Goal: Task Accomplishment & Management: Use online tool/utility

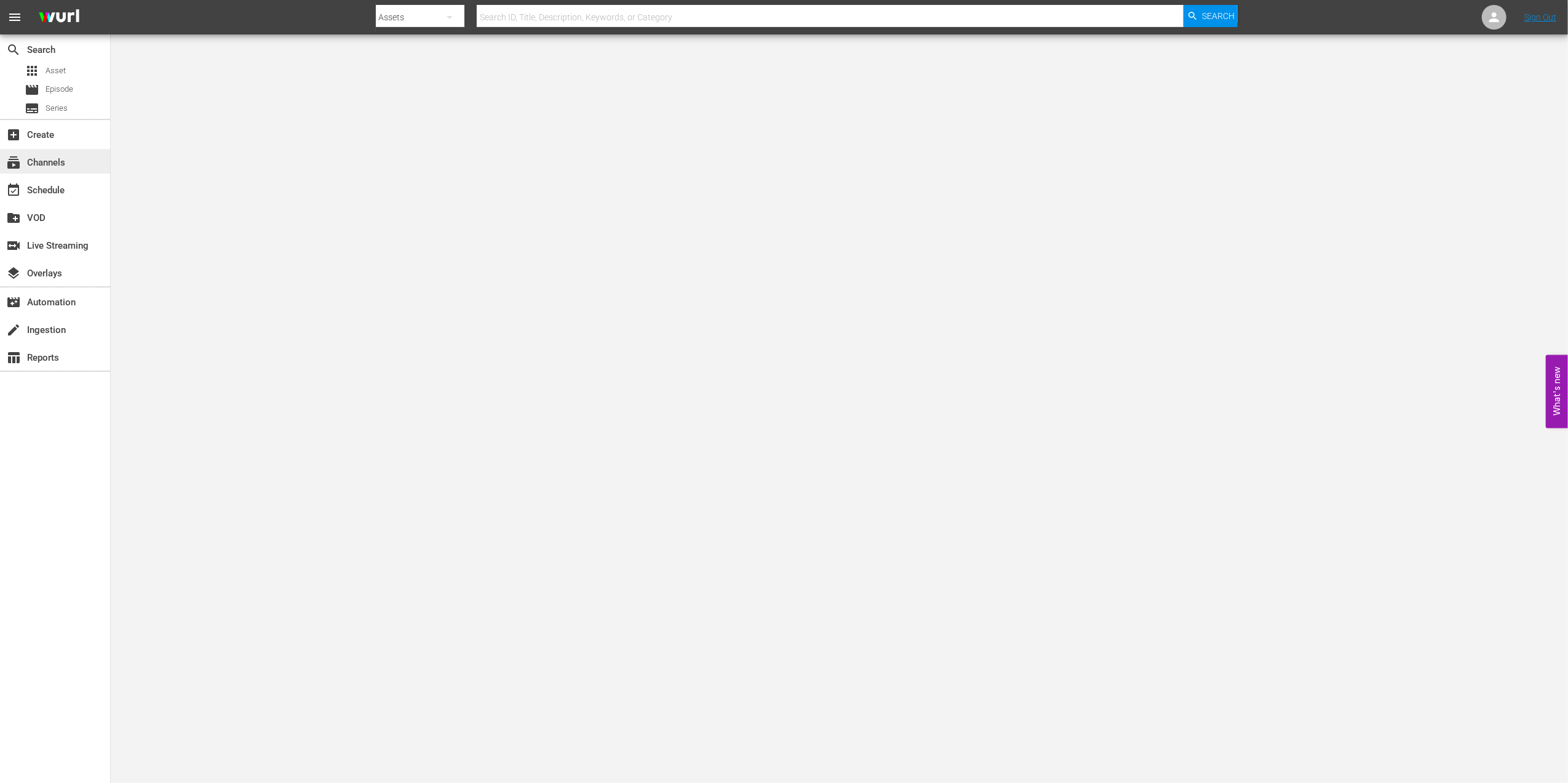
click at [66, 158] on div "subscriptions Channels" at bounding box center [34, 160] width 69 height 11
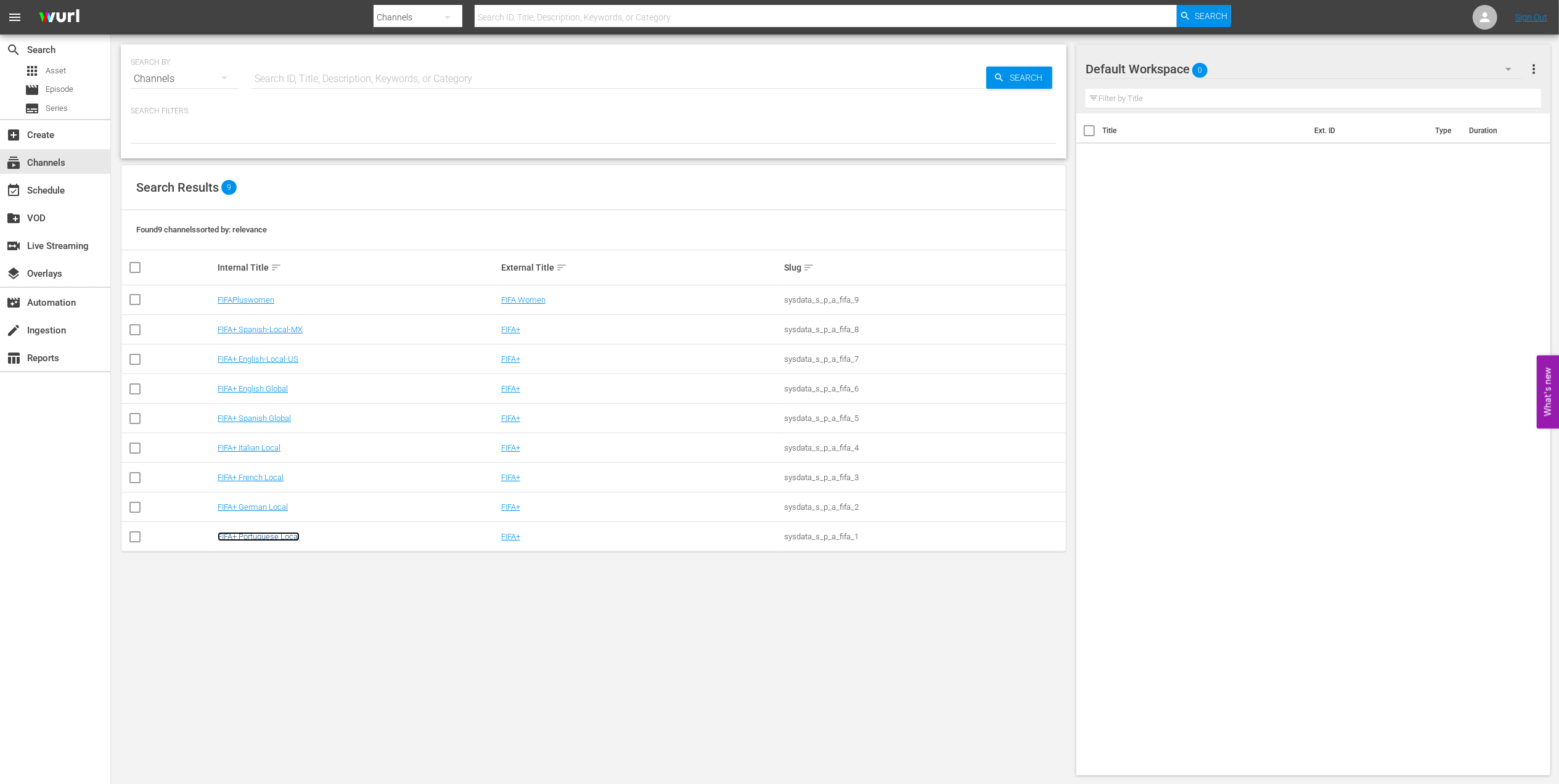
click at [279, 534] on link "FIFA+ Portuguese Local" at bounding box center [258, 536] width 82 height 9
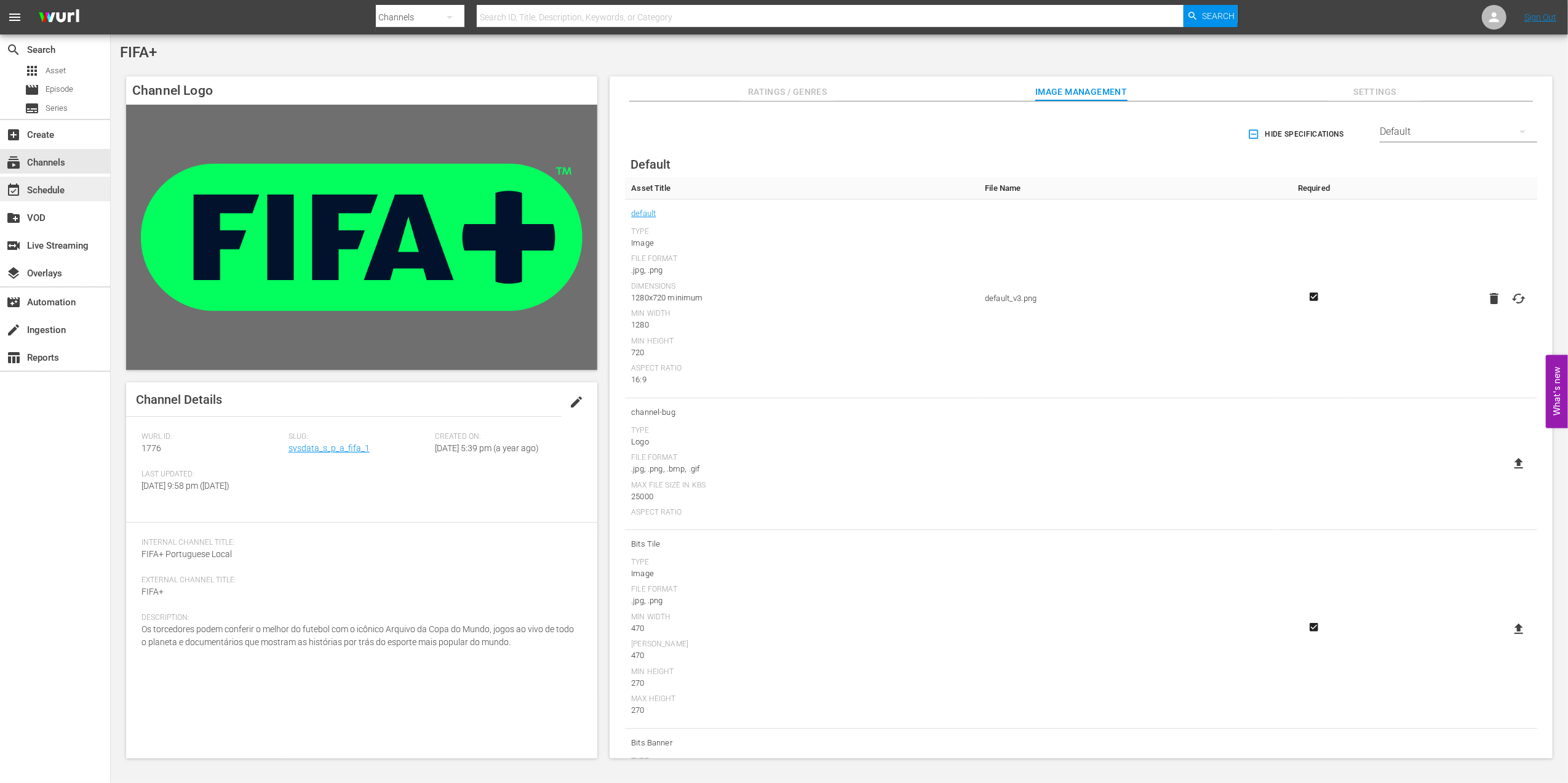
click at [62, 190] on div "event_available Schedule" at bounding box center [34, 188] width 69 height 11
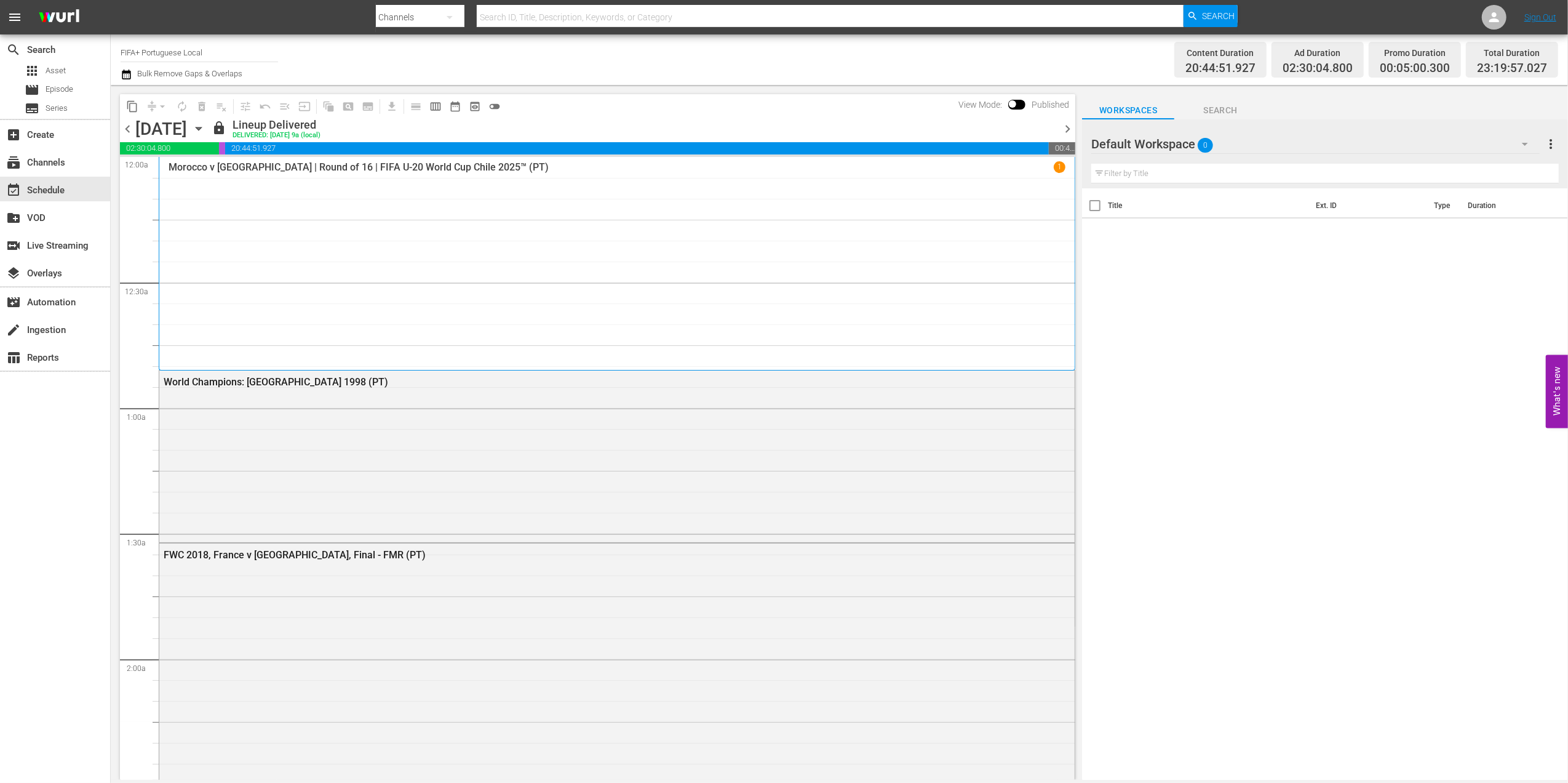
click at [1063, 129] on span "chevron_right" at bounding box center [1067, 128] width 15 height 15
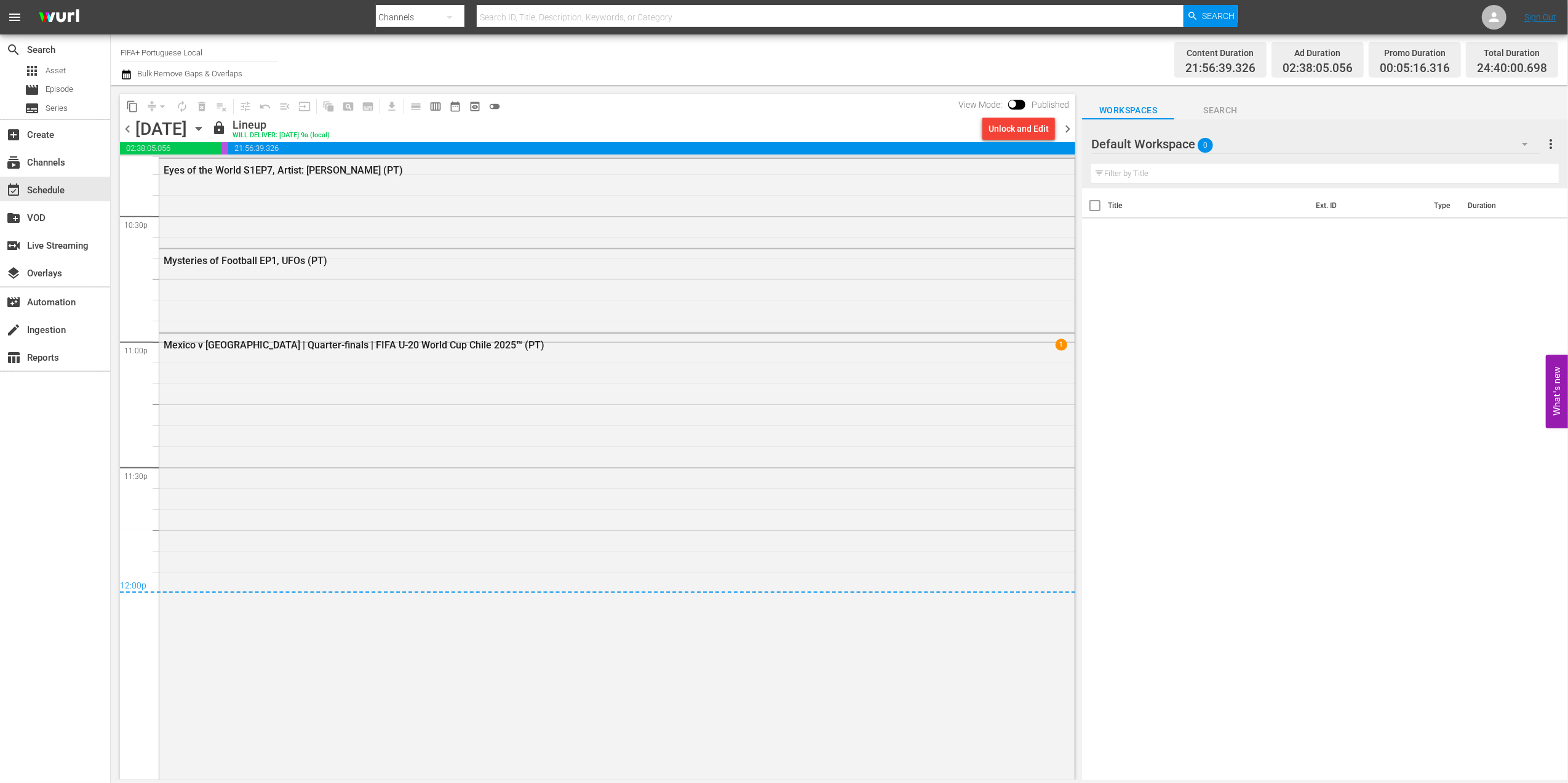
scroll to position [5618, 0]
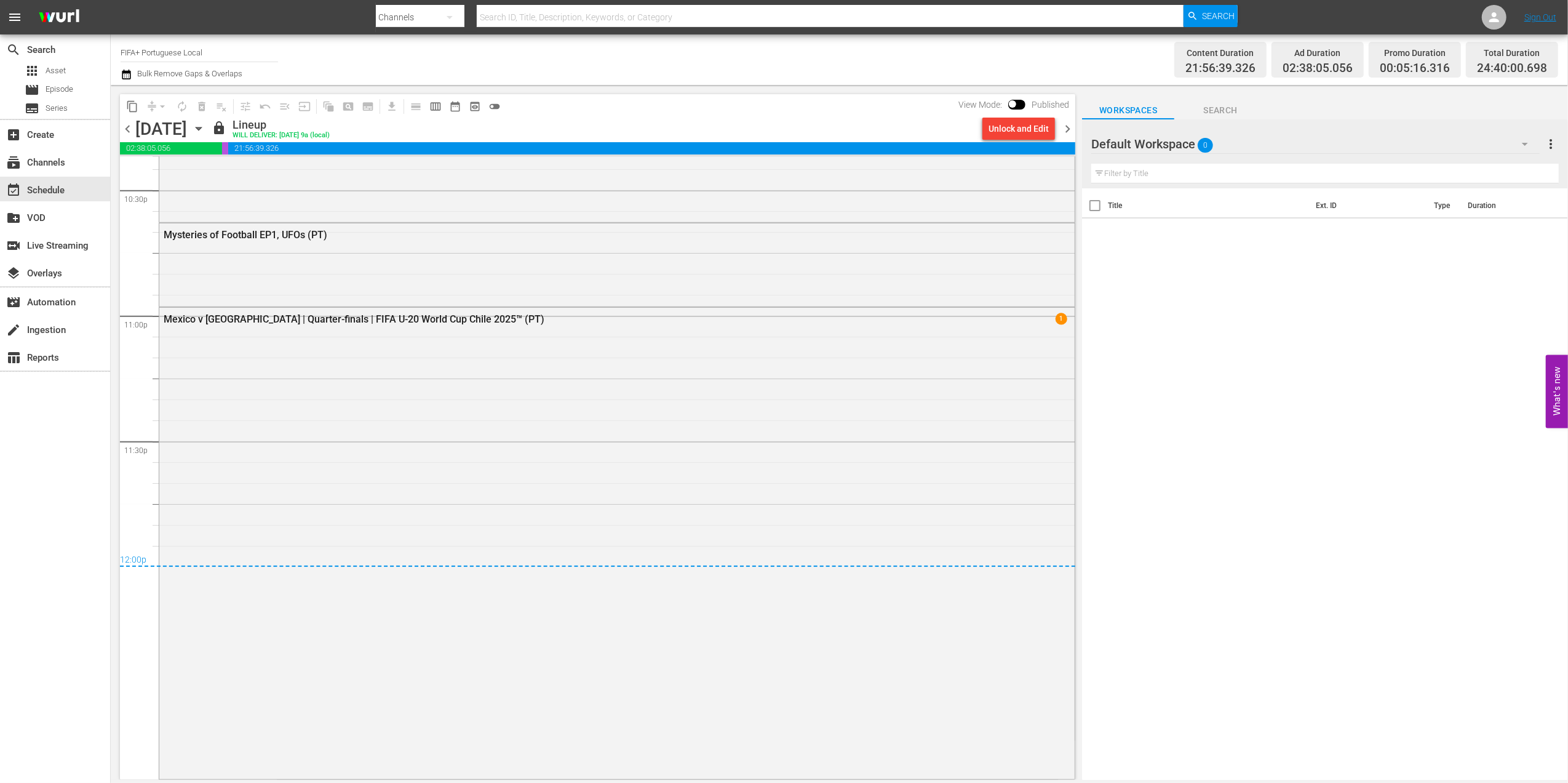
click at [1069, 123] on span "chevron_right" at bounding box center [1067, 128] width 15 height 15
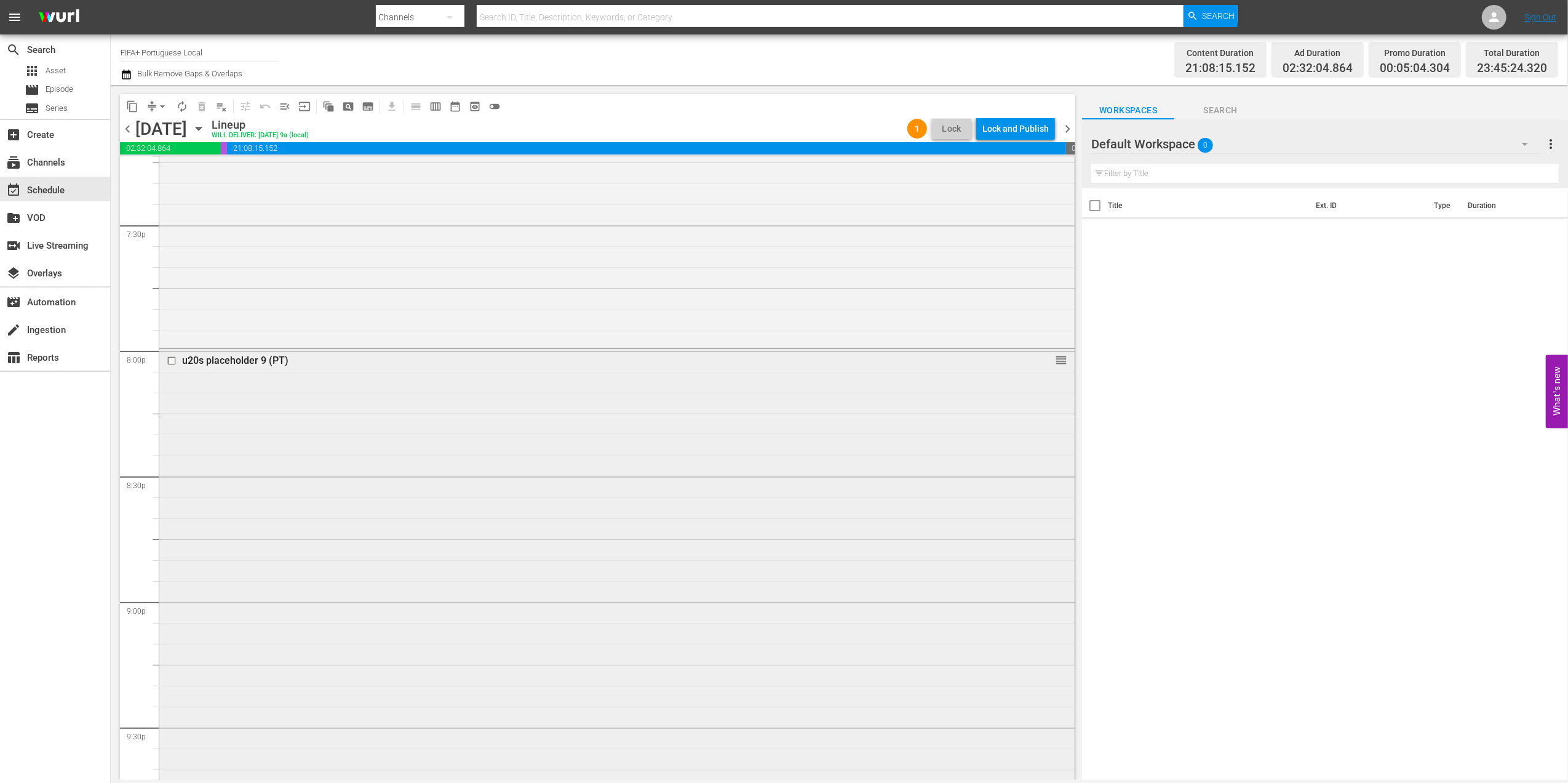
scroll to position [4820, 0]
click at [232, 368] on div "u20s placeholder 9 (PT)" at bounding box center [593, 369] width 823 height 12
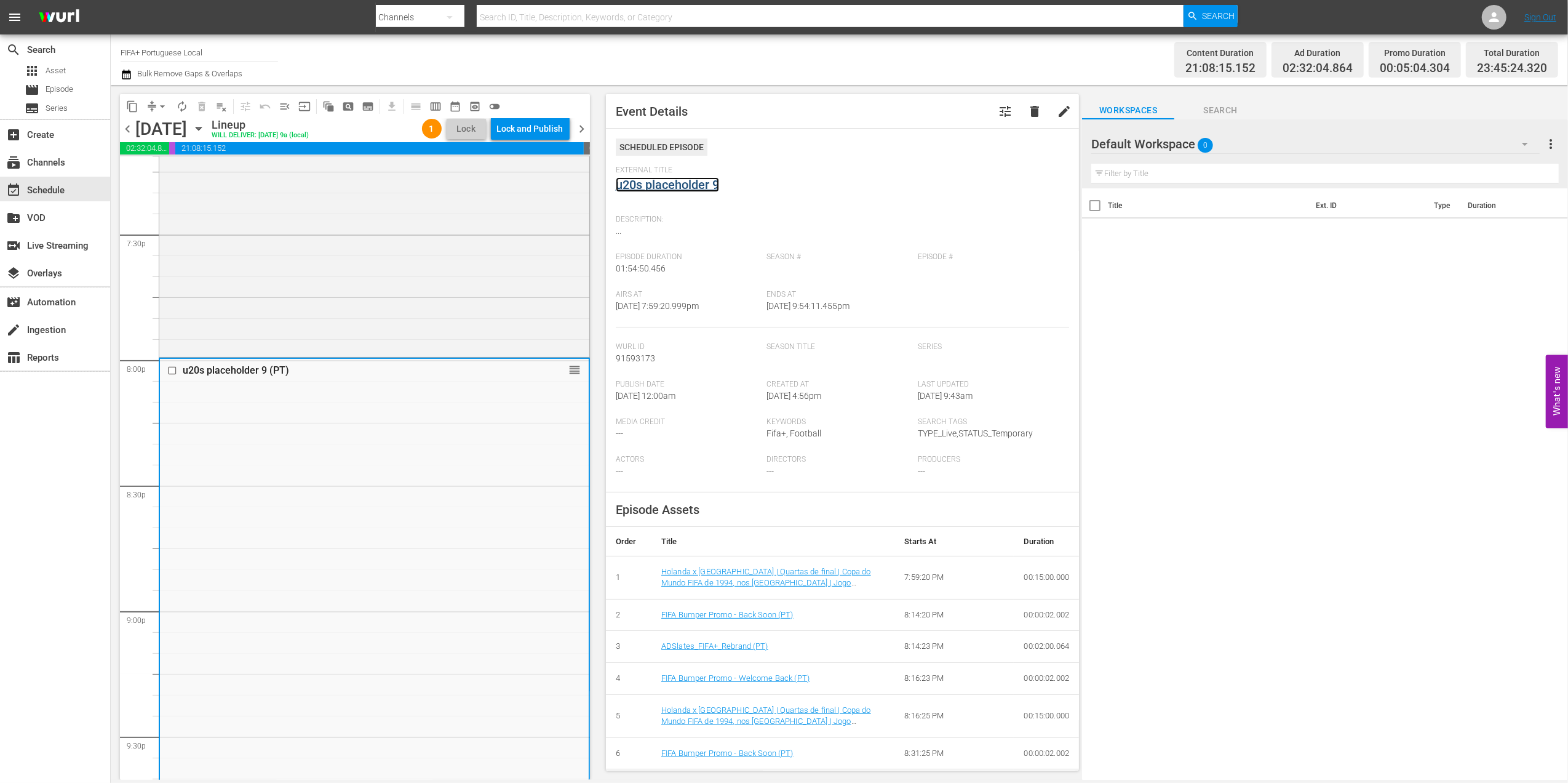
click at [697, 184] on link "u20s placeholder 9" at bounding box center [668, 184] width 103 height 15
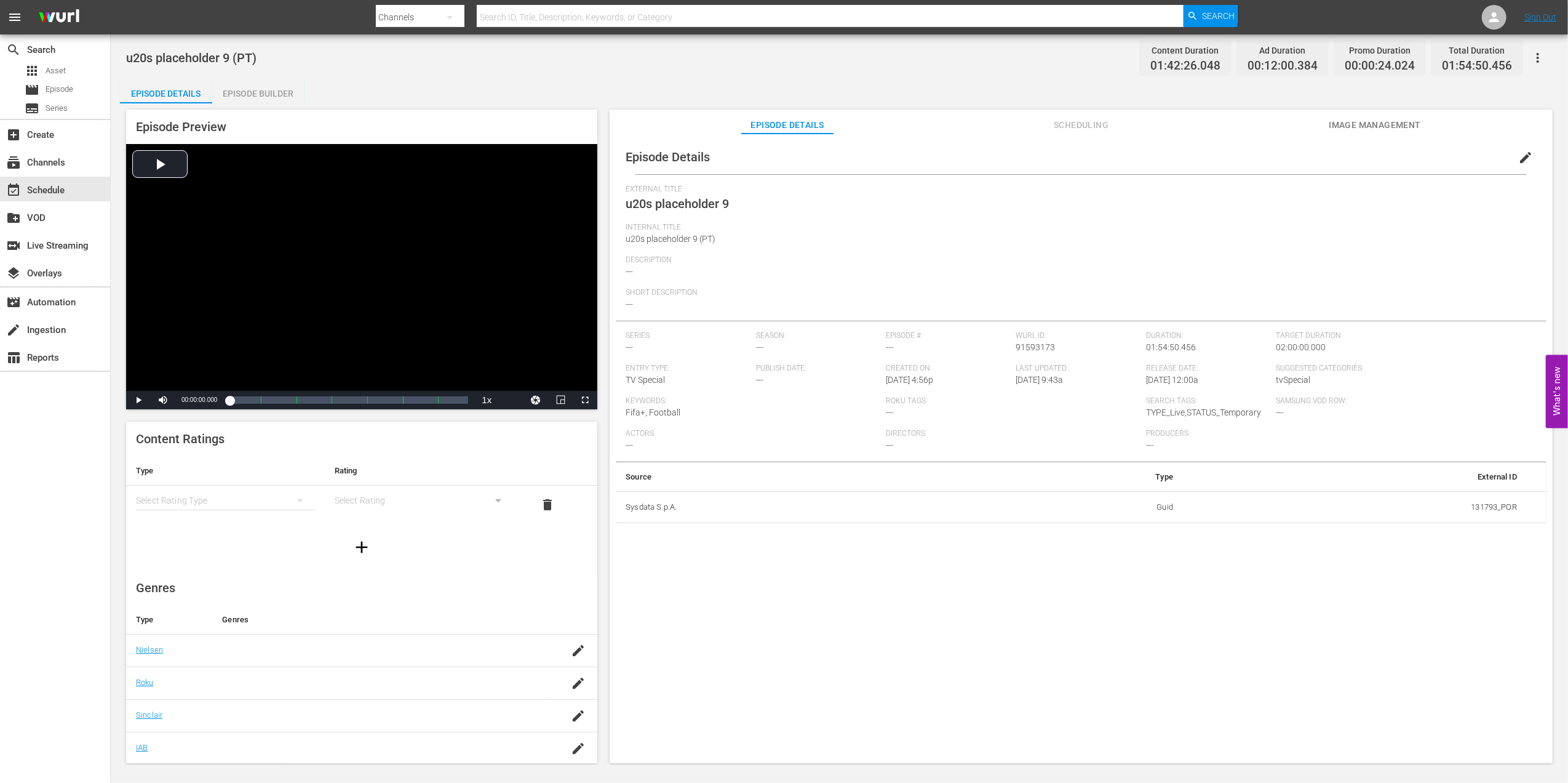
click at [1518, 157] on span "edit" at bounding box center [1526, 157] width 15 height 15
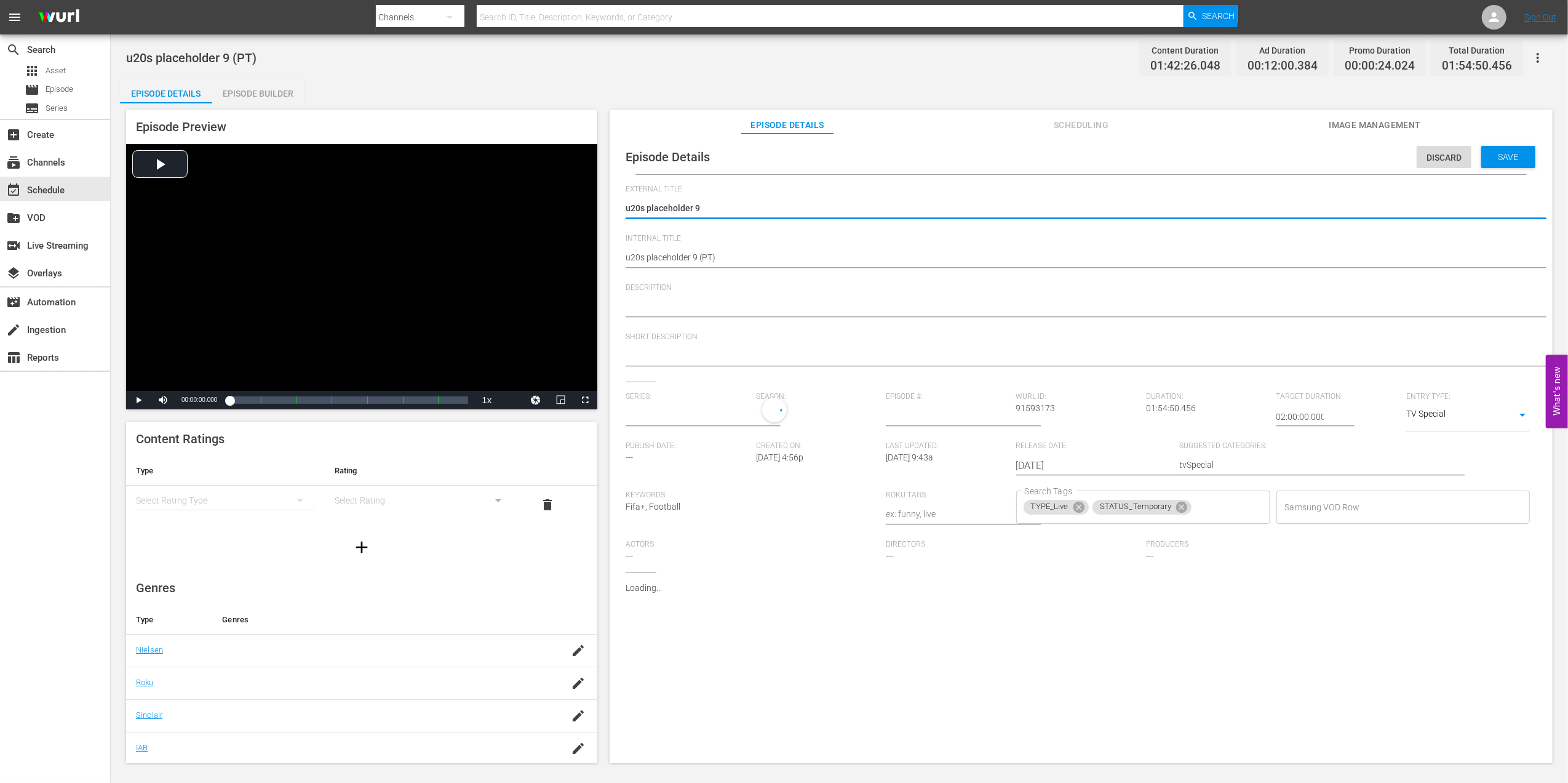
type input "No Series"
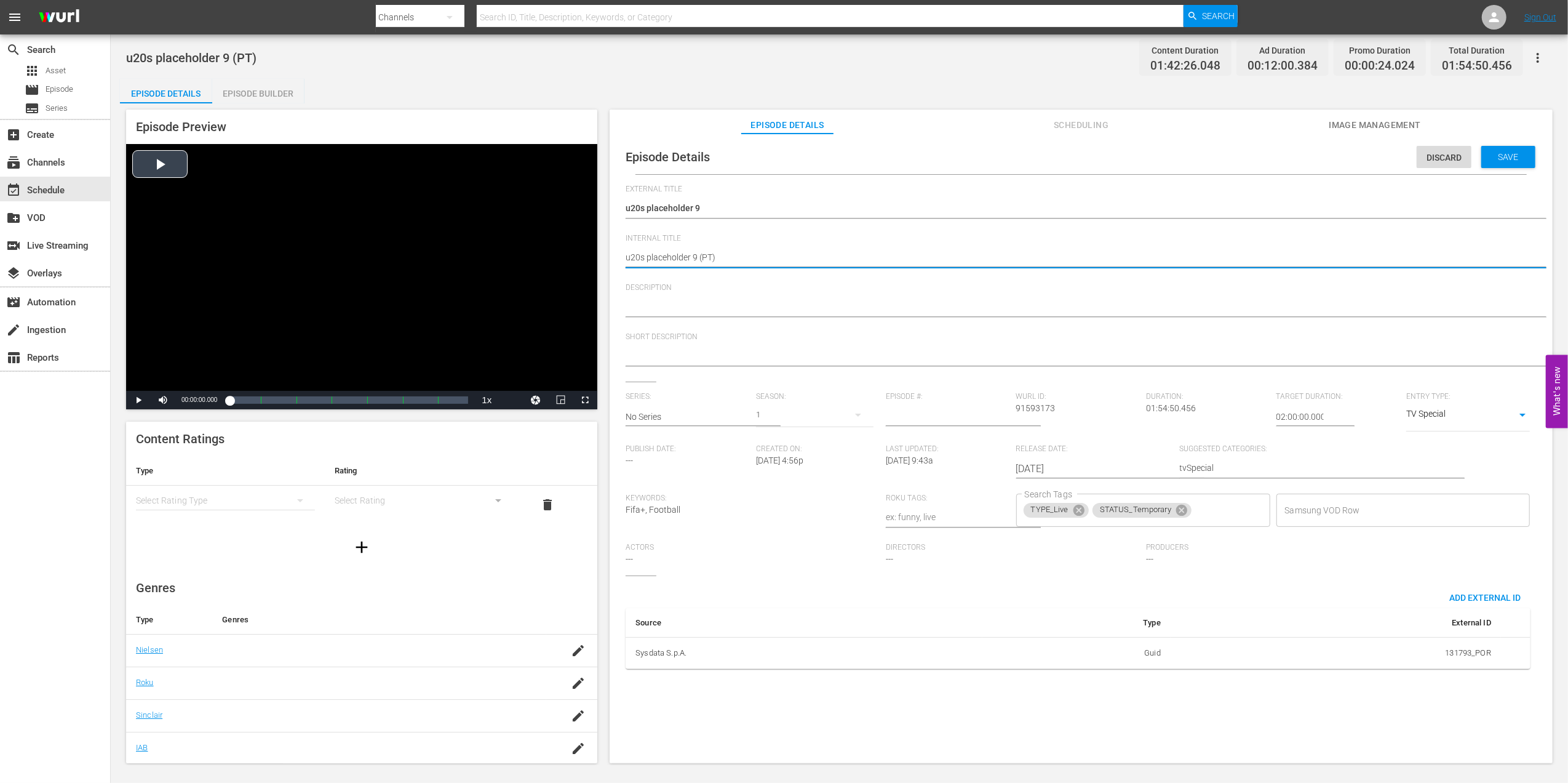
drag, startPoint x: 697, startPoint y: 257, endPoint x: 586, endPoint y: 256, distance: 111.0
paste textarea "USA v [GEOGRAPHIC_DATA] | Quarter-finals | FIFA U-20 World Cup [GEOGRAPHIC_DATA…"
type textarea "USA v [GEOGRAPHIC_DATA] | Quarter-finals | FIFA U-20 World Cup Chile 2025™ (PT)"
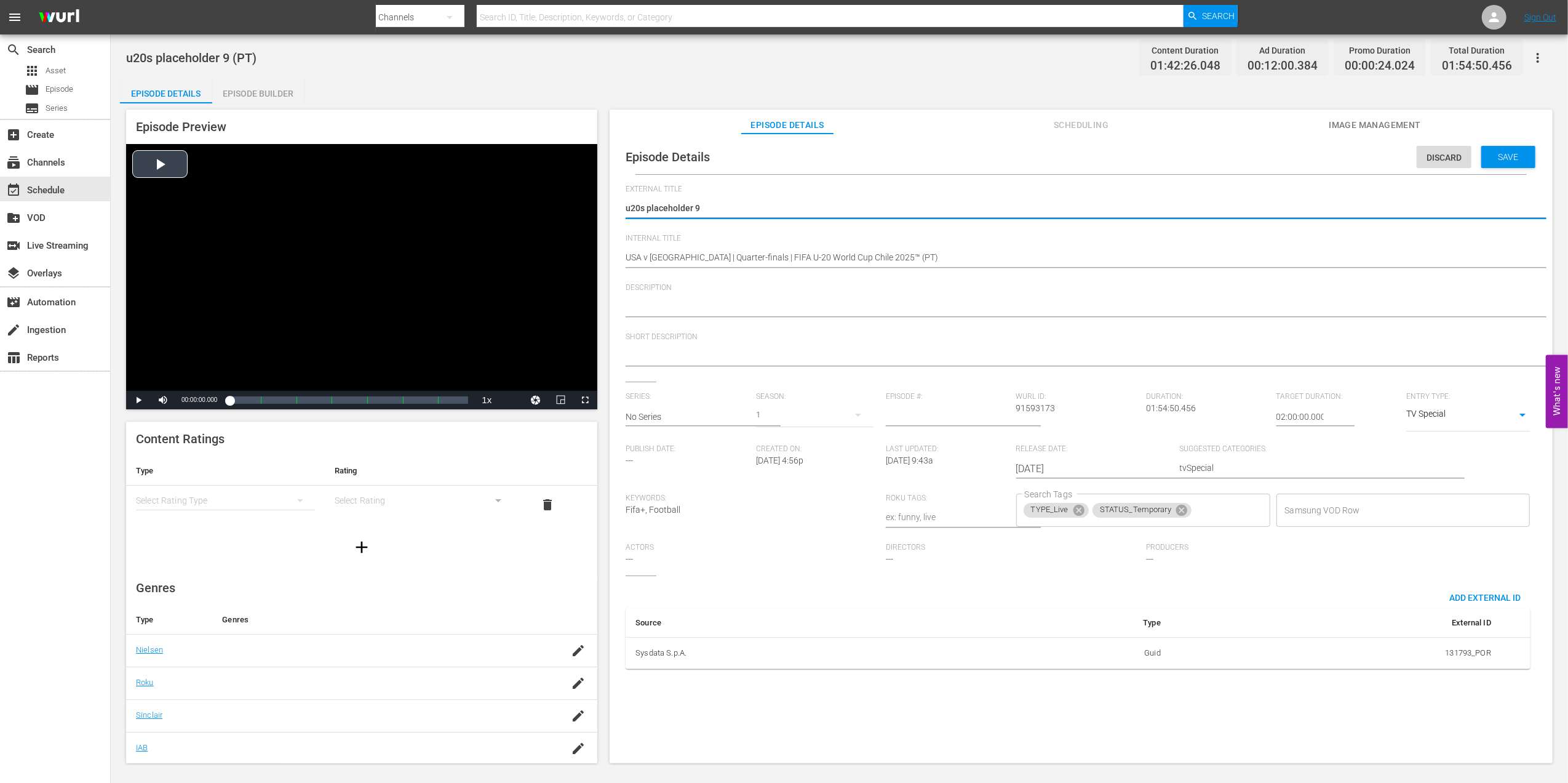
drag, startPoint x: 710, startPoint y: 208, endPoint x: 586, endPoint y: 210, distance: 124.0
paste textarea "EUA x Marrocos | Quartas de final | Copa do Mundo Sub-20 da FIFA [GEOGRAPHIC_DA…"
type textarea "EUA x Marrocos | Quartas de final | Copa do Mundo Sub-20 da FIFA [GEOGRAPHIC_DA…"
click at [725, 305] on textarea at bounding box center [1077, 307] width 905 height 15
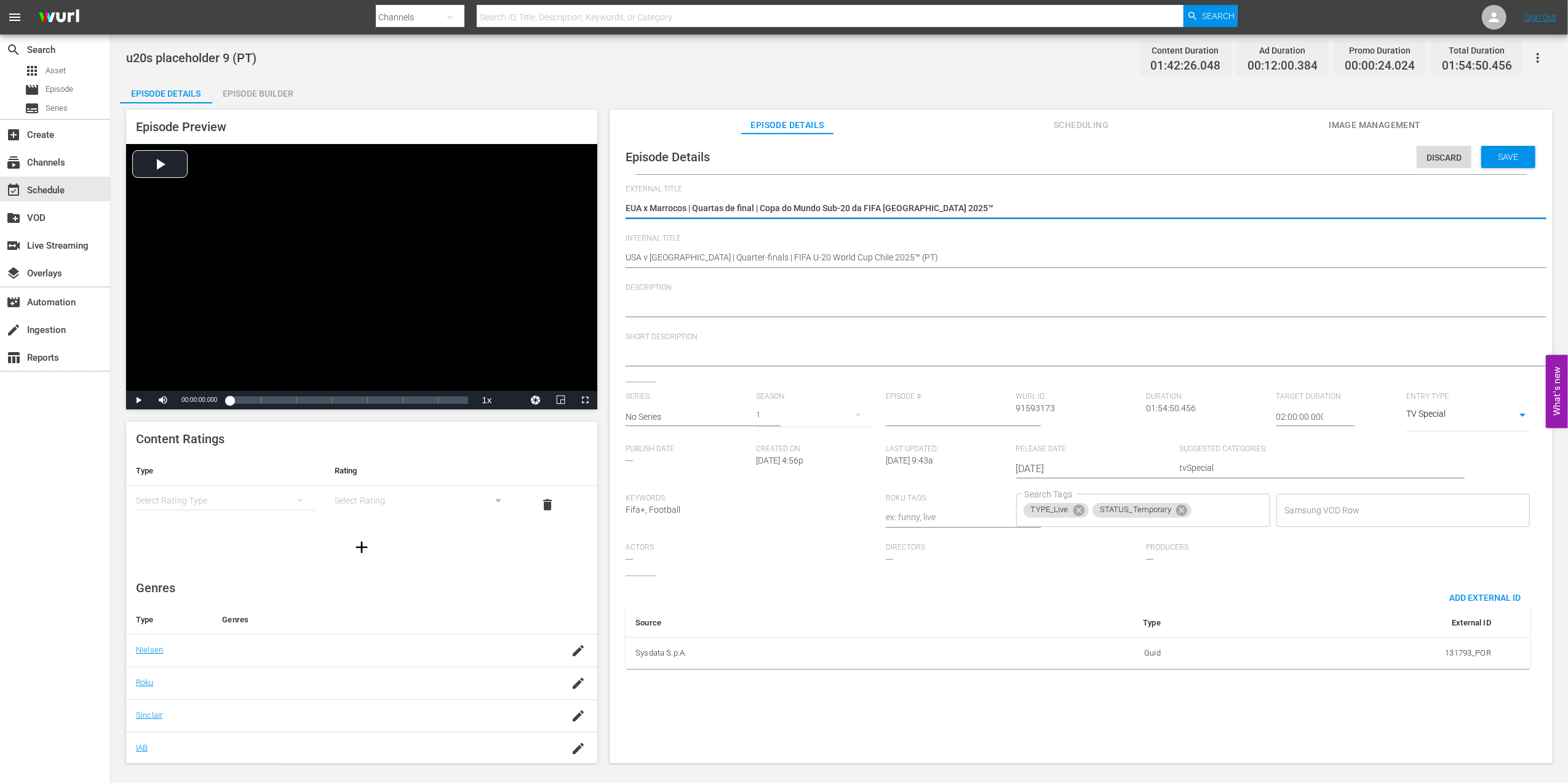
paste textarea "Assista ao jogo entre EUA e [GEOGRAPHIC_DATA] no [GEOGRAPHIC_DATA][PERSON_NAME]…"
type textarea "Assista ao jogo entre EUA e [GEOGRAPHIC_DATA] no [GEOGRAPHIC_DATA][PERSON_NAME]…"
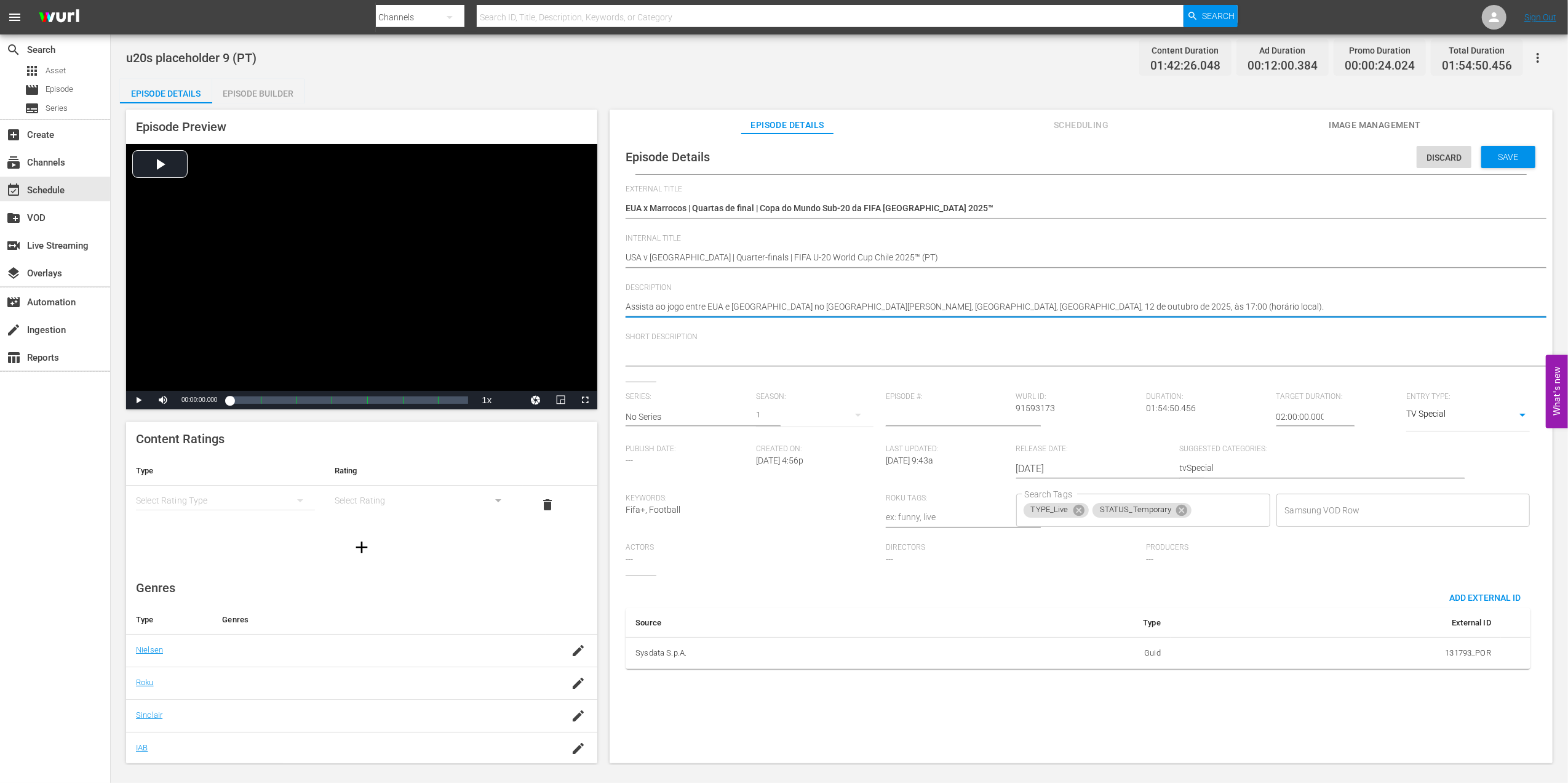
type textarea "Assista ao jogo entre EUA e [GEOGRAPHIC_DATA] no [GEOGRAPHIC_DATA][PERSON_NAME]…"
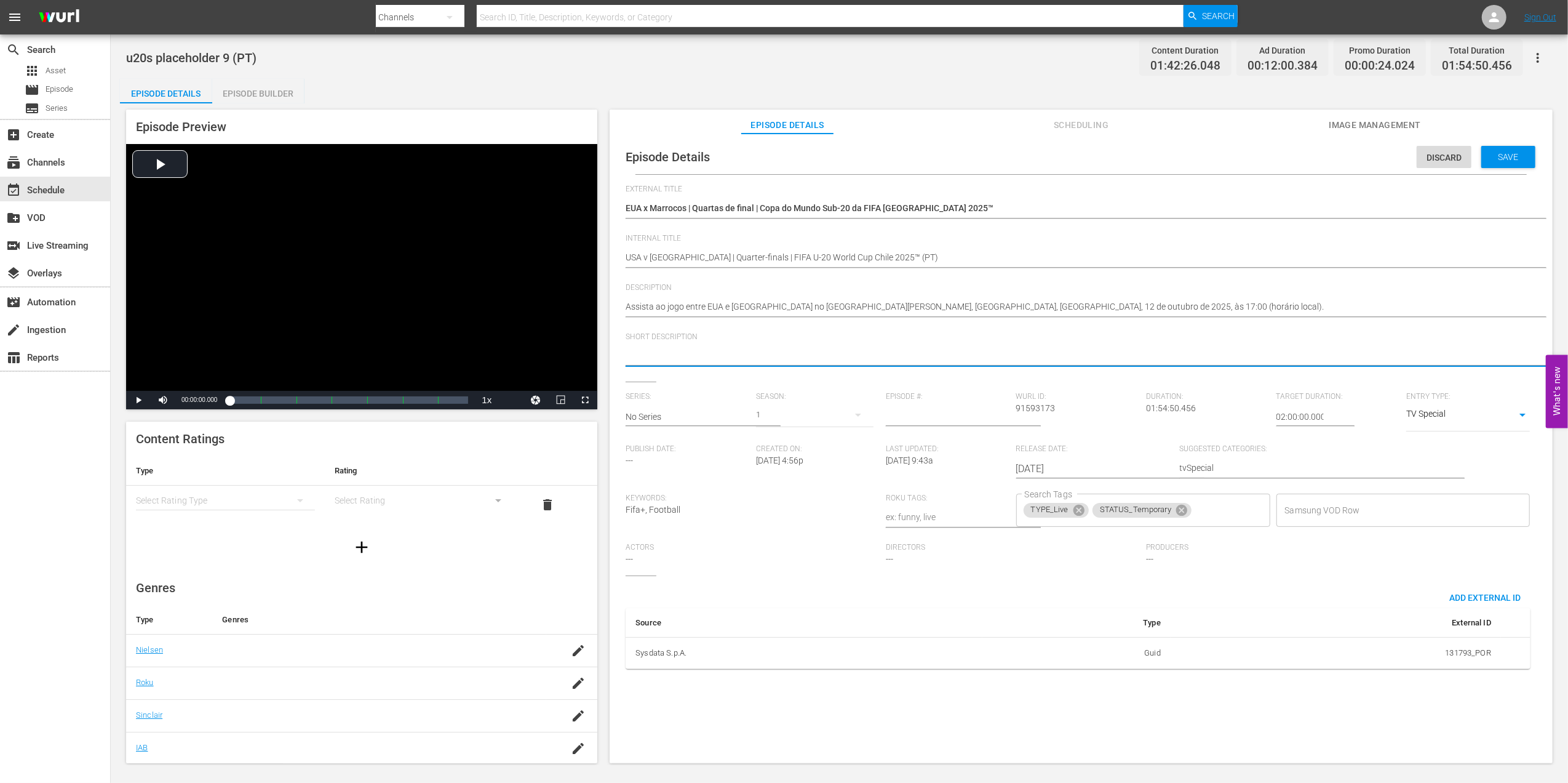
click at [742, 353] on textarea at bounding box center [1077, 357] width 905 height 15
paste textarea "Assista ao jogo entre EUA e [GEOGRAPHIC_DATA] no [GEOGRAPHIC_DATA][PERSON_NAME]…"
type textarea "Assista ao jogo entre EUA e [GEOGRAPHIC_DATA] no [GEOGRAPHIC_DATA][PERSON_NAME]…"
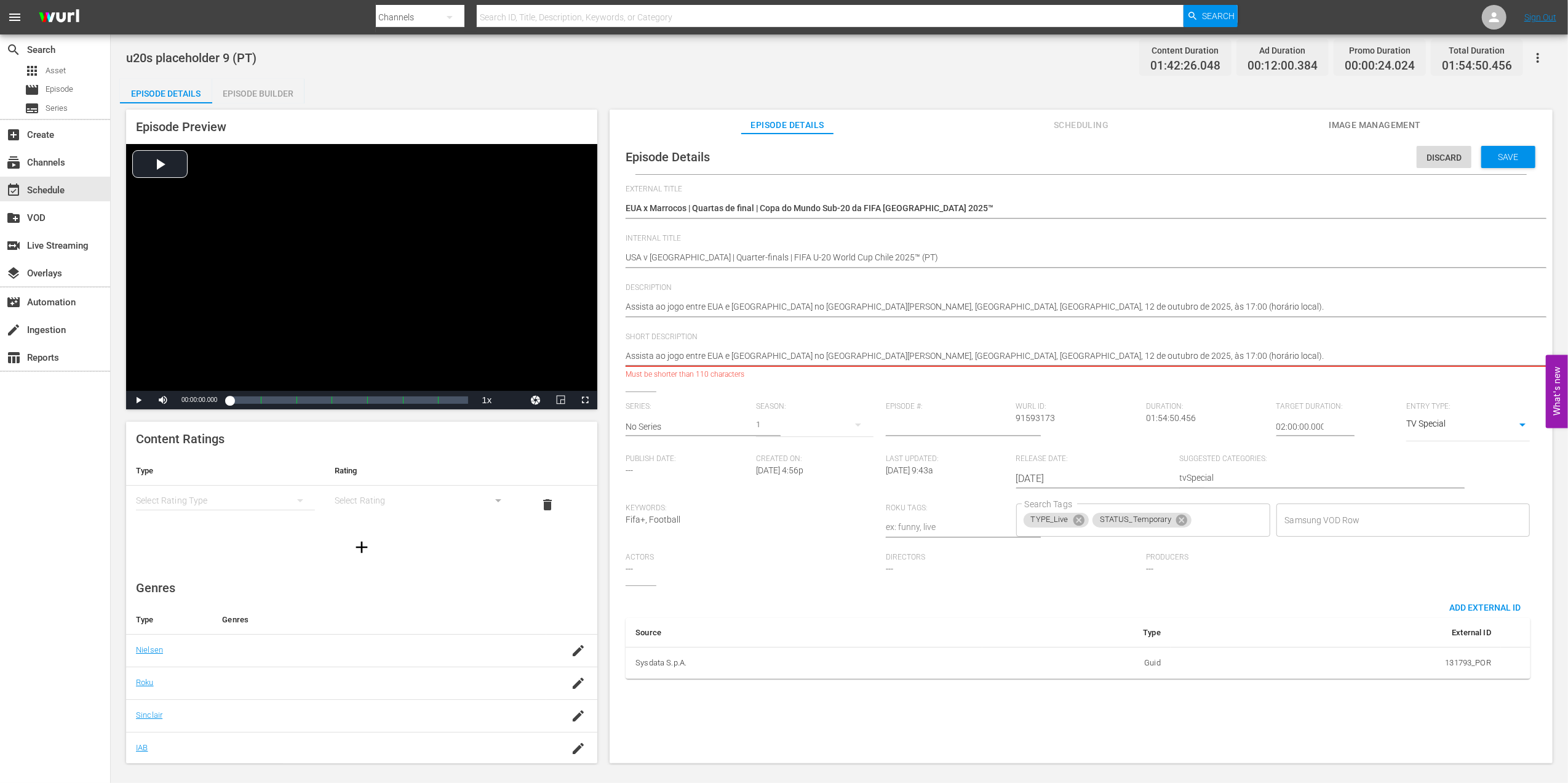
drag, startPoint x: 1128, startPoint y: 351, endPoint x: 772, endPoint y: 353, distance: 356.0
click at [772, 353] on textarea "Assista ao jogo entre EUA e [GEOGRAPHIC_DATA] no [GEOGRAPHIC_DATA][PERSON_NAME]…" at bounding box center [1077, 357] width 905 height 15
type textarea "Assista ao jogo entre EUA e [GEOGRAPHIC_DATA]"
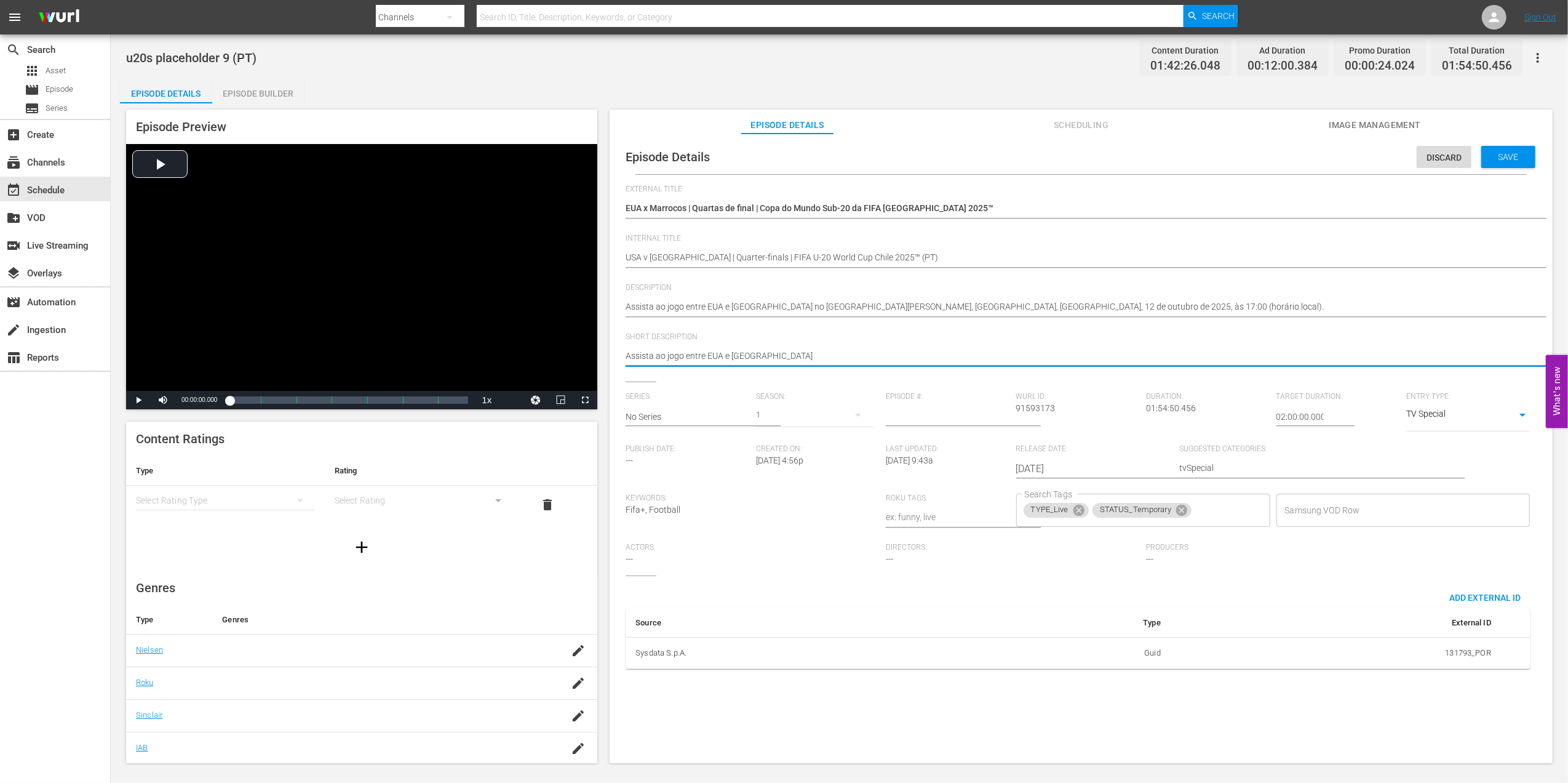
type textarea "Assista ao jogo entre EUA e [GEOGRAPHIC_DATA]"
type textarea "Assista ao jogo entre EUA e [GEOGRAPHIC_DATA]."
click at [1508, 161] on div "Save" at bounding box center [1508, 157] width 54 height 22
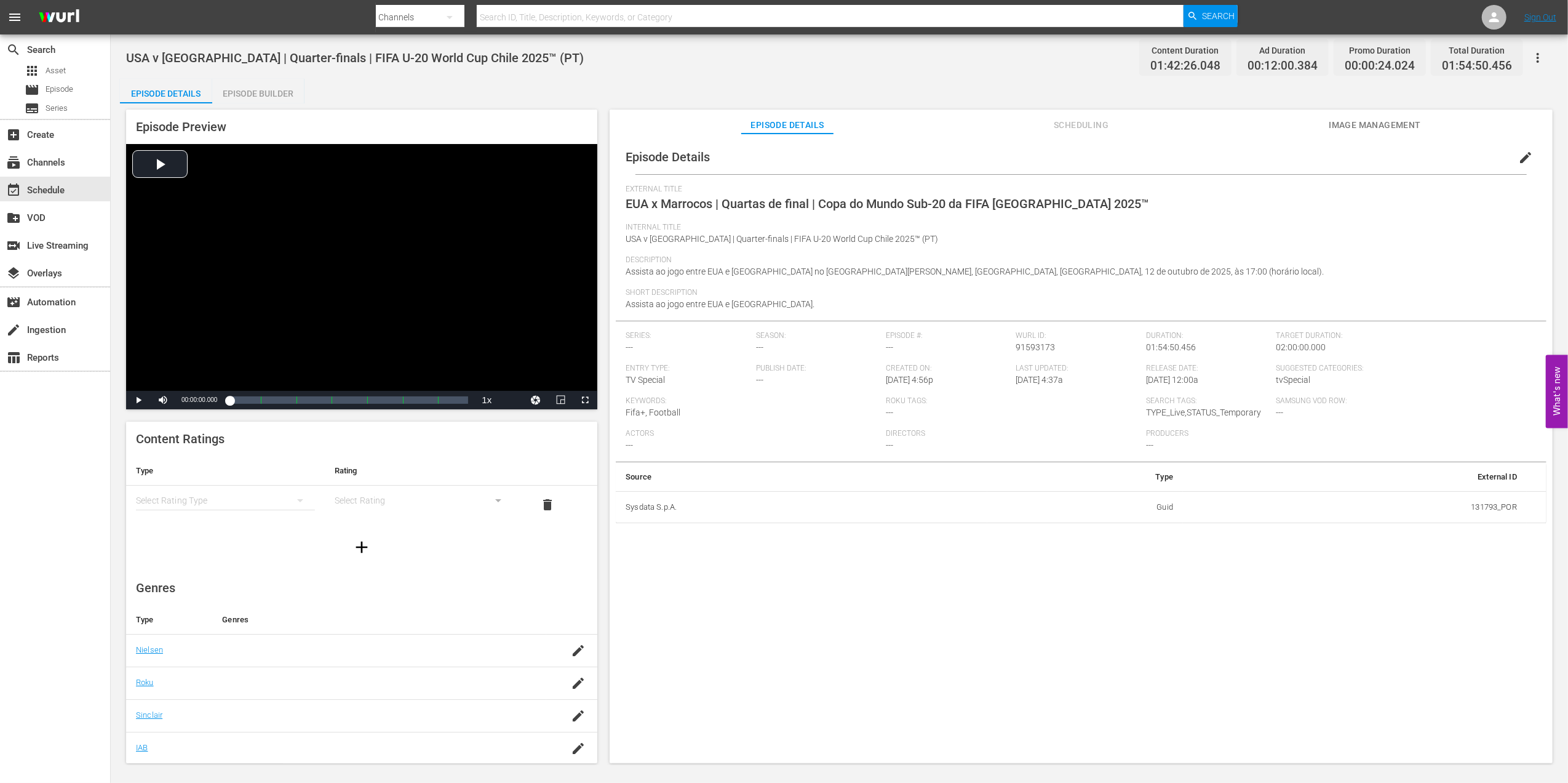
click at [1403, 119] on span "Image Management" at bounding box center [1374, 125] width 92 height 15
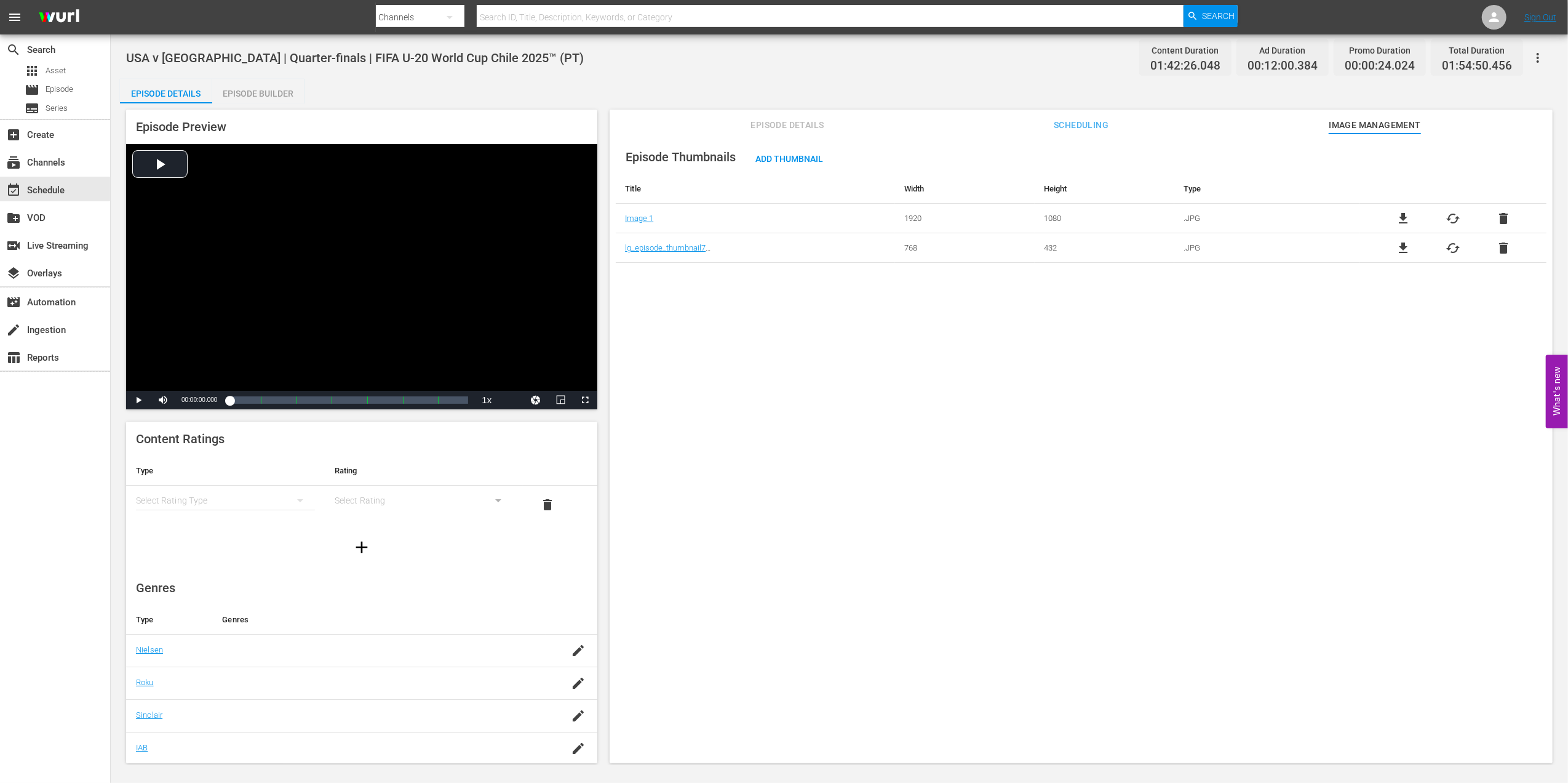
click at [1497, 227] on td "file_download cached delete" at bounding box center [1454, 219] width 186 height 30
click at [1501, 221] on span "delete" at bounding box center [1503, 219] width 15 height 15
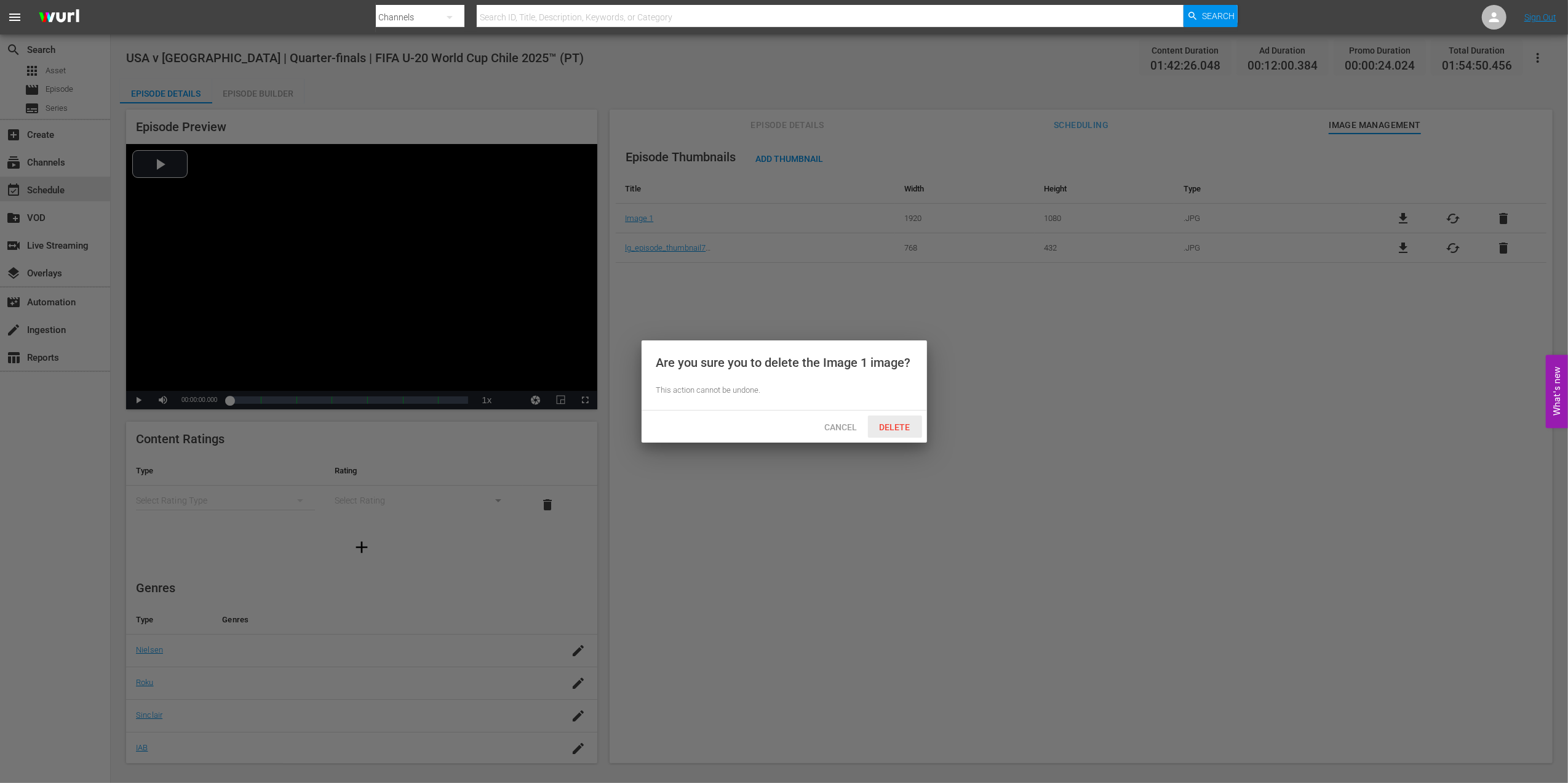
click at [916, 423] on span "Delete" at bounding box center [895, 428] width 50 height 10
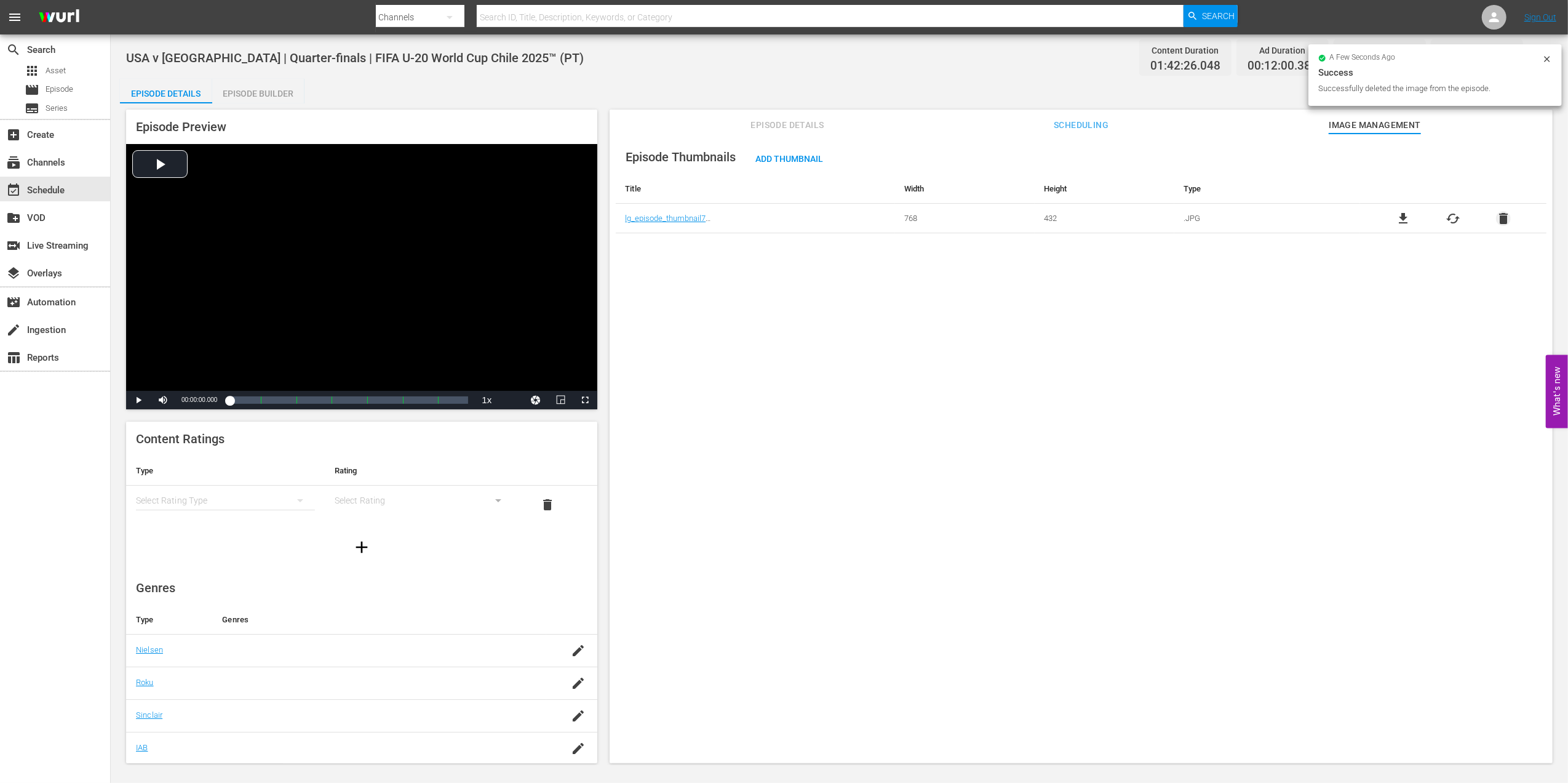
click at [1505, 218] on span "delete" at bounding box center [1503, 219] width 15 height 15
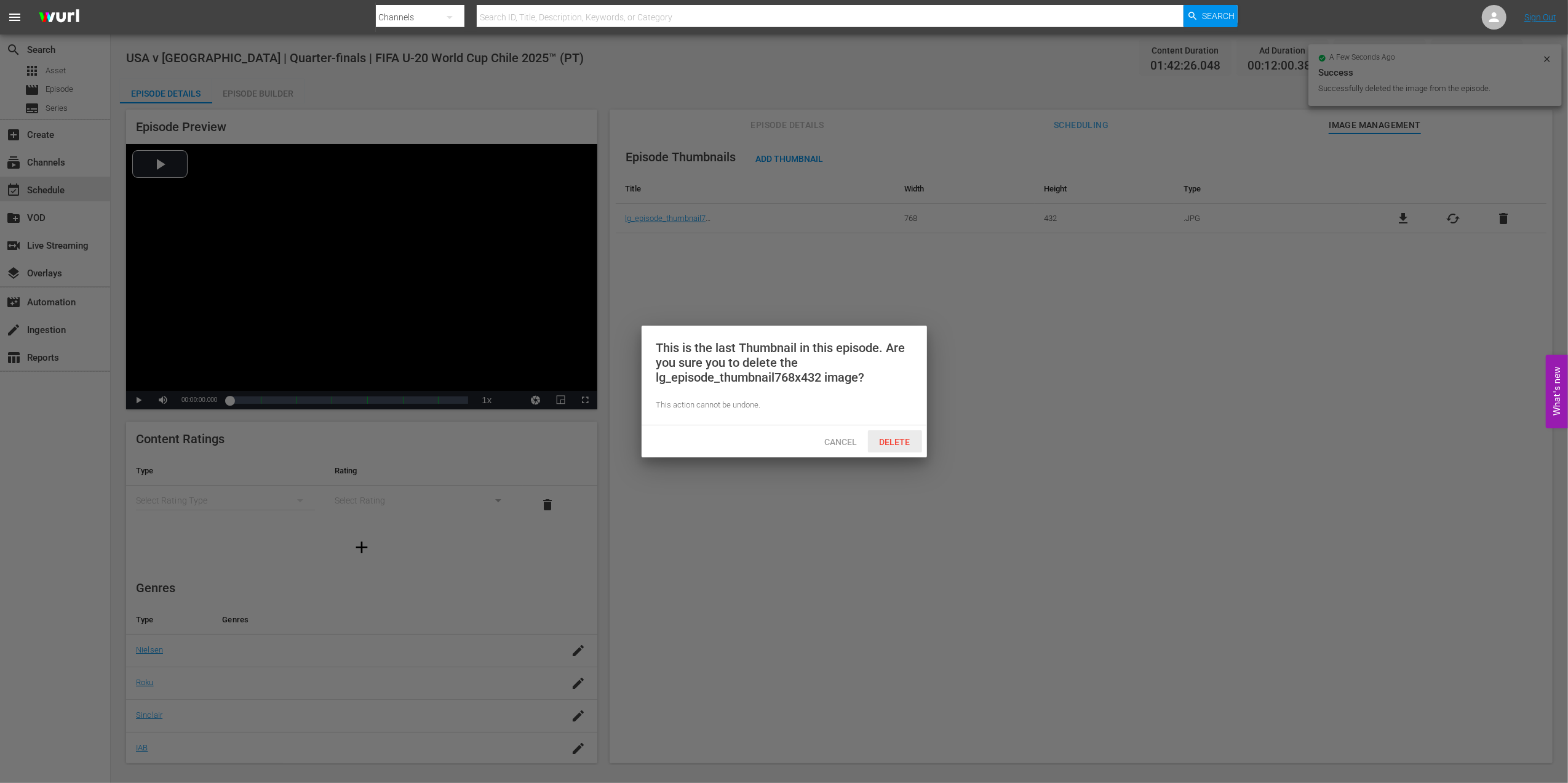
click at [914, 443] on span "Delete" at bounding box center [895, 442] width 50 height 10
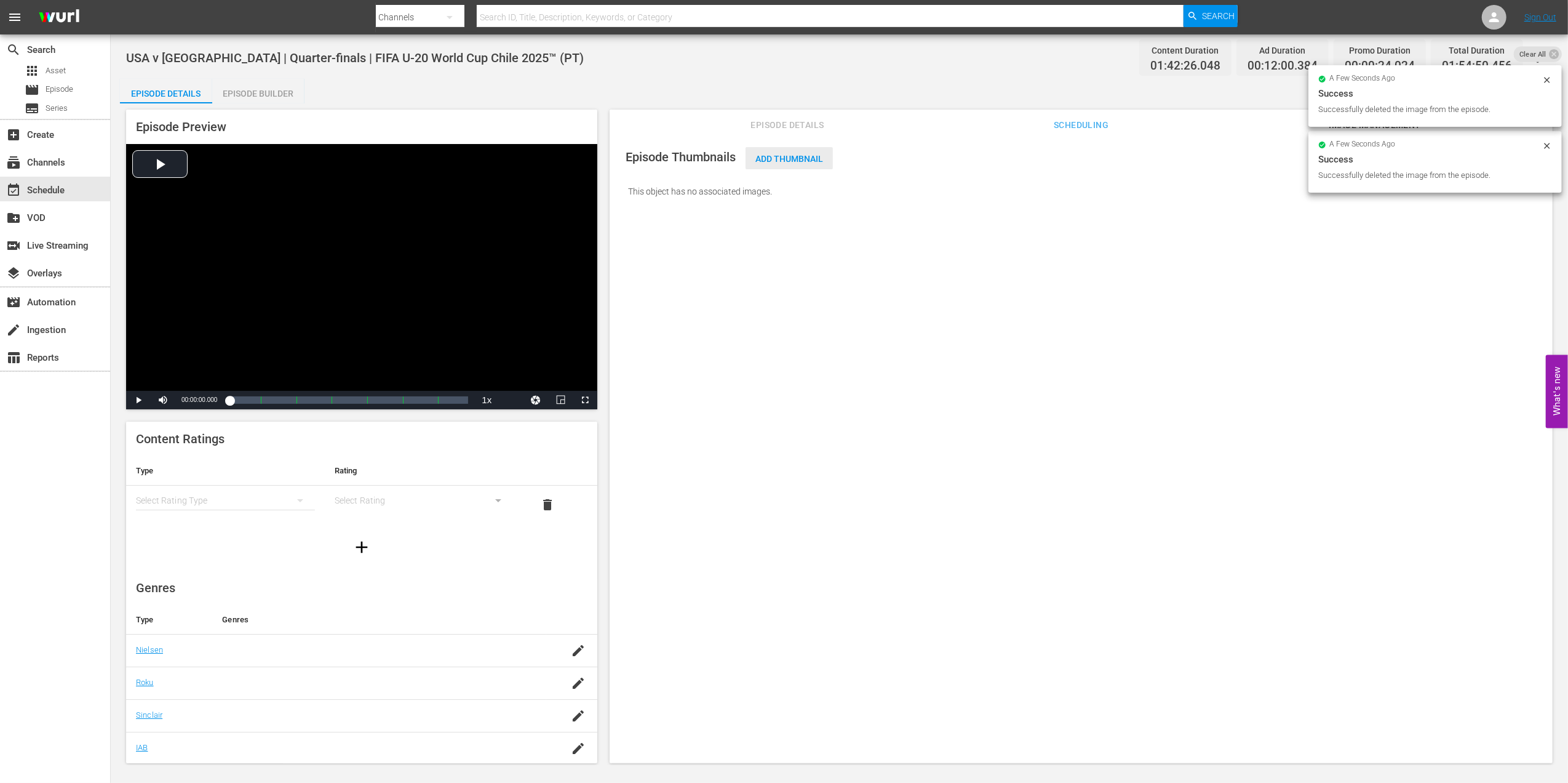
click at [808, 158] on span "Add Thumbnail" at bounding box center [789, 159] width 87 height 10
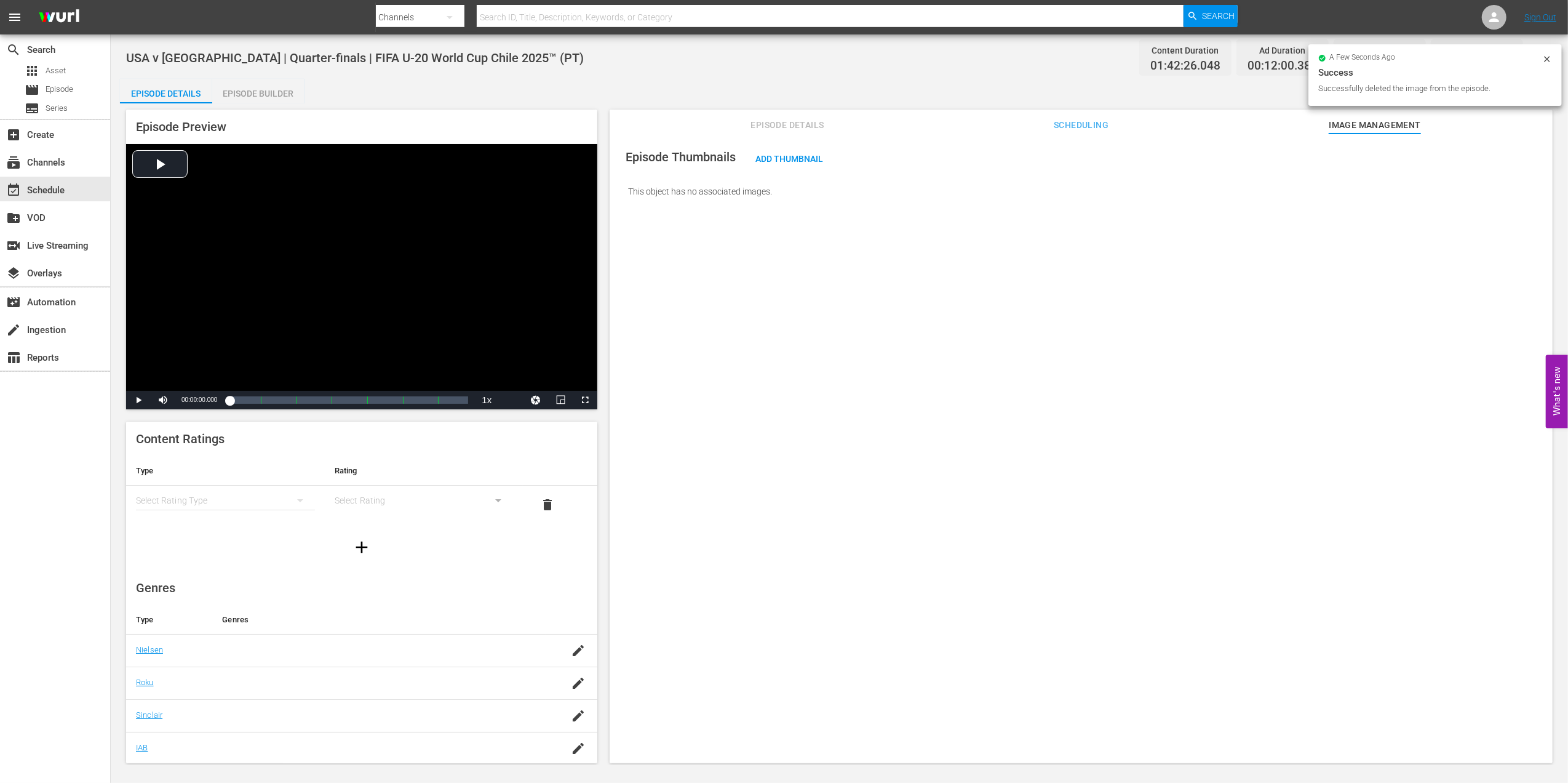
drag, startPoint x: 769, startPoint y: 185, endPoint x: 783, endPoint y: 168, distance: 22.0
click at [769, 185] on div "This object has no associated images." at bounding box center [1081, 191] width 931 height 34
click at [786, 159] on span "Add Thumbnail" at bounding box center [789, 159] width 87 height 10
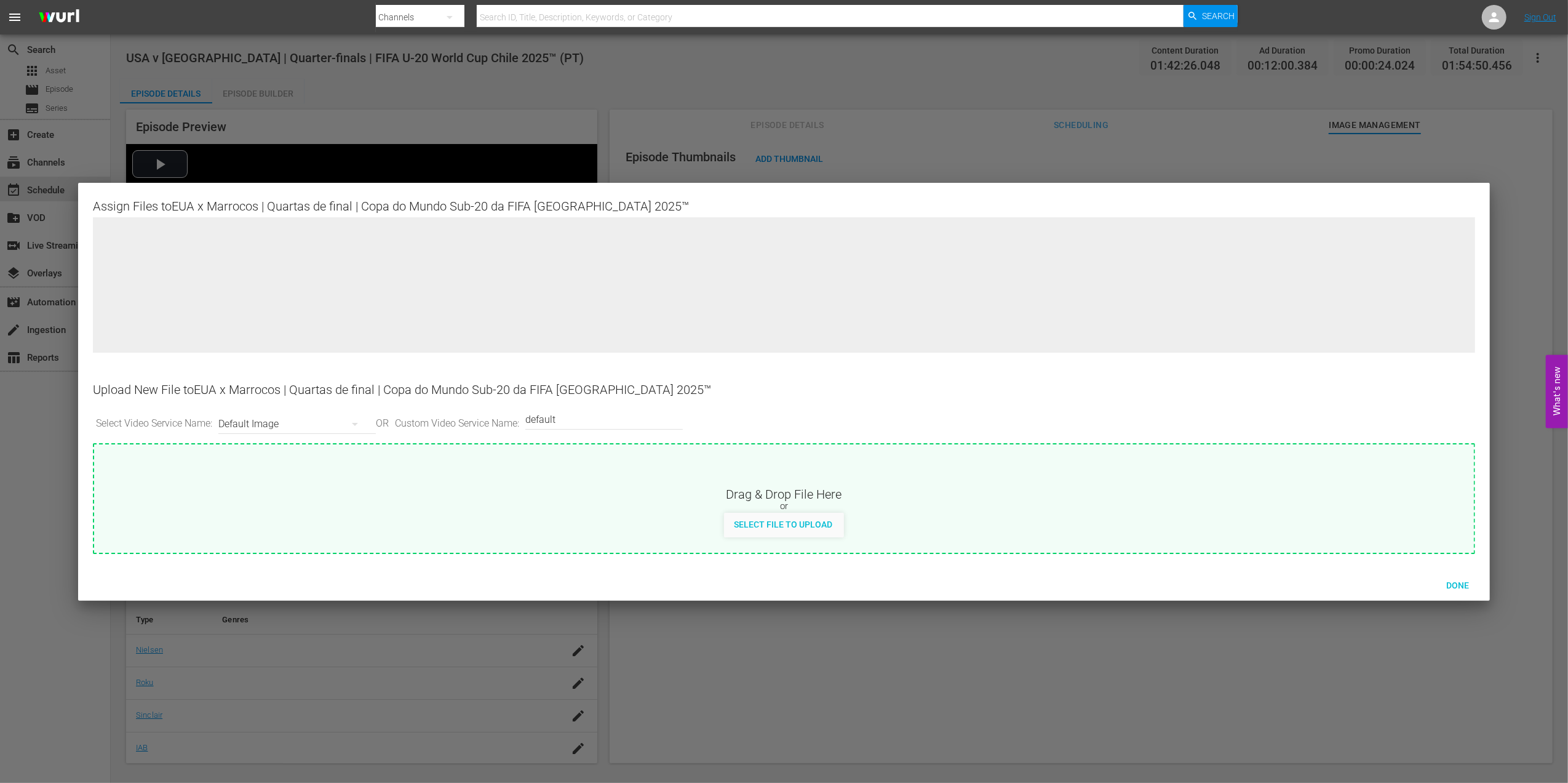
click at [783, 520] on span "Select File to Upload" at bounding box center [783, 524] width 118 height 10
type input "C:\fakepath\q7.jpg"
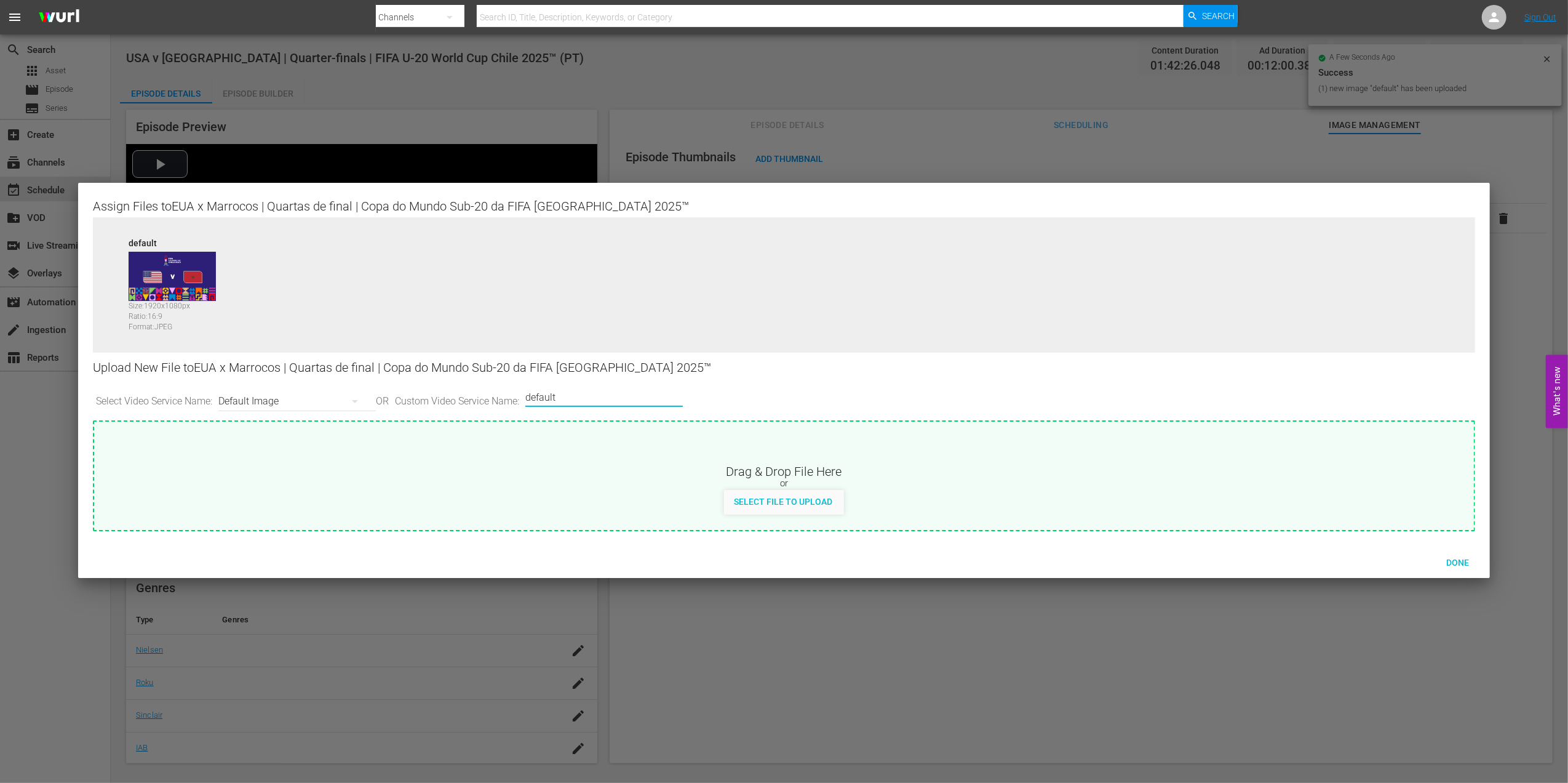
click at [657, 401] on input "default" at bounding box center [601, 397] width 151 height 30
type input "default 1"
click at [759, 505] on span "Select File to Upload" at bounding box center [783, 502] width 118 height 10
type input "C:\fakepath\q8.jpg"
click at [1452, 559] on span "Done" at bounding box center [1457, 563] width 42 height 10
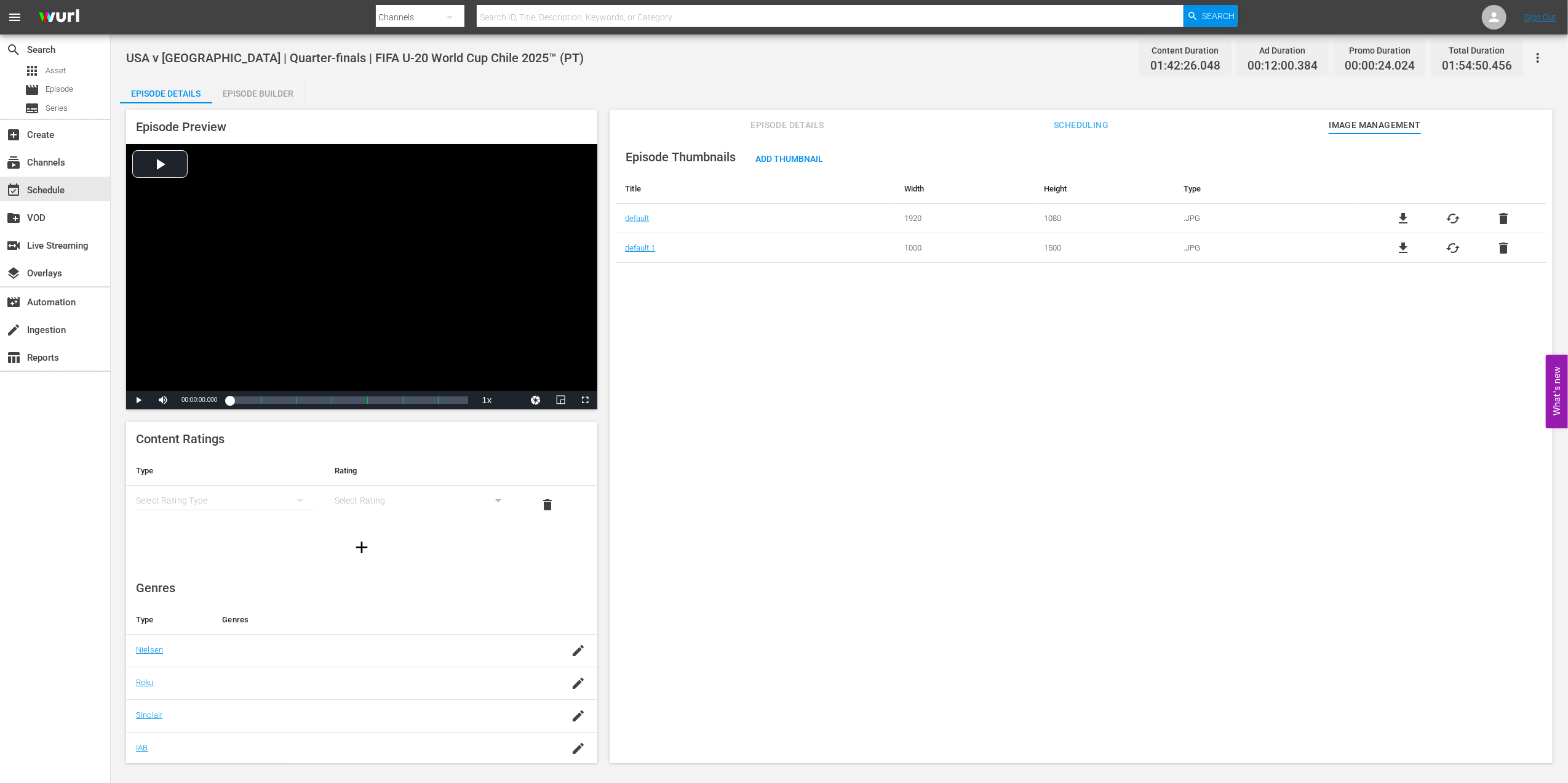
click at [785, 128] on span "Episode Details" at bounding box center [787, 125] width 92 height 15
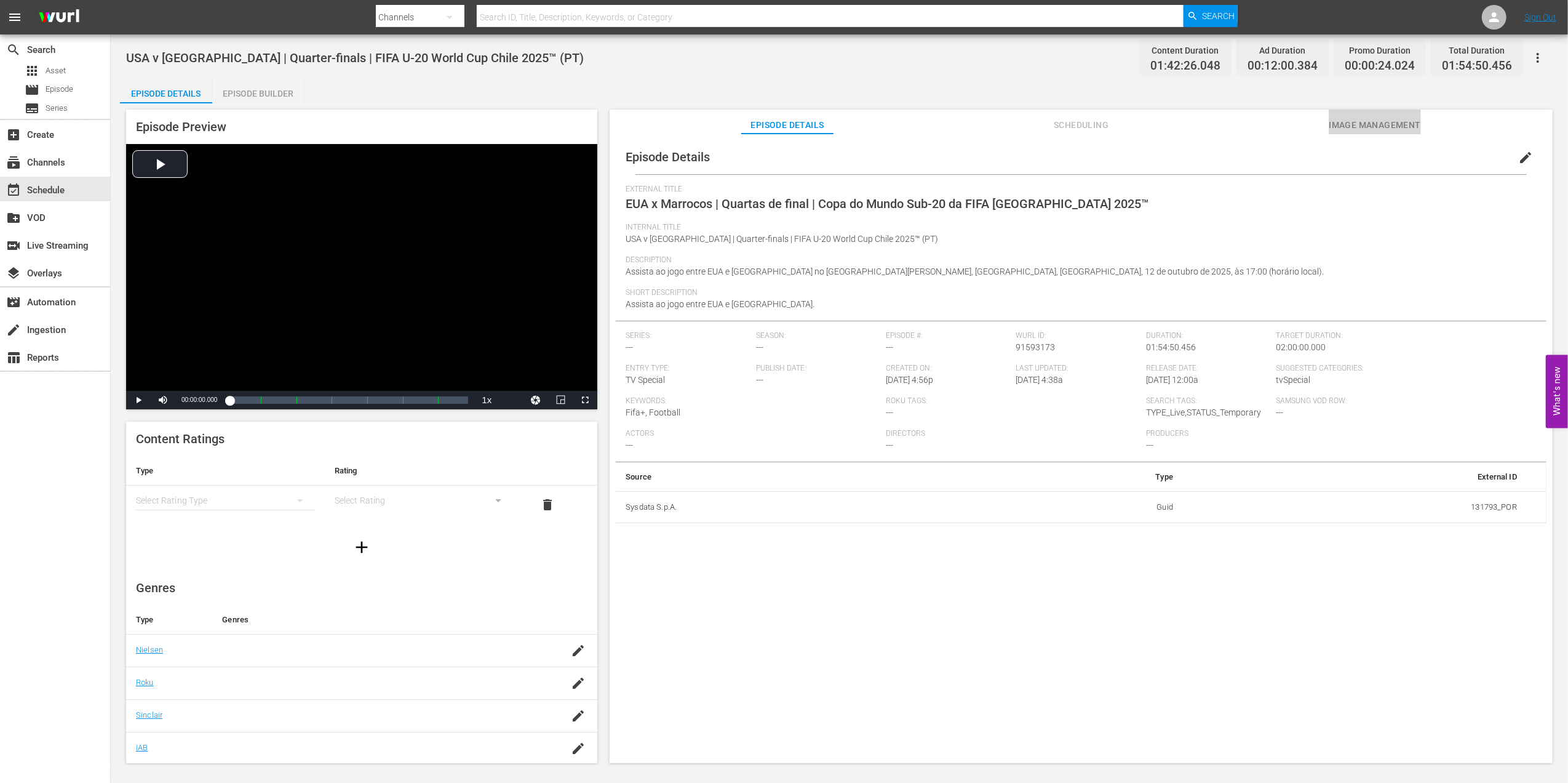
click at [1360, 125] on span "Image Management" at bounding box center [1374, 125] width 92 height 15
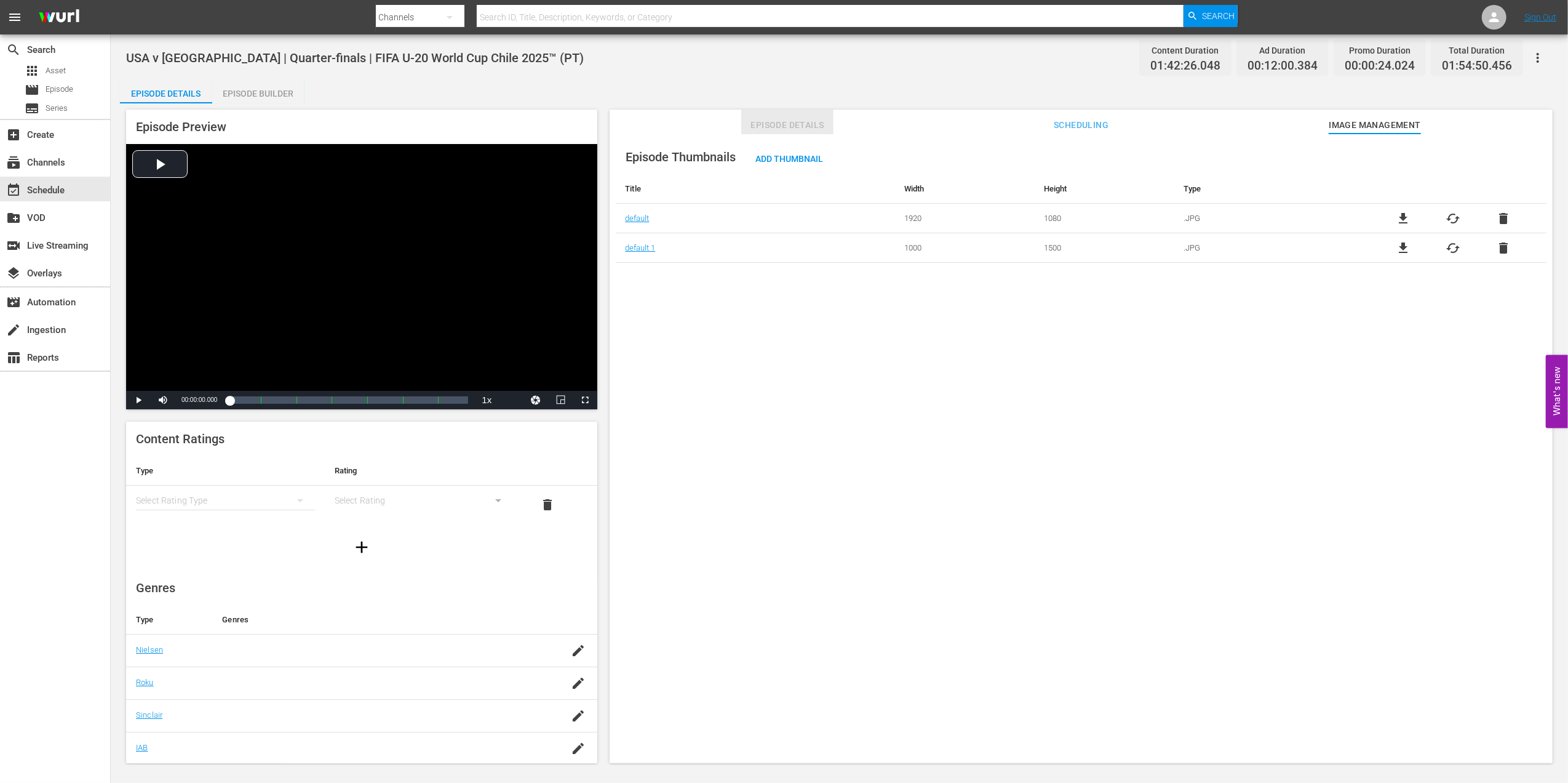
click at [777, 126] on span "Episode Details" at bounding box center [787, 125] width 92 height 15
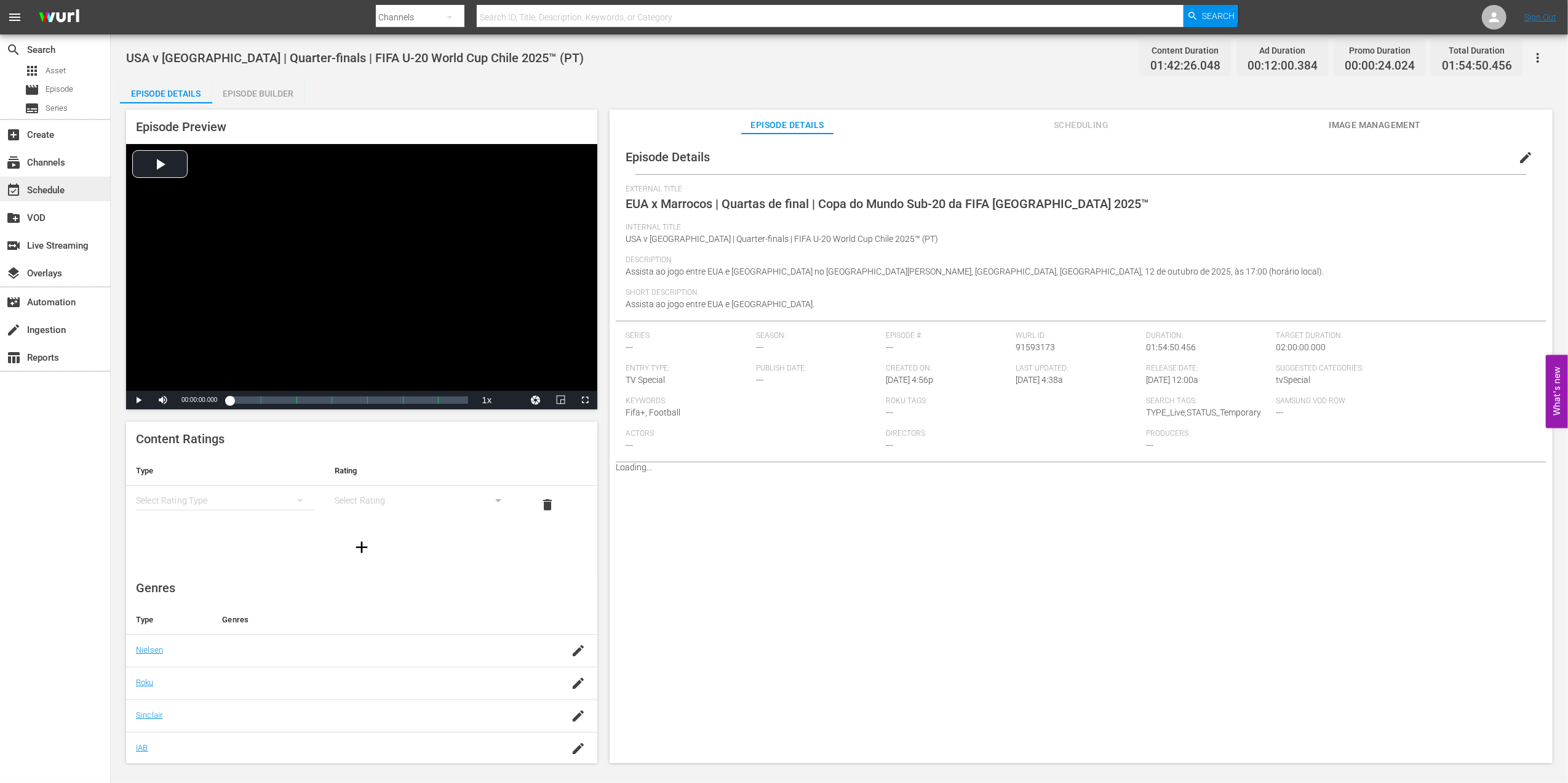
click at [84, 193] on div "event_available Schedule" at bounding box center [55, 189] width 110 height 25
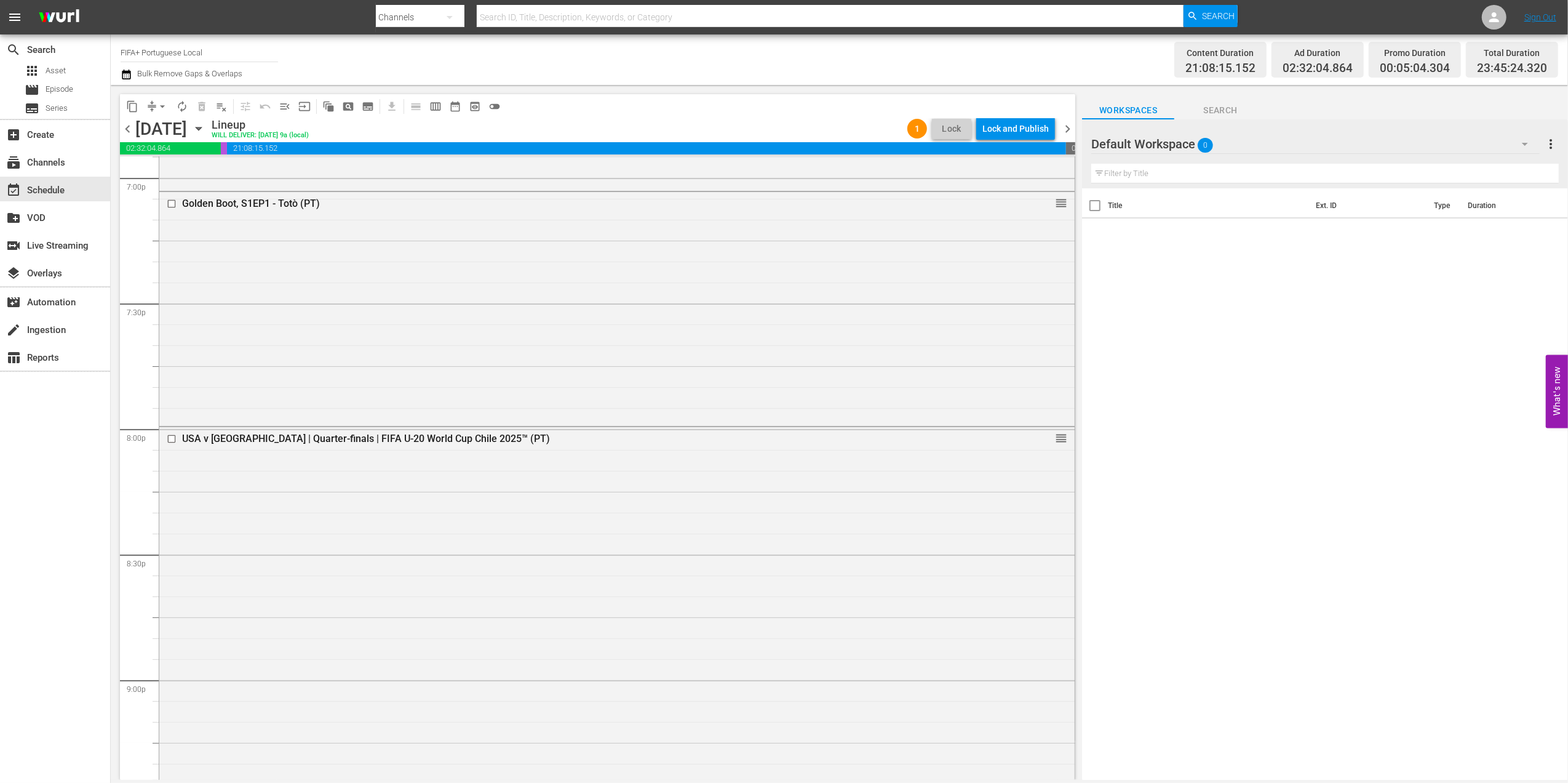
scroll to position [4768, 0]
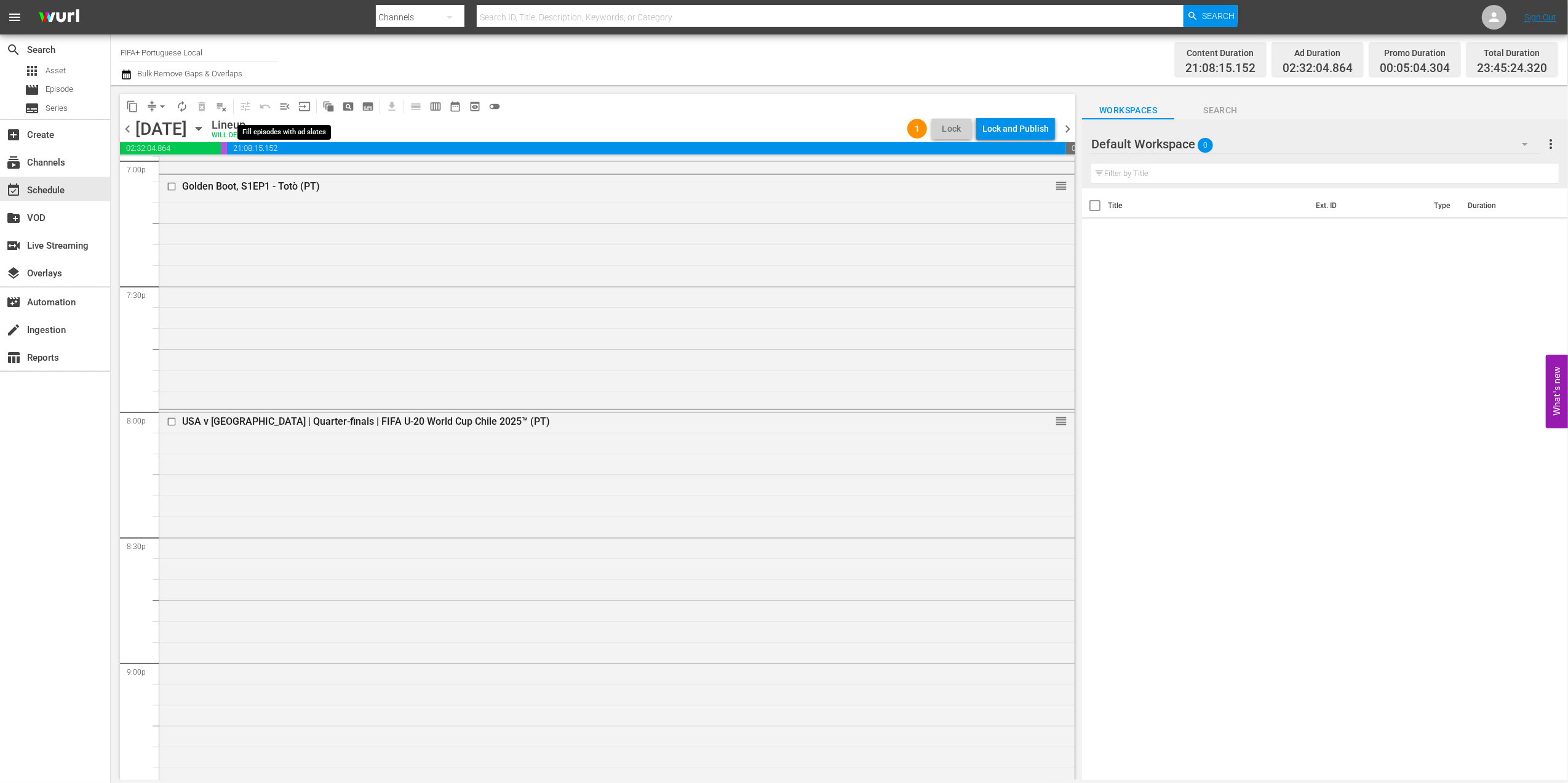
click at [280, 109] on span "menu_open" at bounding box center [285, 106] width 12 height 12
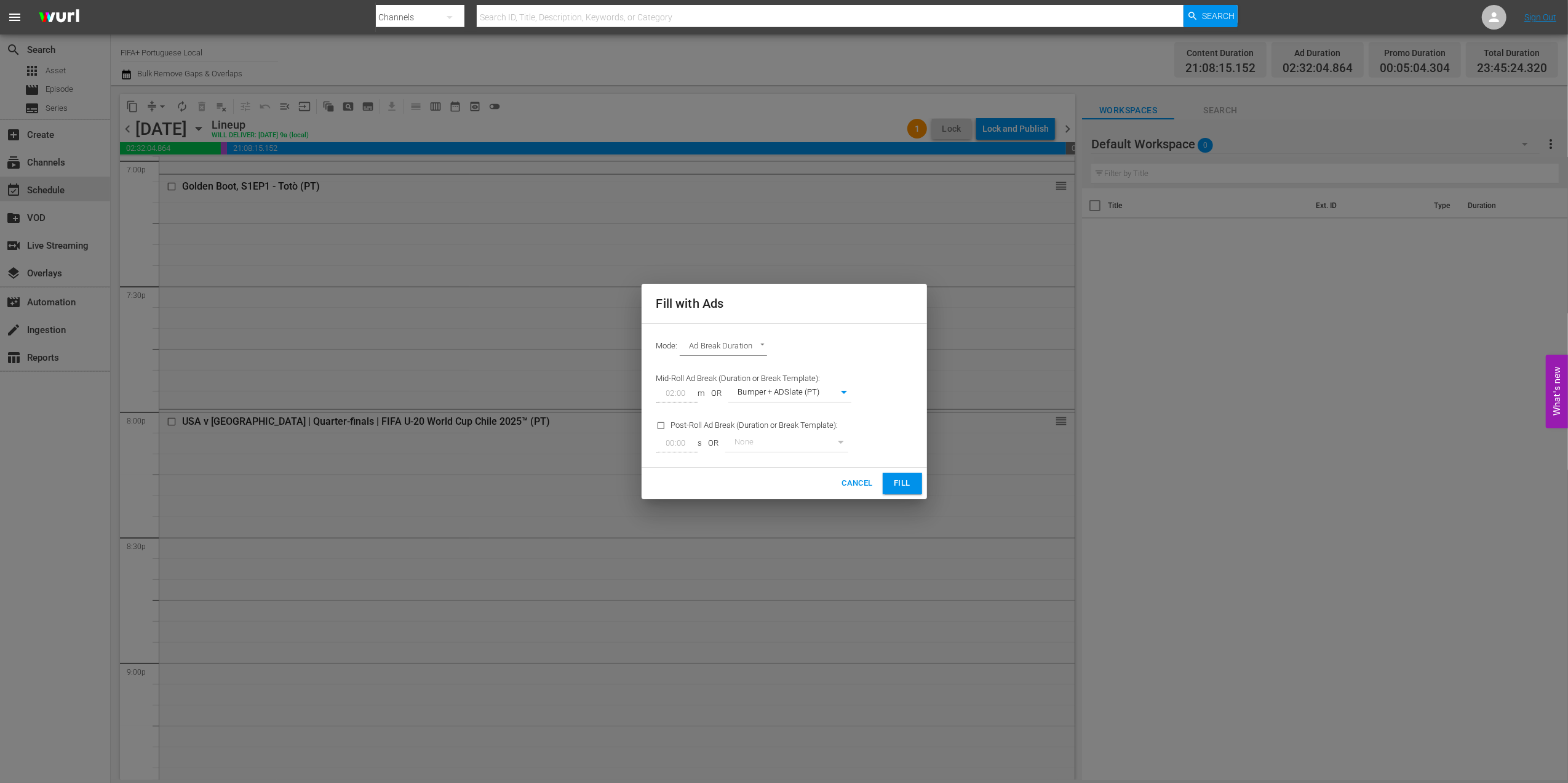
click at [900, 479] on span "Fill" at bounding box center [902, 483] width 20 height 14
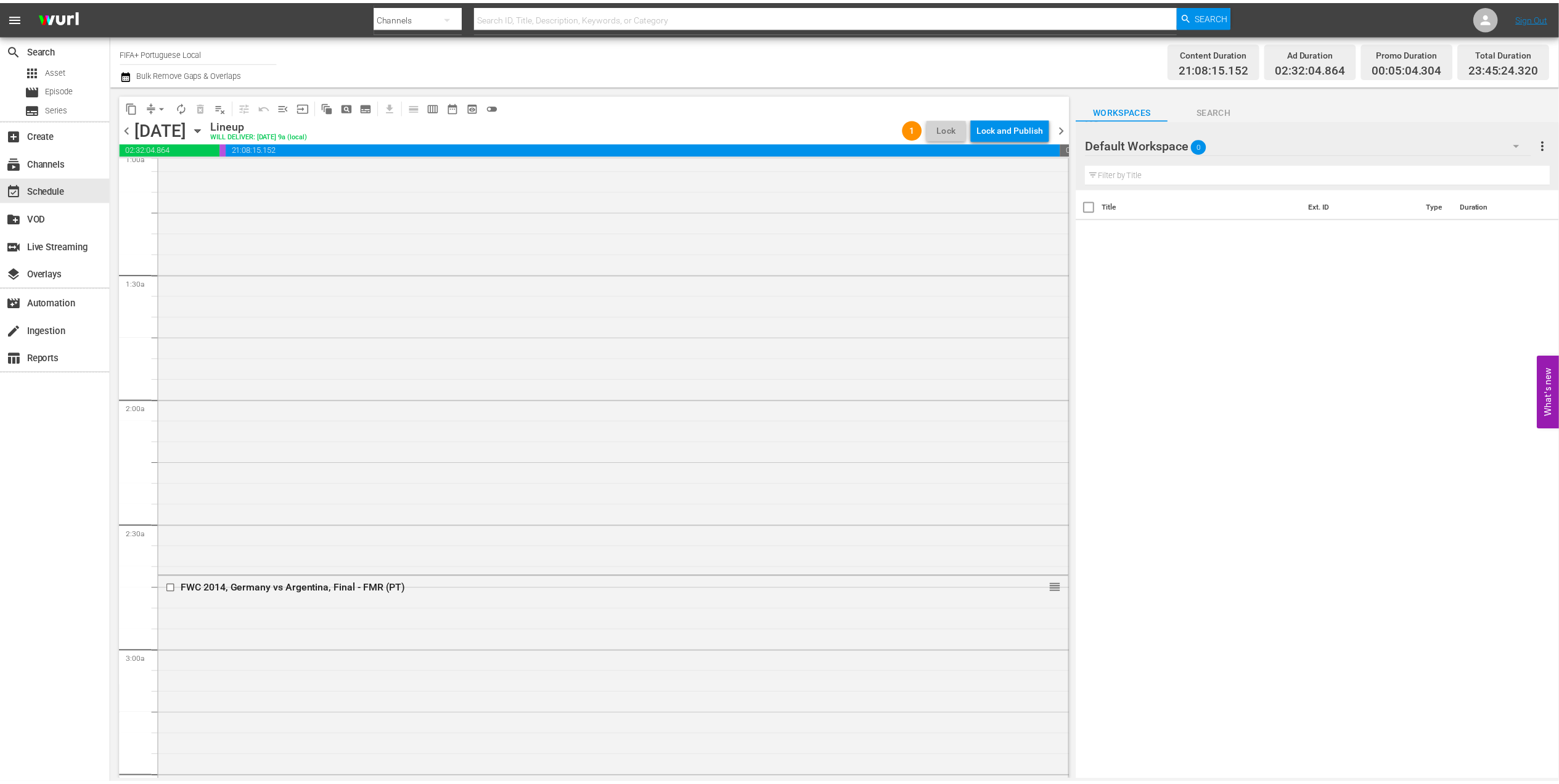
scroll to position [0, 0]
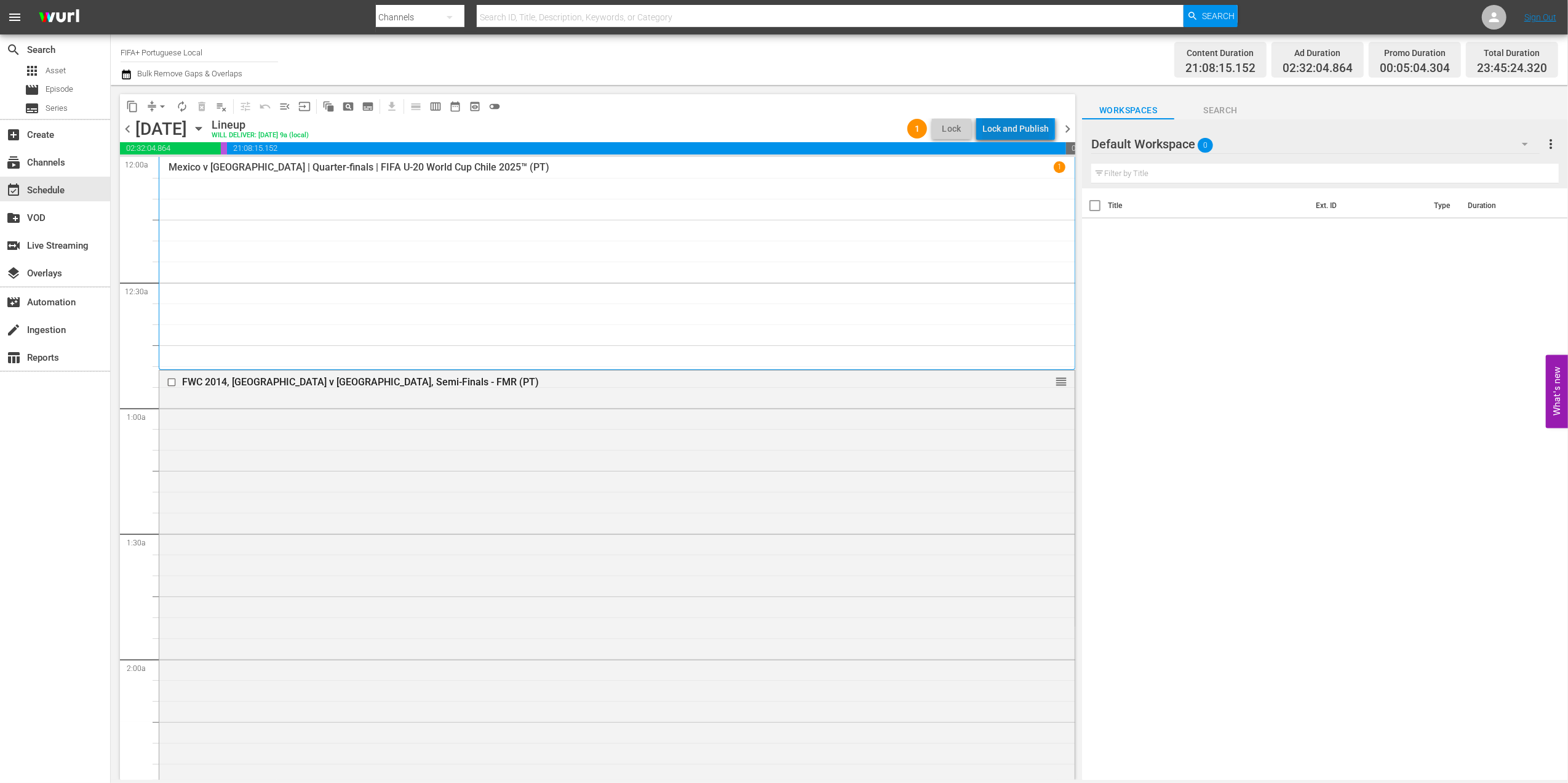
click at [1021, 128] on div "Lock and Publish" at bounding box center [1015, 128] width 66 height 22
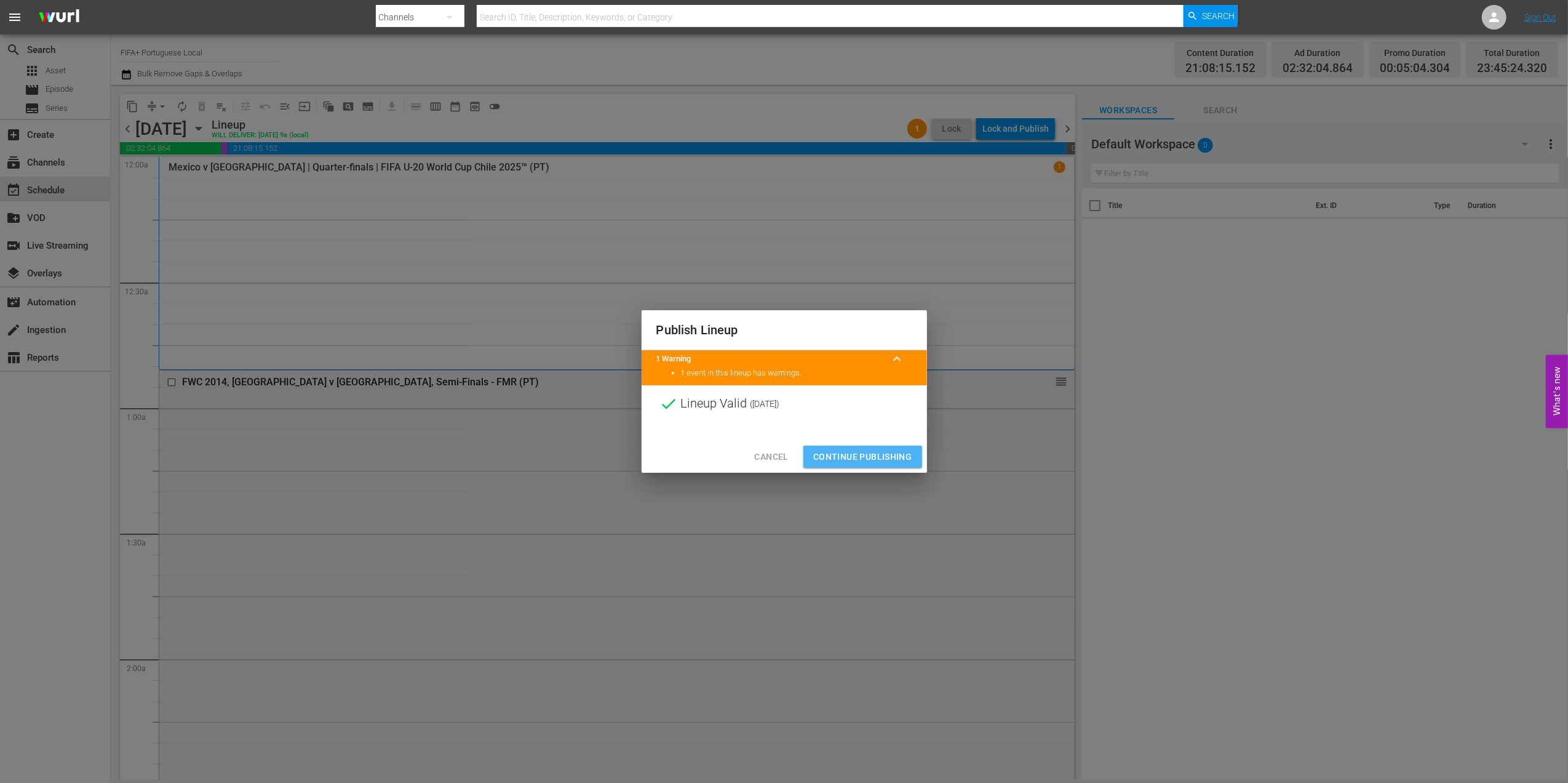
click at [879, 454] on span "Continue Publishing" at bounding box center [863, 457] width 99 height 15
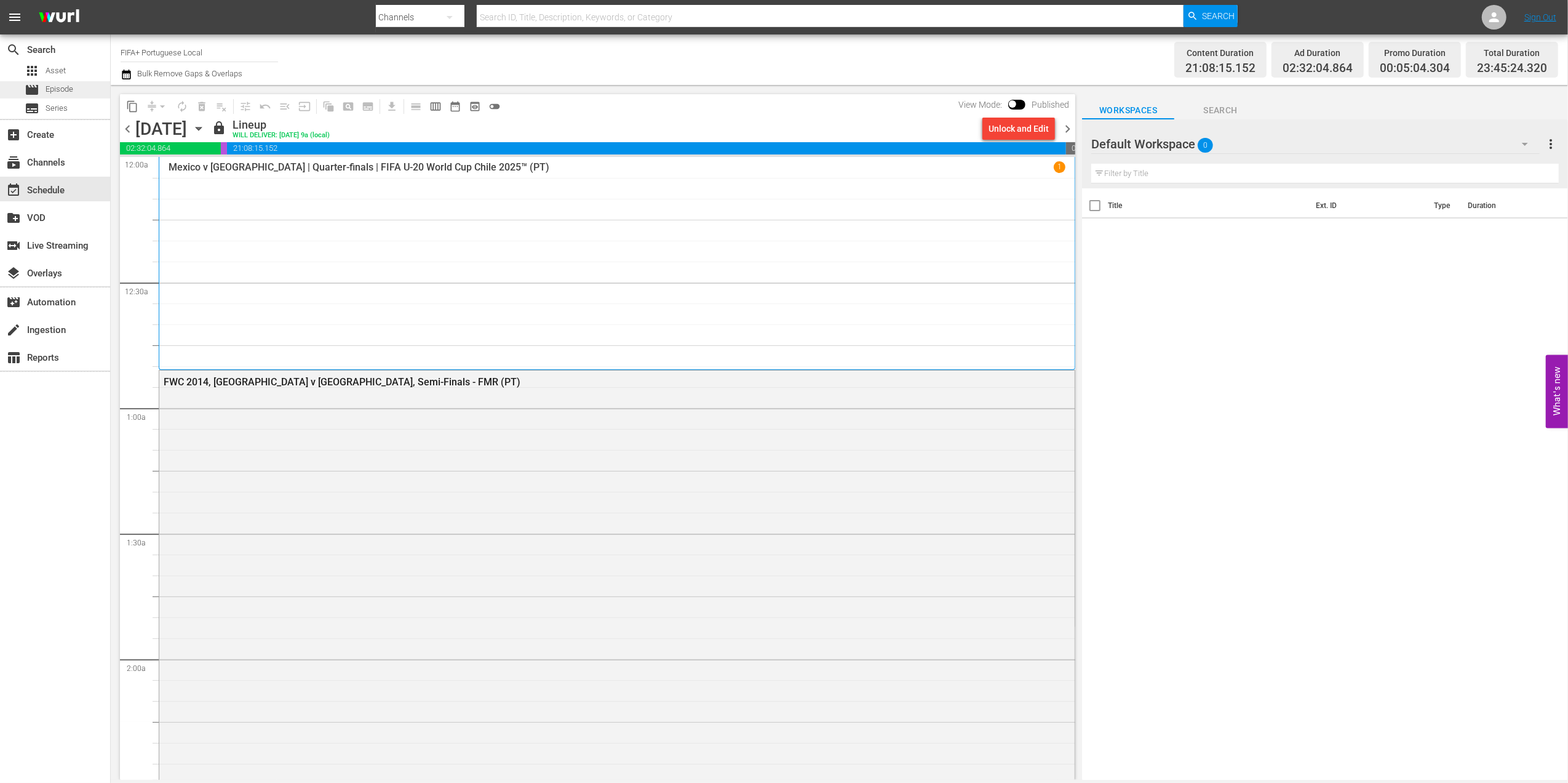
click at [79, 94] on div "movie Episode" at bounding box center [55, 90] width 110 height 17
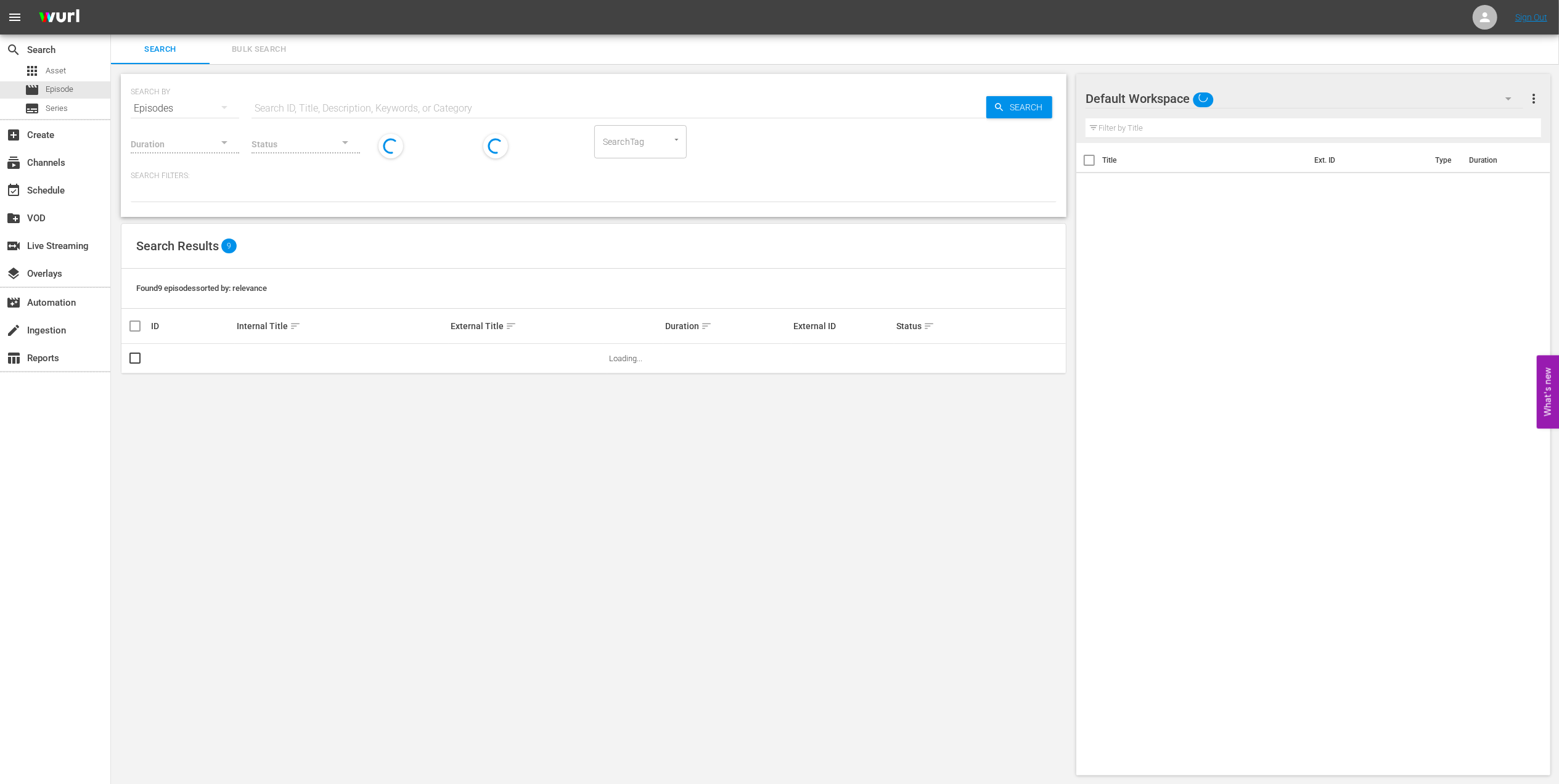
click at [344, 111] on input "text" at bounding box center [619, 108] width 735 height 30
paste input "FWC 1994, [GEOGRAPHIC_DATA] v. Russia, Group Stage"
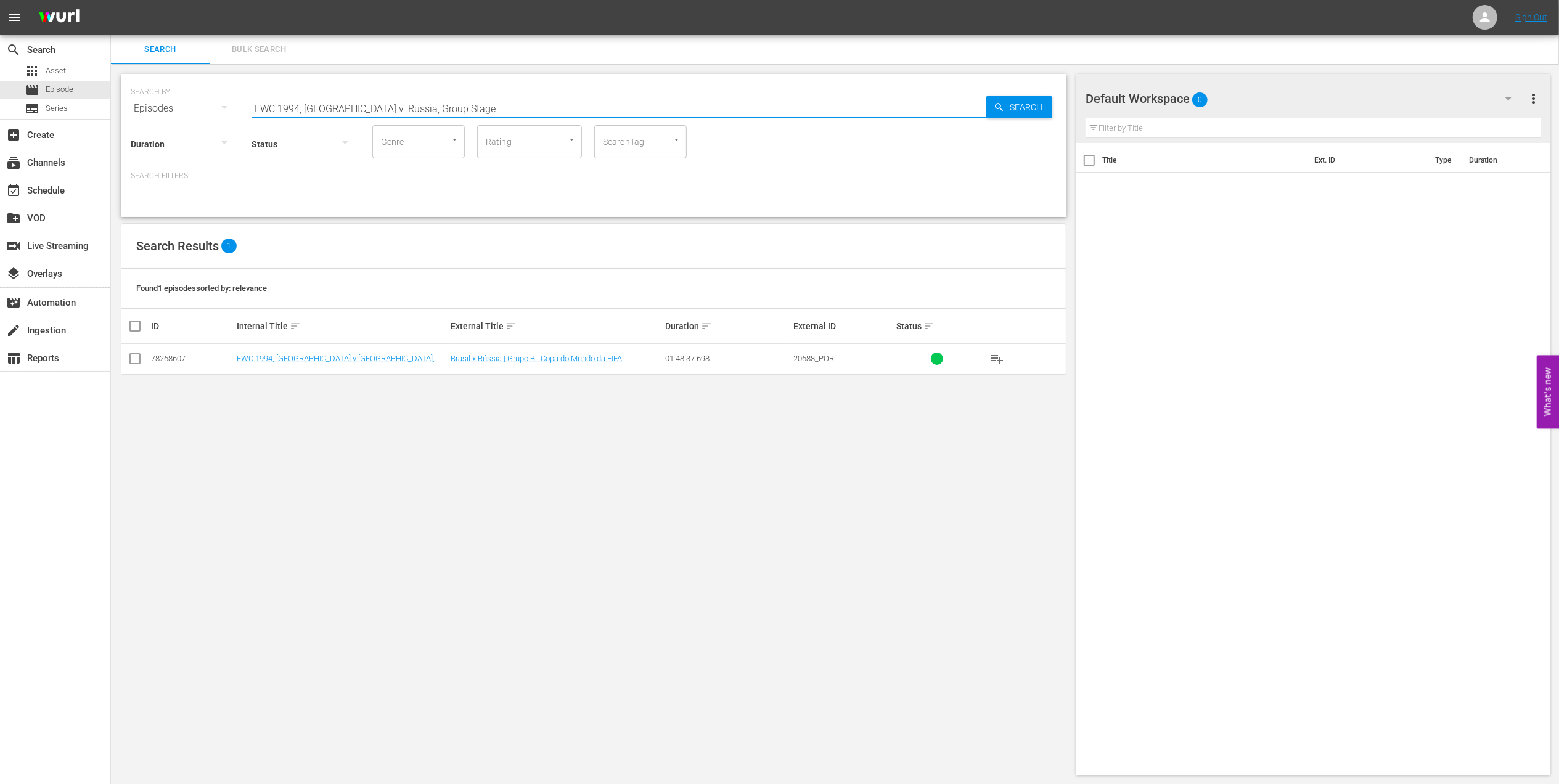
drag, startPoint x: 439, startPoint y: 104, endPoint x: 211, endPoint y: 115, distance: 228.3
click at [212, 114] on div "SEARCH BY Search By Episodes Search ID, Title, Description, Keywords, or Catego…" at bounding box center [594, 145] width 945 height 143
paste input "Netherlands v [GEOGRAPHIC_DATA], Quarter-final"
drag, startPoint x: 468, startPoint y: 107, endPoint x: 151, endPoint y: 107, distance: 317.0
click at [151, 107] on div "SEARCH BY Search By Episodes Search ID, Title, Description, Keywords, or Catego…" at bounding box center [593, 101] width 926 height 44
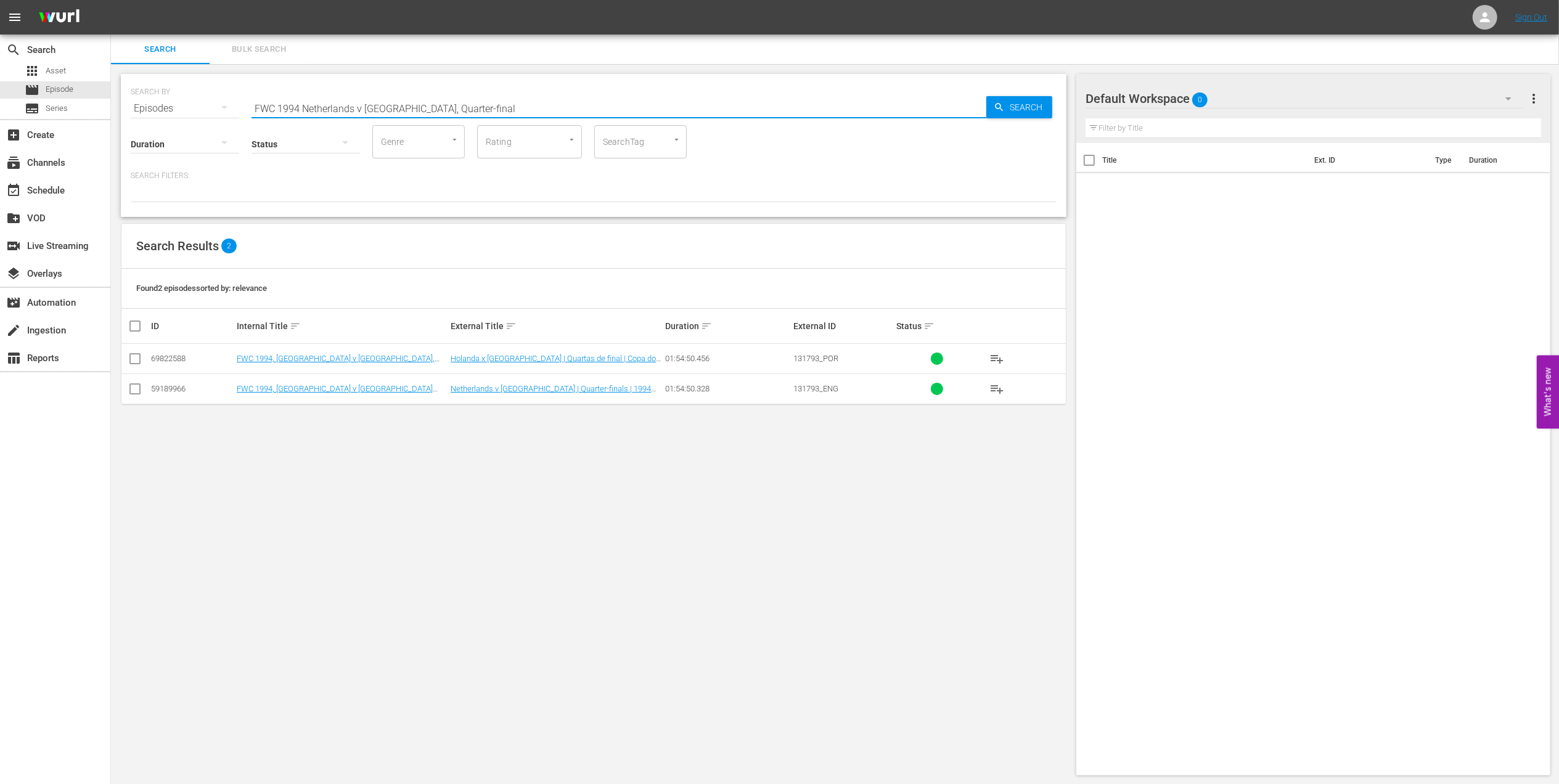
paste input "1986 Official Film - Hero"
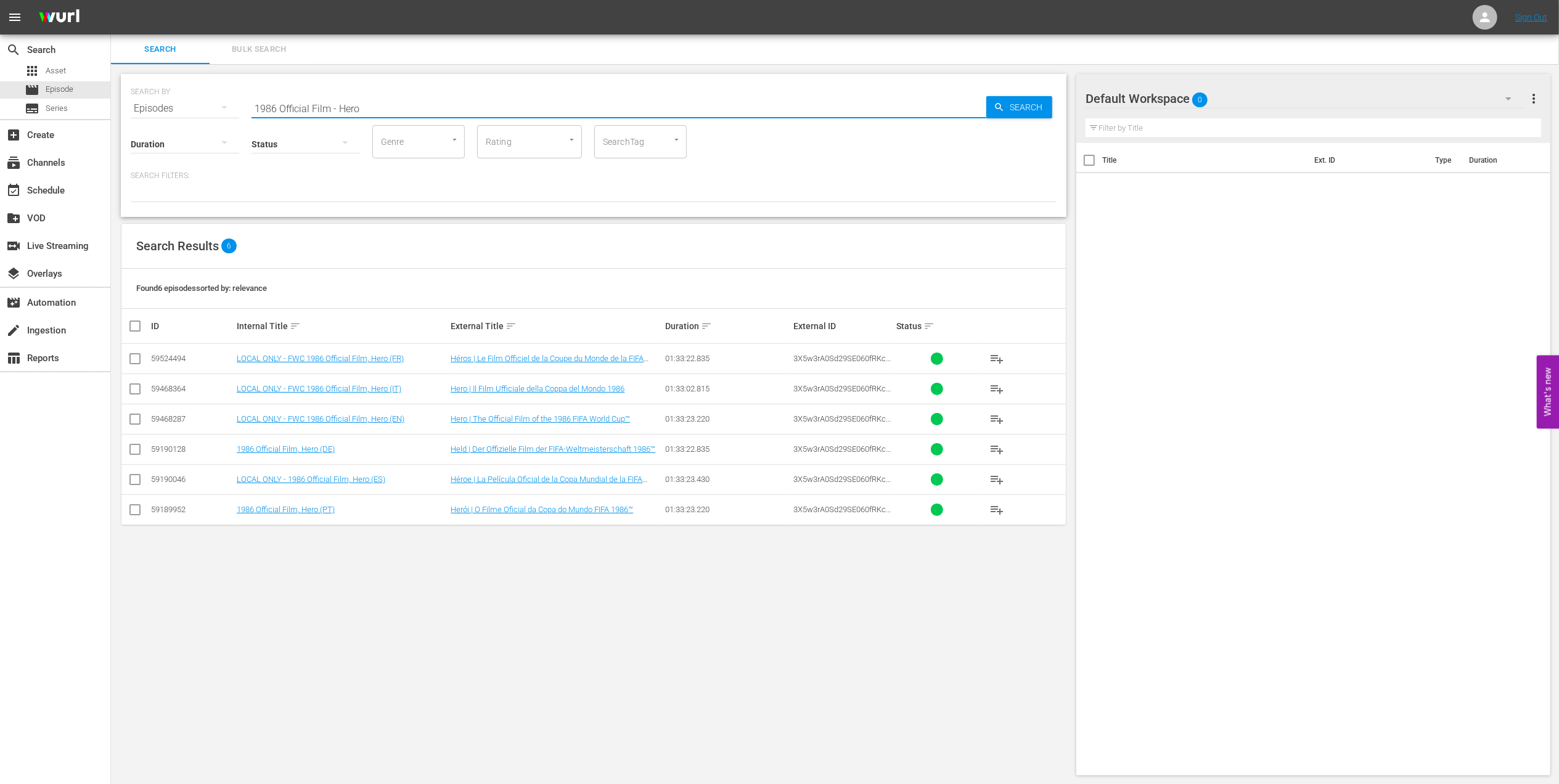
drag, startPoint x: 384, startPoint y: 109, endPoint x: 150, endPoint y: 107, distance: 234.0
click at [150, 109] on div "SEARCH BY Search By Episodes Search ID, Title, Description, Keywords, or Catego…" at bounding box center [593, 101] width 926 height 44
paste input "FWC 1986, Argentina vs Germany FR, Final (PT)"
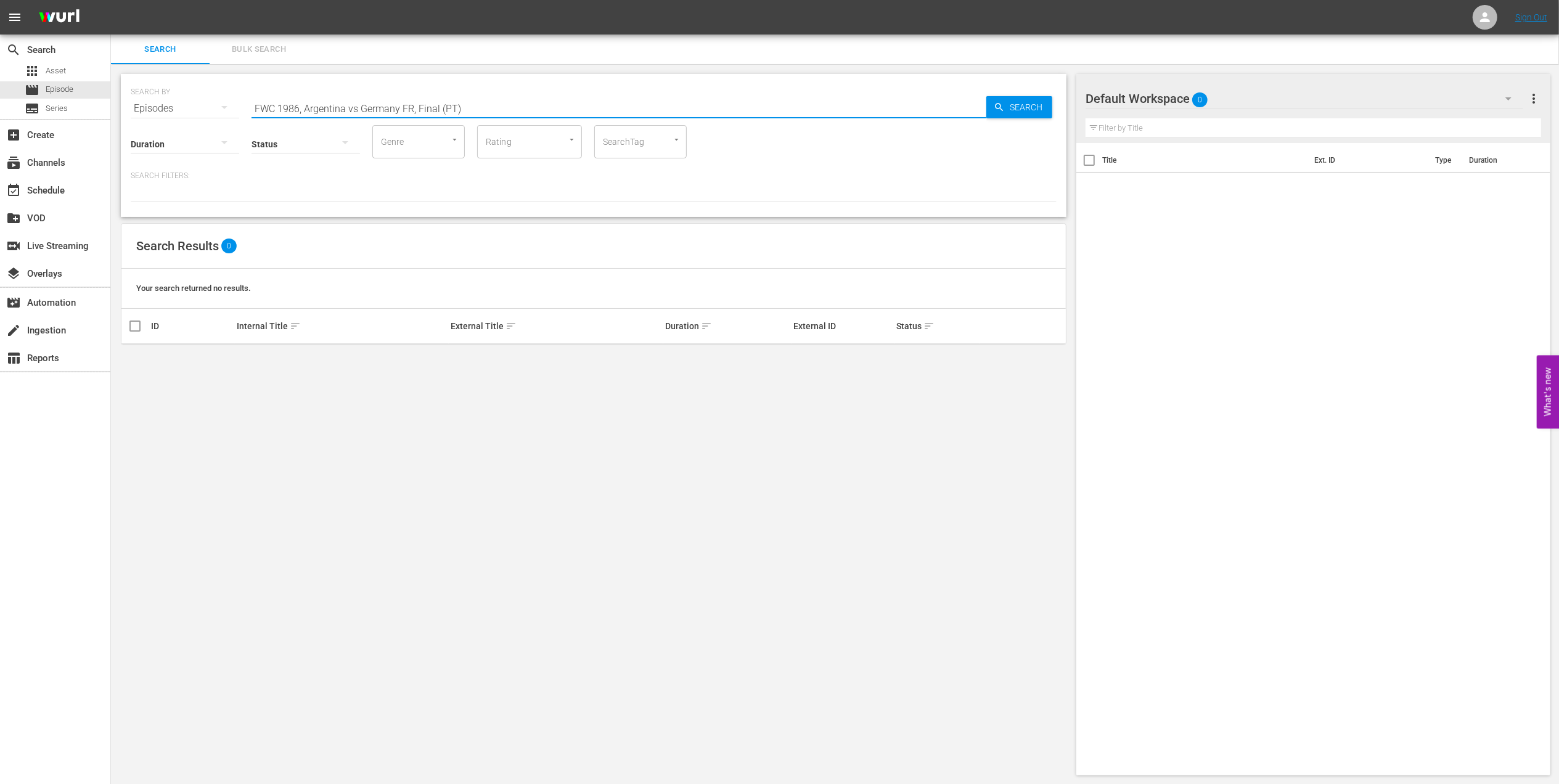
click at [358, 109] on input "FWC 1986, Argentina vs Germany FR, Final (PT)" at bounding box center [619, 108] width 735 height 30
drag, startPoint x: 508, startPoint y: 111, endPoint x: 413, endPoint y: 109, distance: 95.0
click at [413, 109] on input "FWC 1986, [GEOGRAPHIC_DATA] v [GEOGRAPHIC_DATA] FR, Final (PT)" at bounding box center [619, 108] width 735 height 30
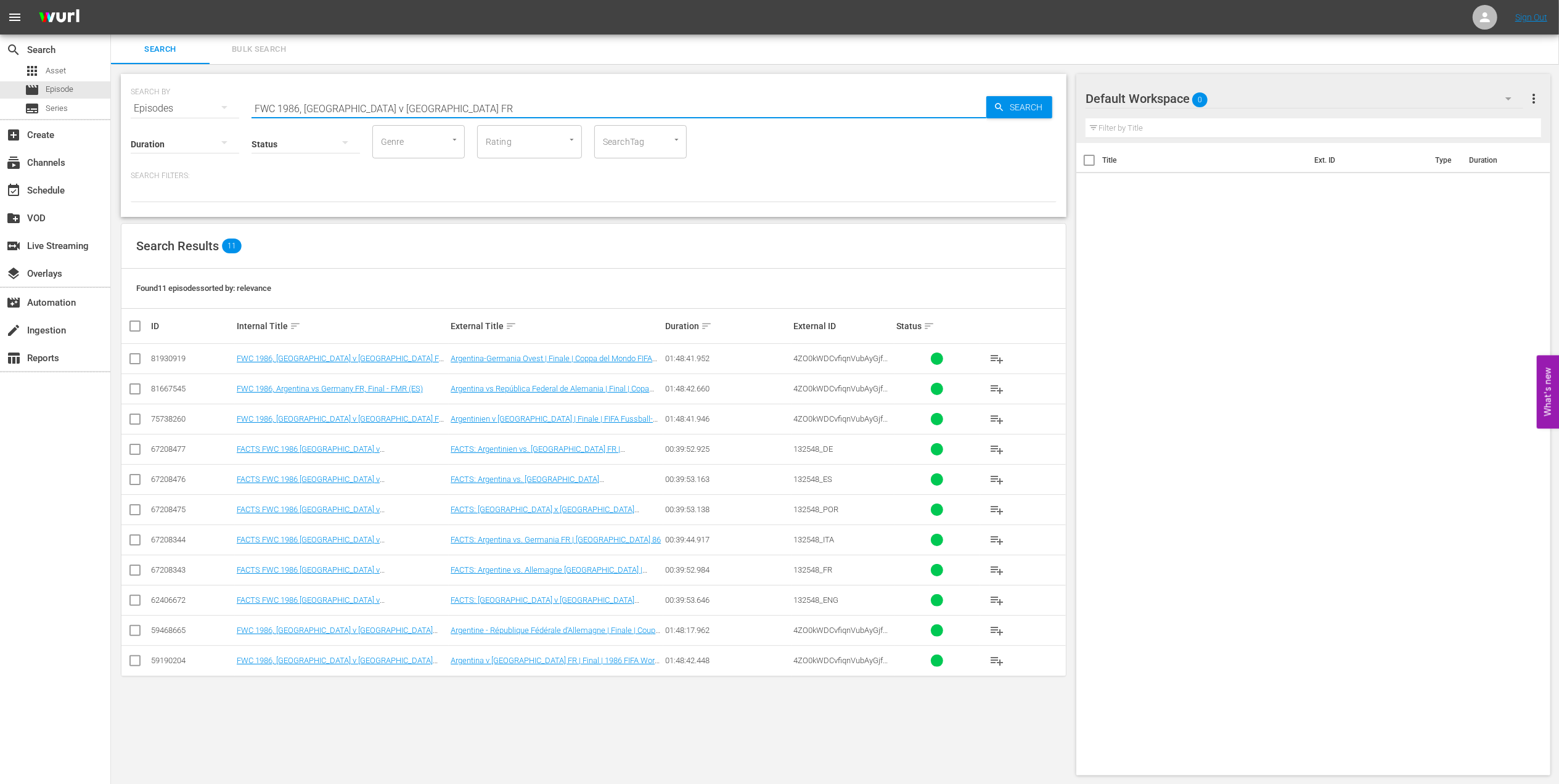
drag, startPoint x: 432, startPoint y: 98, endPoint x: 180, endPoint y: 106, distance: 252.1
click at [180, 106] on div "SEARCH BY Search By Episodes Search ID, Title, Description, Keywords, or Catego…" at bounding box center [593, 101] width 926 height 44
paste input "2014, Brazil vs Germany, Semifinal"
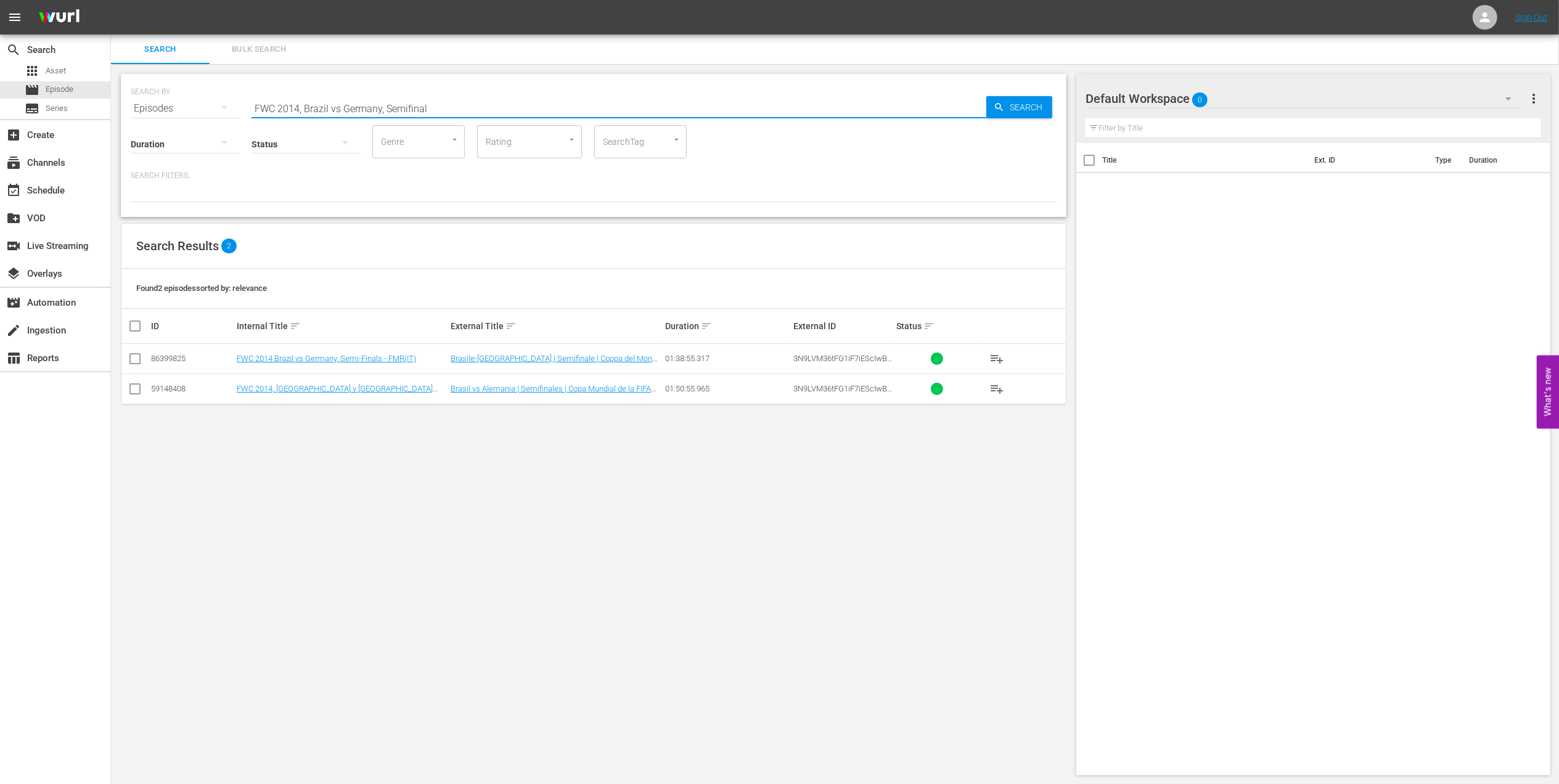
drag, startPoint x: 240, startPoint y: 106, endPoint x: 134, endPoint y: 106, distance: 106.0
click at [134, 106] on div "SEARCH BY Search By Episodes Search ID, Title, Description, Keywords, or Catego…" at bounding box center [593, 101] width 926 height 44
paste input "Germany vs Argentina, Final (PT)"
drag, startPoint x: 53, startPoint y: 106, endPoint x: 9, endPoint y: 109, distance: 44.1
click at [111, 0] on div "search Search apps Asset movie Episode subtitles Series add_box Create subscrip…" at bounding box center [835, 0] width 1448 height 0
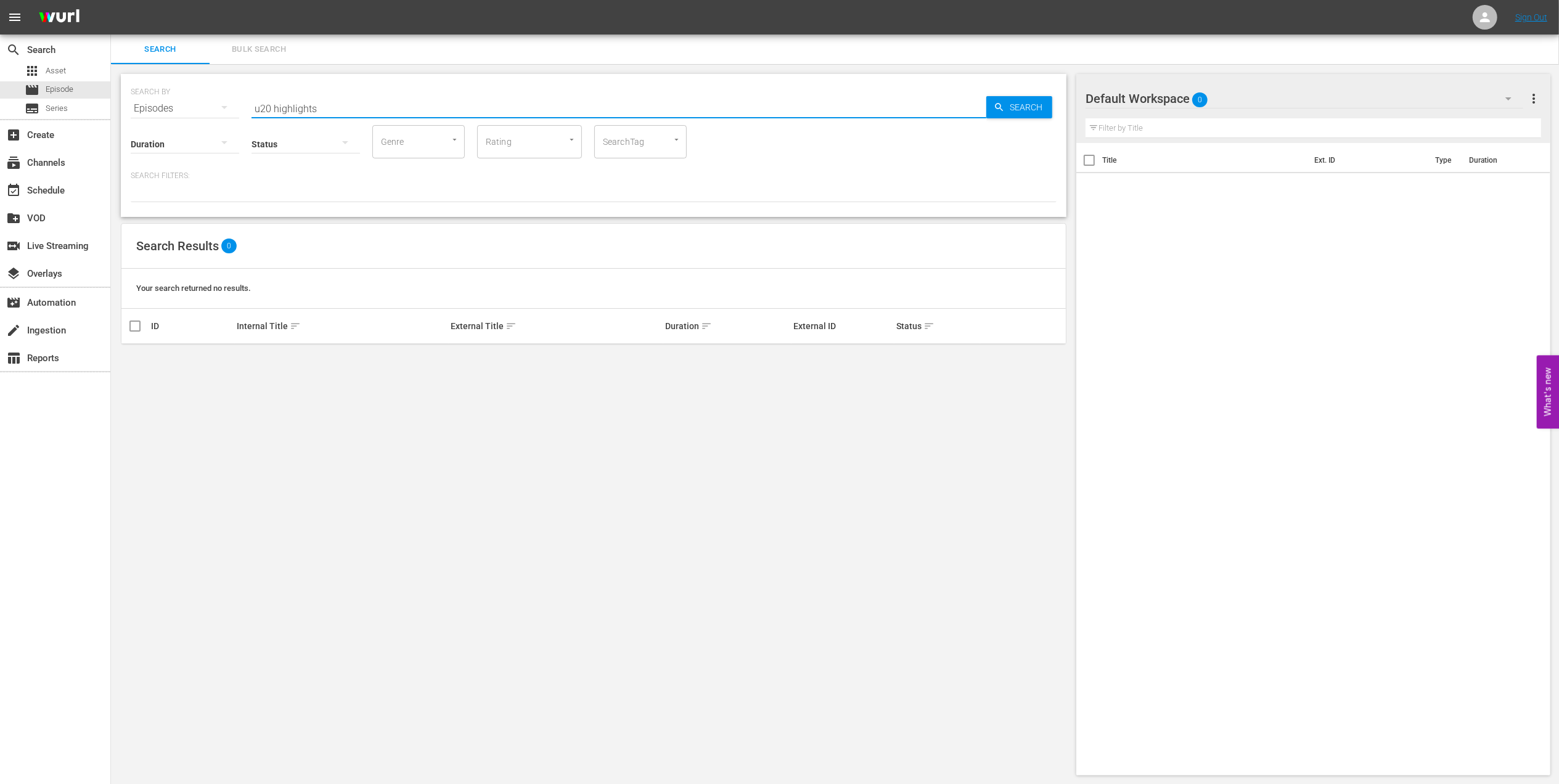
drag, startPoint x: 274, startPoint y: 106, endPoint x: 157, endPoint y: 117, distance: 117.5
click at [157, 117] on div "SEARCH BY Search By Episodes Search ID, Title, Description, Keywords, or Catego…" at bounding box center [594, 145] width 945 height 143
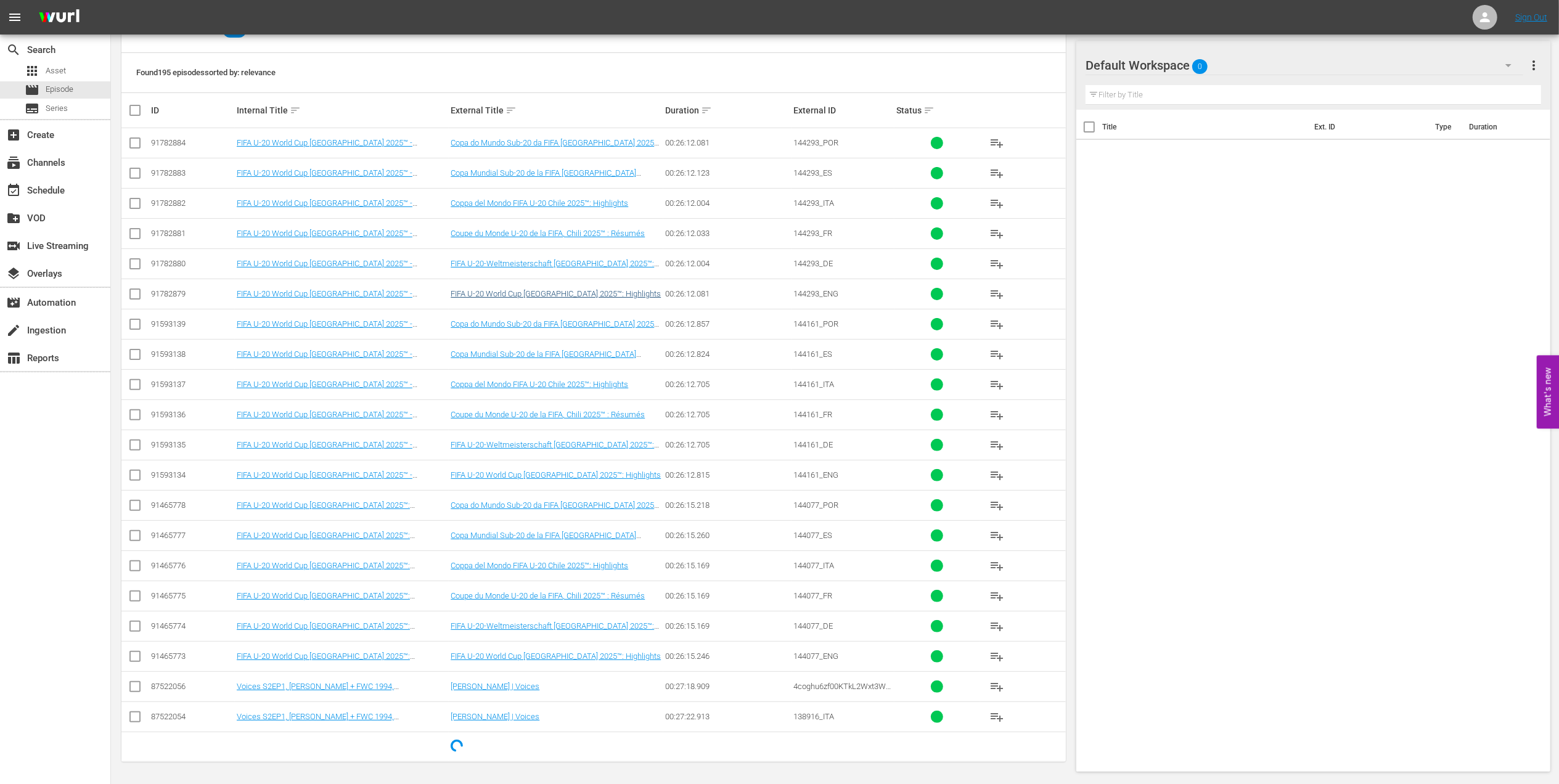
scroll to position [221, 0]
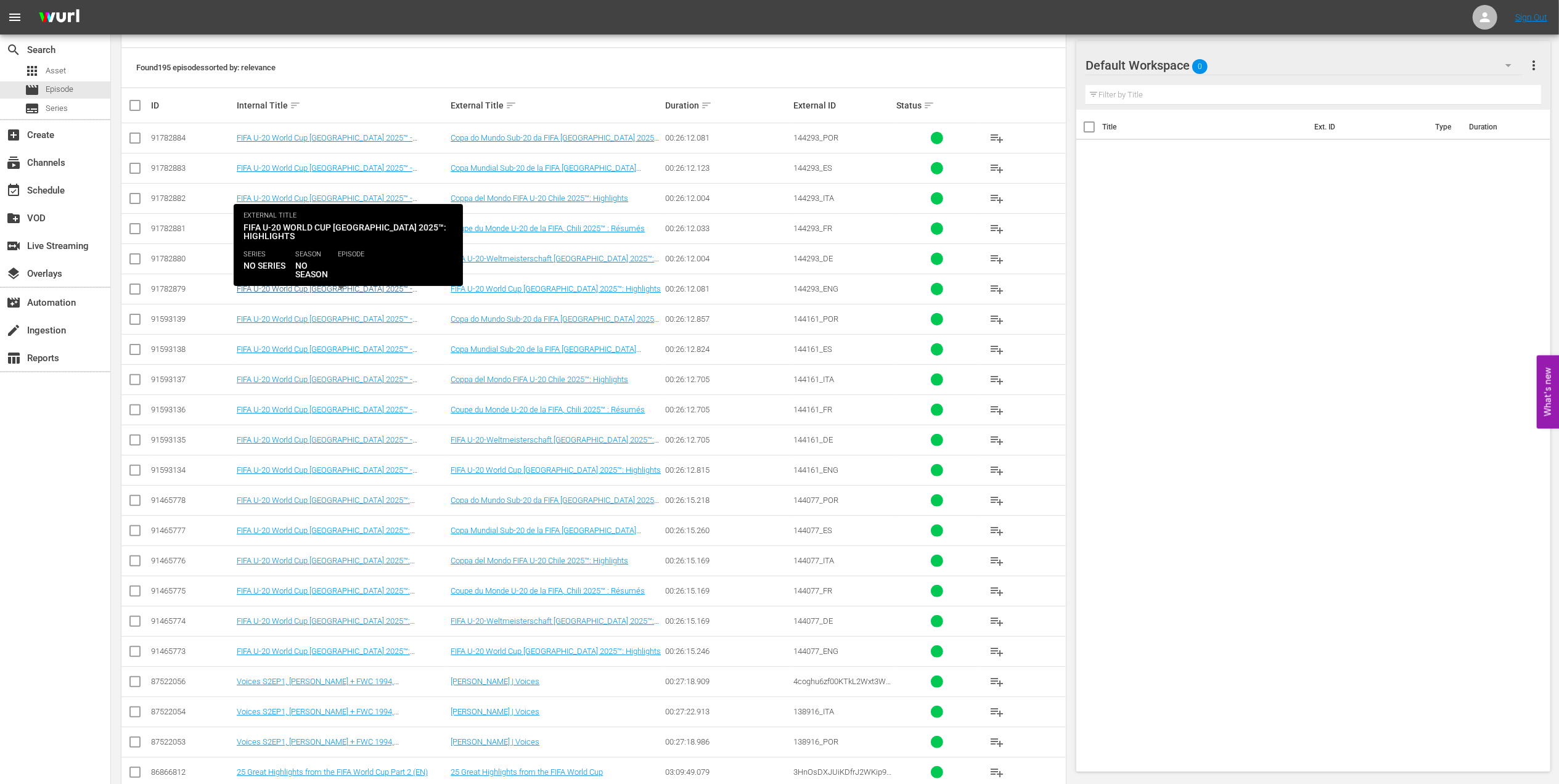
type input "highlights"
click at [412, 290] on link "FIFA U-20 World Cup [GEOGRAPHIC_DATA] 2025™ - Highlights Bundle MD 7+8+9 (EN)" at bounding box center [325, 293] width 176 height 18
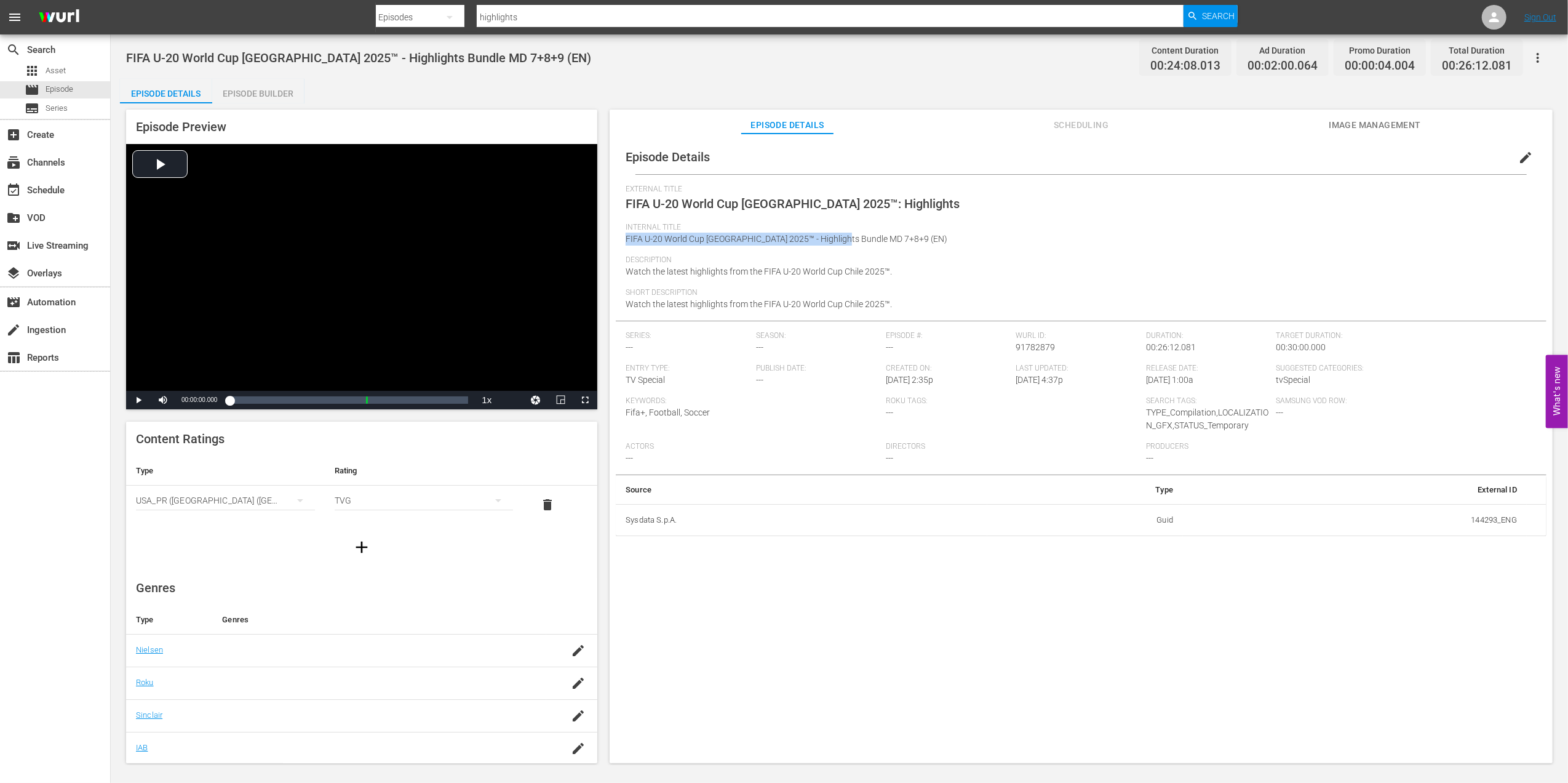
drag, startPoint x: 837, startPoint y: 237, endPoint x: 622, endPoint y: 237, distance: 215.0
click at [622, 237] on div "Episode Details edit External Title FIFA U-20 World Cup [GEOGRAPHIC_DATA] 2025™…" at bounding box center [1081, 338] width 931 height 396
copy span "FIFA U-20 World Cup [GEOGRAPHIC_DATA] 2025™ - Highlights Bundle MD"
drag, startPoint x: 510, startPoint y: 18, endPoint x: 389, endPoint y: 18, distance: 121.0
click at [391, 18] on div "Search By Episodes Search ID, Title, Description, Keywords, or Category highlig…" at bounding box center [807, 17] width 863 height 30
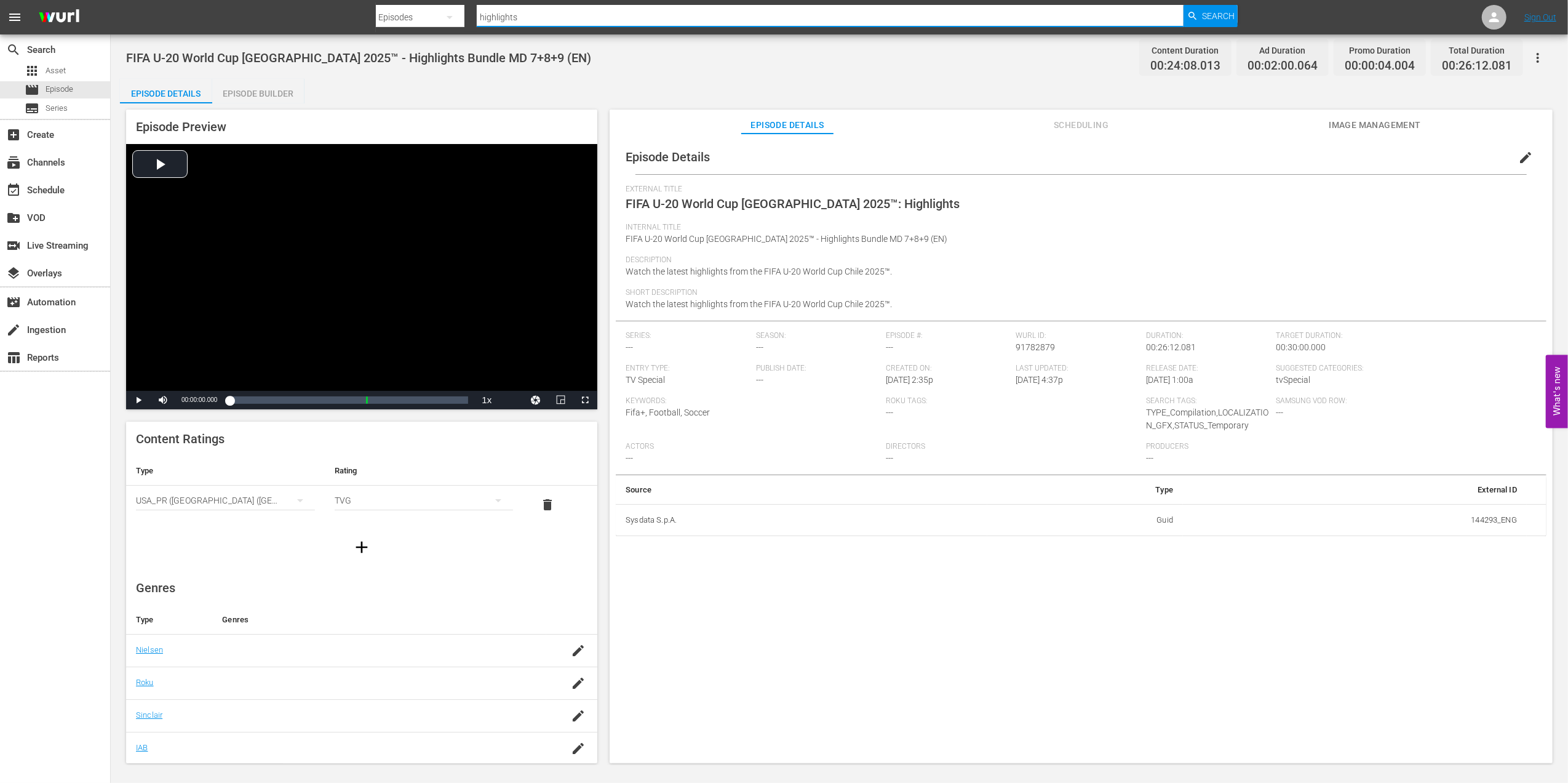
paste input "FWC 2002 Brazil vs Turkey, Semi-final (PT)"
type input "FWC 2002 Brazil vs Turkey, Semi-final (PT)"
click at [1221, 18] on span "Search" at bounding box center [1218, 16] width 33 height 22
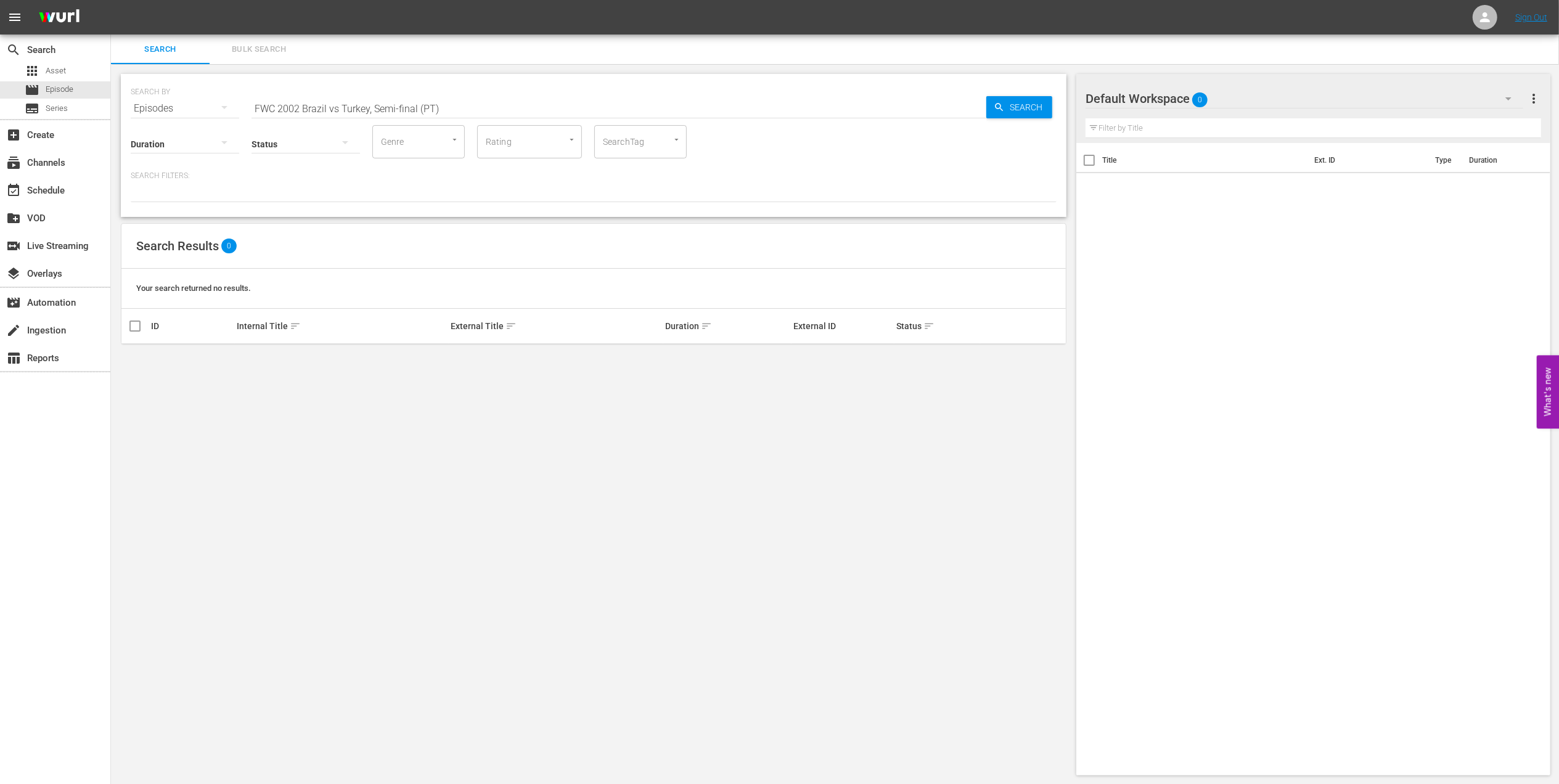
click at [338, 106] on input "FWC 2002 Brazil vs Turkey, Semi-final (PT)" at bounding box center [619, 108] width 735 height 30
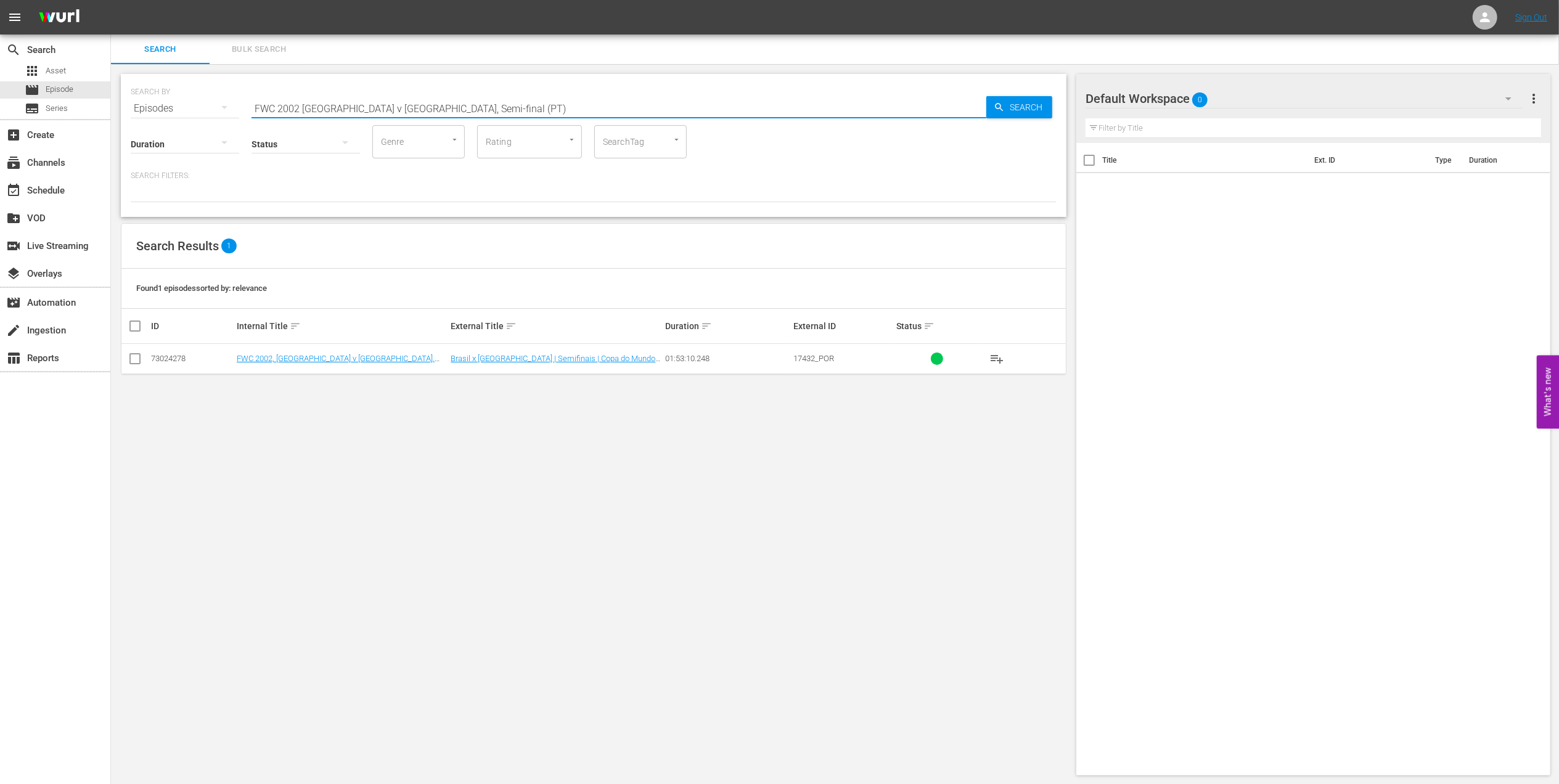
drag, startPoint x: 439, startPoint y: 105, endPoint x: 124, endPoint y: 109, distance: 315.0
click at [125, 109] on div "SEARCH BY Search By Episodes Search ID, Title, Description, Keywords, or Catego…" at bounding box center [594, 145] width 945 height 143
paste input "Germany, Final"
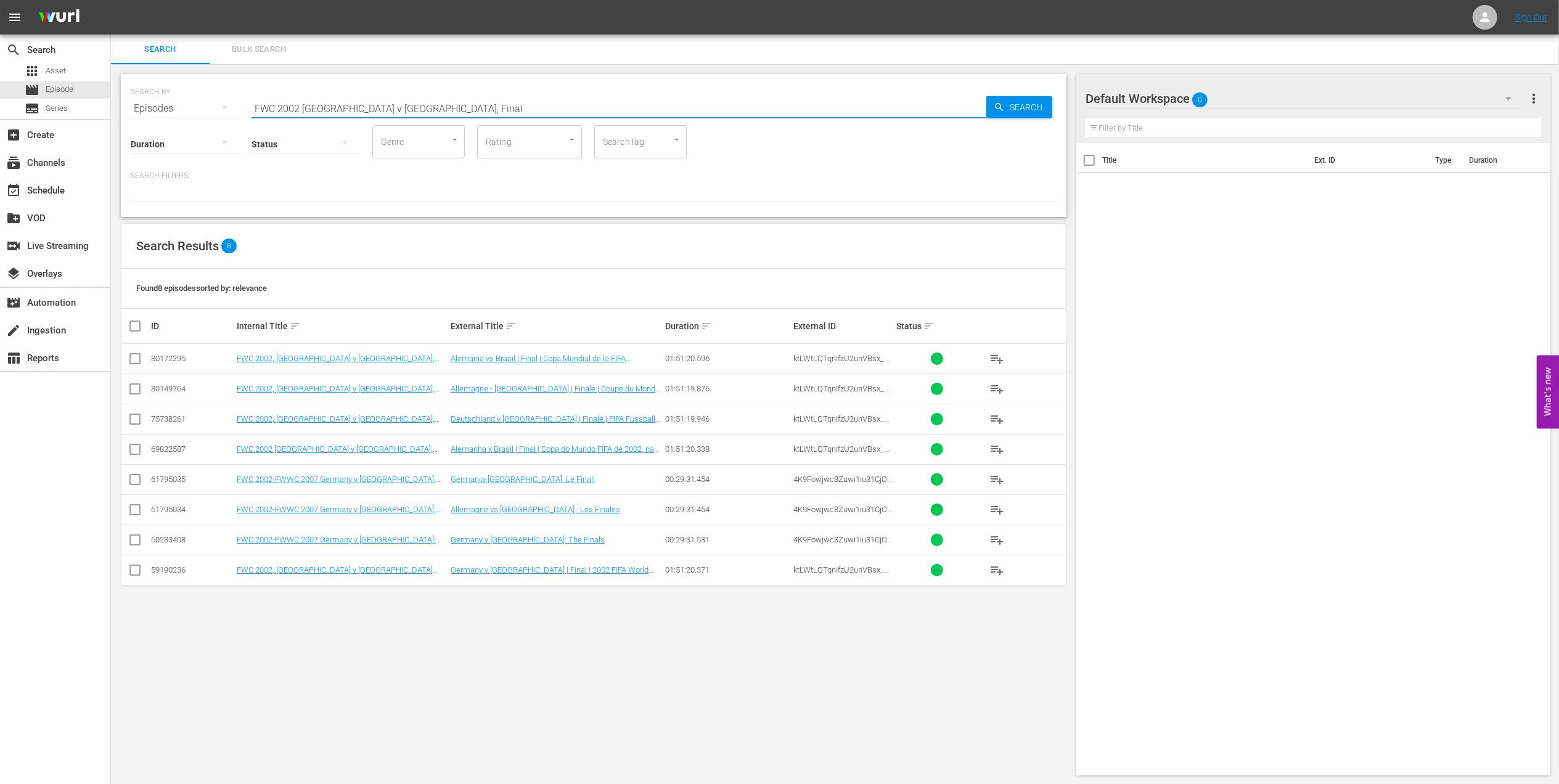
drag, startPoint x: 422, startPoint y: 114, endPoint x: 201, endPoint y: 109, distance: 221.1
click at [169, 109] on div "SEARCH BY Search By Episodes Search ID, Title, Description, Keywords, or Catego…" at bounding box center [593, 101] width 926 height 44
paste input "2002 Official Film - Seven Games from Glory"
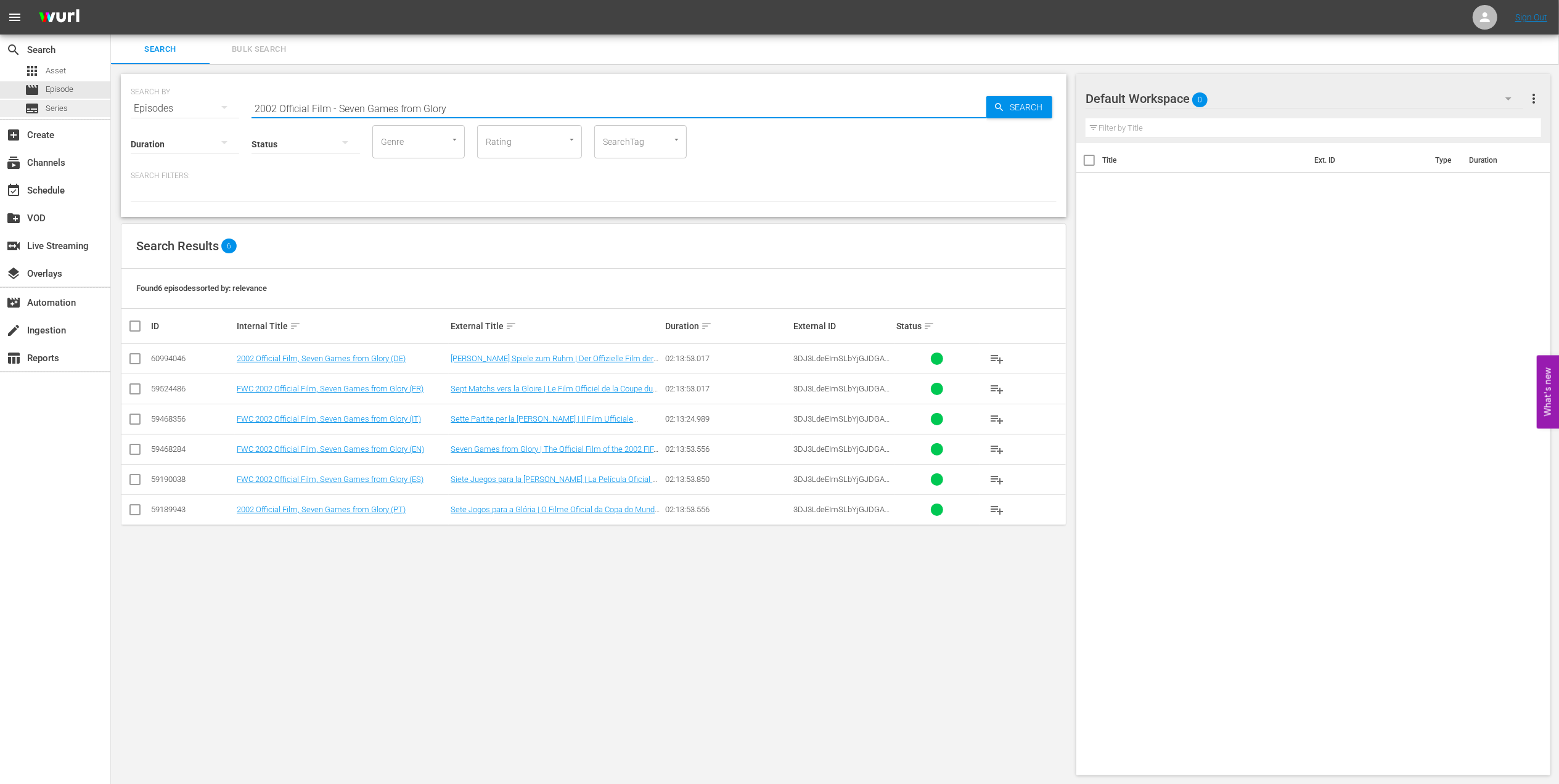
drag, startPoint x: 422, startPoint y: 107, endPoint x: 90, endPoint y: 112, distance: 332.0
click at [111, 0] on div "search Search apps Asset movie Episode subtitles Series add_box Create subscrip…" at bounding box center [835, 0] width 1448 height 0
paste input "FWC 1998, [GEOGRAPHIC_DATA] v [GEOGRAPHIC_DATA], Group Stage"
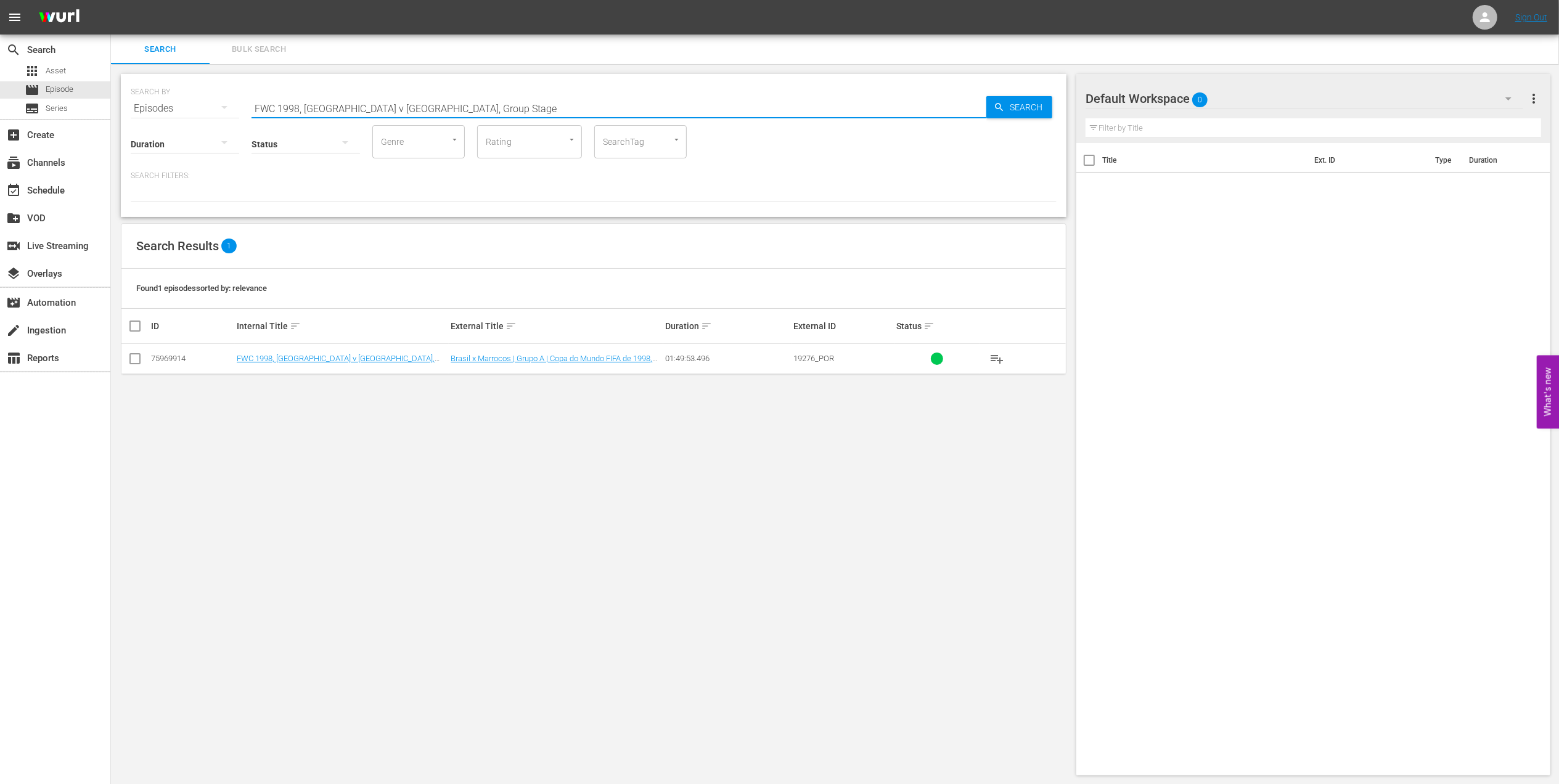
drag, startPoint x: 436, startPoint y: 109, endPoint x: 217, endPoint y: 106, distance: 219.0
click at [220, 106] on div "SEARCH BY Search By Episodes Search ID, Title, Description, Keywords, or Catego…" at bounding box center [593, 101] width 926 height 44
paste input "66 England vs Germany FR, Final (PT)"
drag, startPoint x: 472, startPoint y: 109, endPoint x: 75, endPoint y: 109, distance: 397.0
click at [111, 0] on div "search Search apps Asset movie Episode subtitles Series add_box Create subscrip…" at bounding box center [835, 0] width 1448 height 0
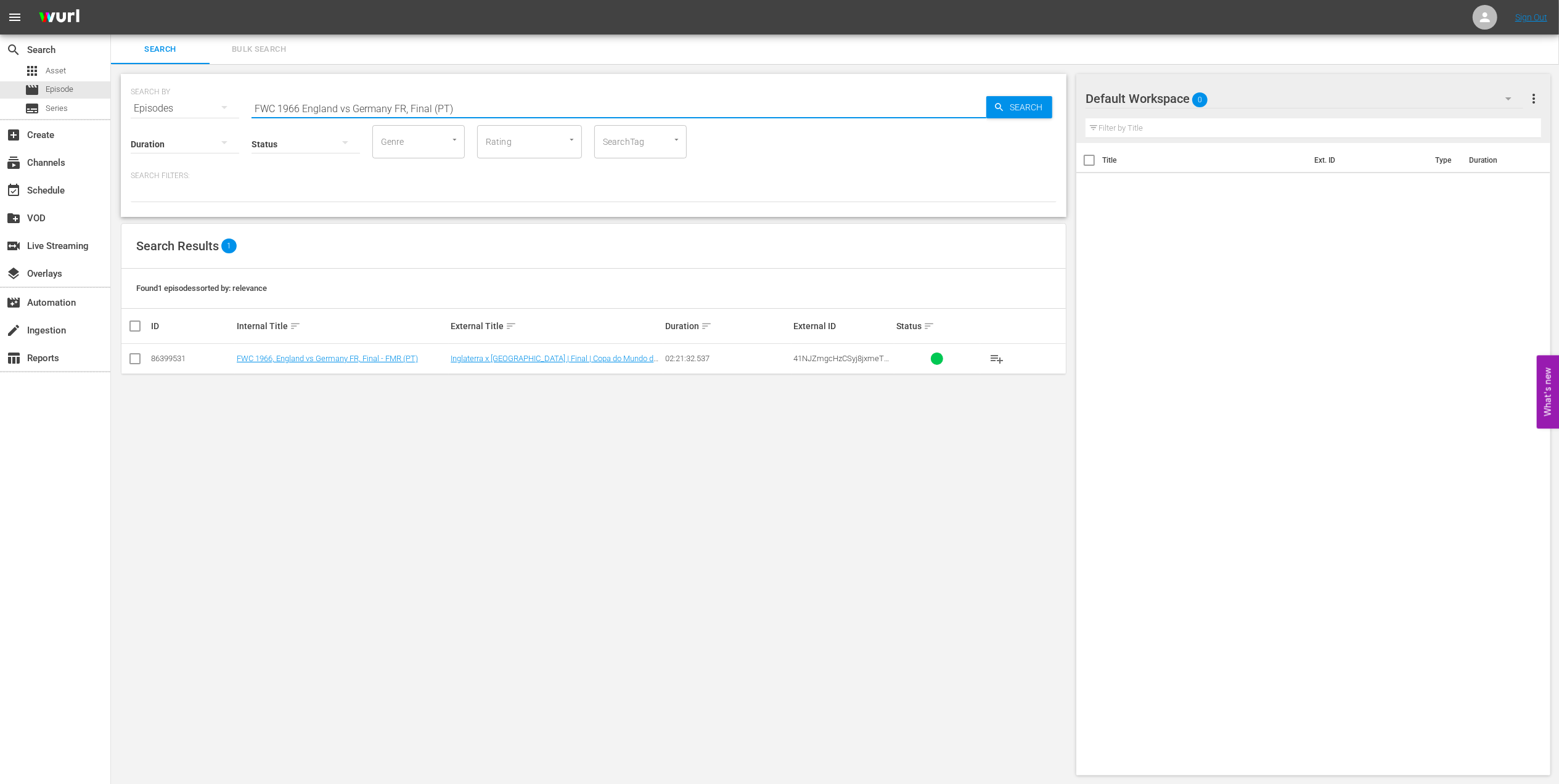
click at [461, 100] on input "FWC 1966 England vs Germany FR, Final (PT)" at bounding box center [619, 108] width 735 height 30
click at [479, 111] on input "FWC 1966 England vs Germany FR, Final (PT)" at bounding box center [619, 108] width 735 height 30
drag, startPoint x: 417, startPoint y: 105, endPoint x: 216, endPoint y: 106, distance: 201.0
click at [216, 106] on div "SEARCH BY Search By Episodes Search ID, Title, Description, Keywords, or Catego…" at bounding box center [593, 101] width 926 height 44
paste input "86, [GEOGRAPHIC_DATA] v [GEOGRAPHIC_DATA], Group Stage"
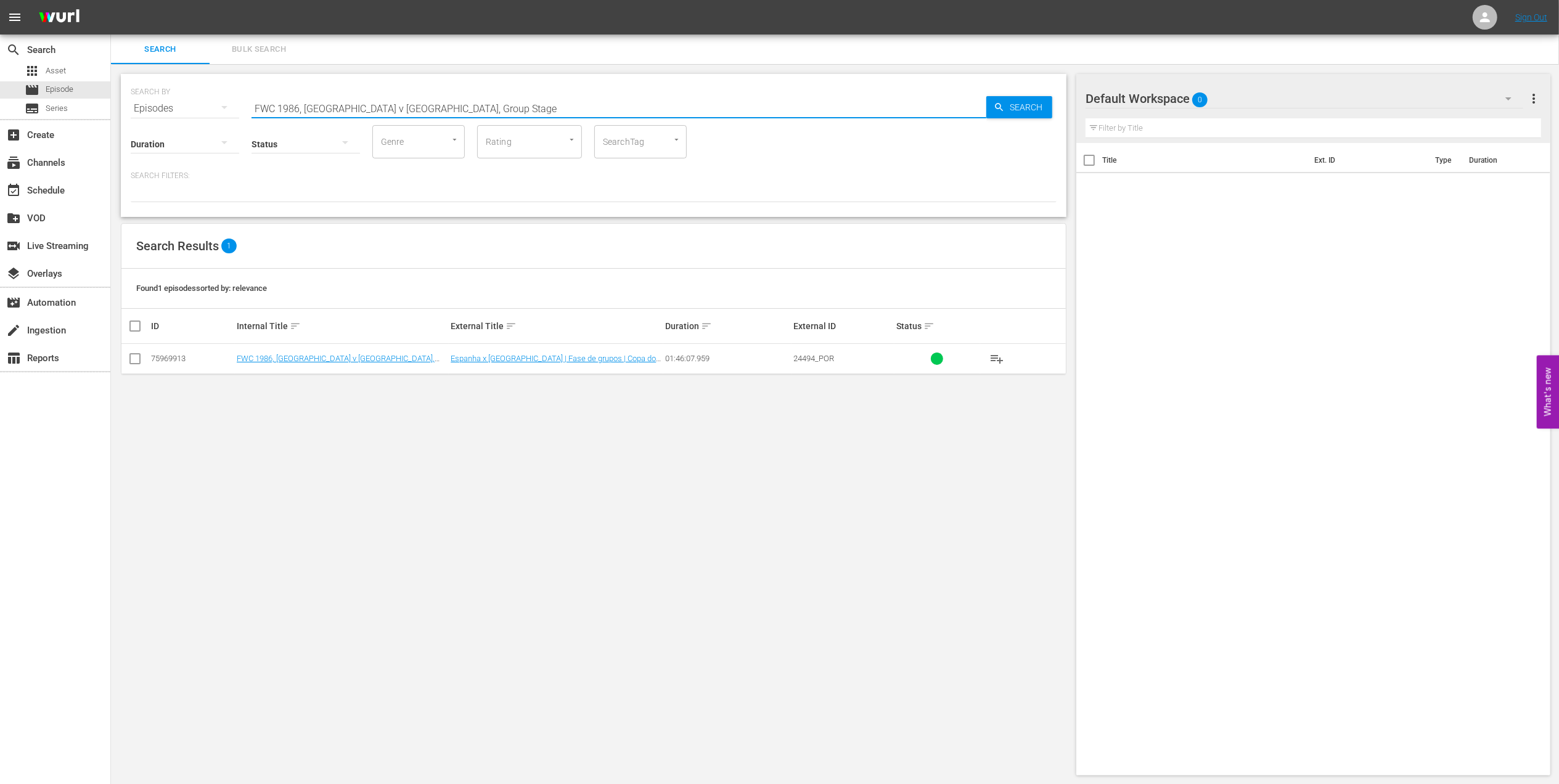
drag, startPoint x: 434, startPoint y: 106, endPoint x: 198, endPoint y: 118, distance: 236.3
click at [198, 118] on div "SEARCH BY Search By Episodes Search ID, Title, Description, Keywords, or Catego…" at bounding box center [594, 145] width 945 height 143
click at [464, 101] on input "FWC 1986, [GEOGRAPHIC_DATA] v [GEOGRAPHIC_DATA], Group Stage" at bounding box center [619, 108] width 735 height 30
drag, startPoint x: 455, startPoint y: 106, endPoint x: 160, endPoint y: 106, distance: 295.0
click at [161, 106] on div "SEARCH BY Search By Episodes Search ID, Title, Description, Keywords, or Catego…" at bounding box center [593, 101] width 926 height 44
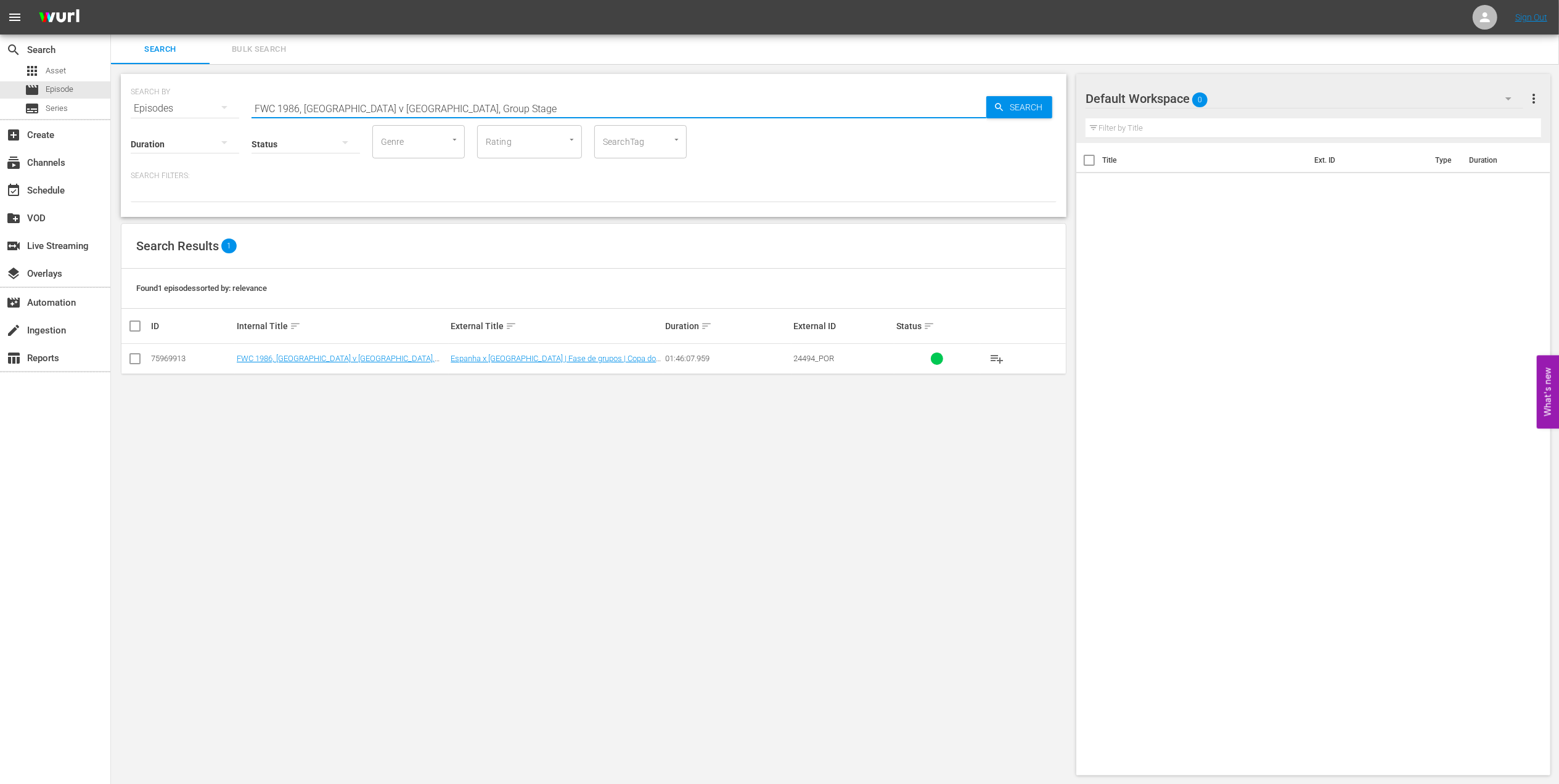
paste input "Brazil v [GEOGRAPHIC_DATA], Round of 16 (PT)"
drag, startPoint x: 456, startPoint y: 104, endPoint x: 202, endPoint y: 104, distance: 254.0
click at [202, 104] on div "SEARCH BY Search By Episodes Search ID, Title, Description, Keywords, or Catego…" at bounding box center [593, 101] width 926 height 44
paste input ", Argentina vs Germany FR, Final"
click at [356, 106] on input "FWC 1986, Argentina vs Germany FR, Final (PT)" at bounding box center [619, 108] width 735 height 30
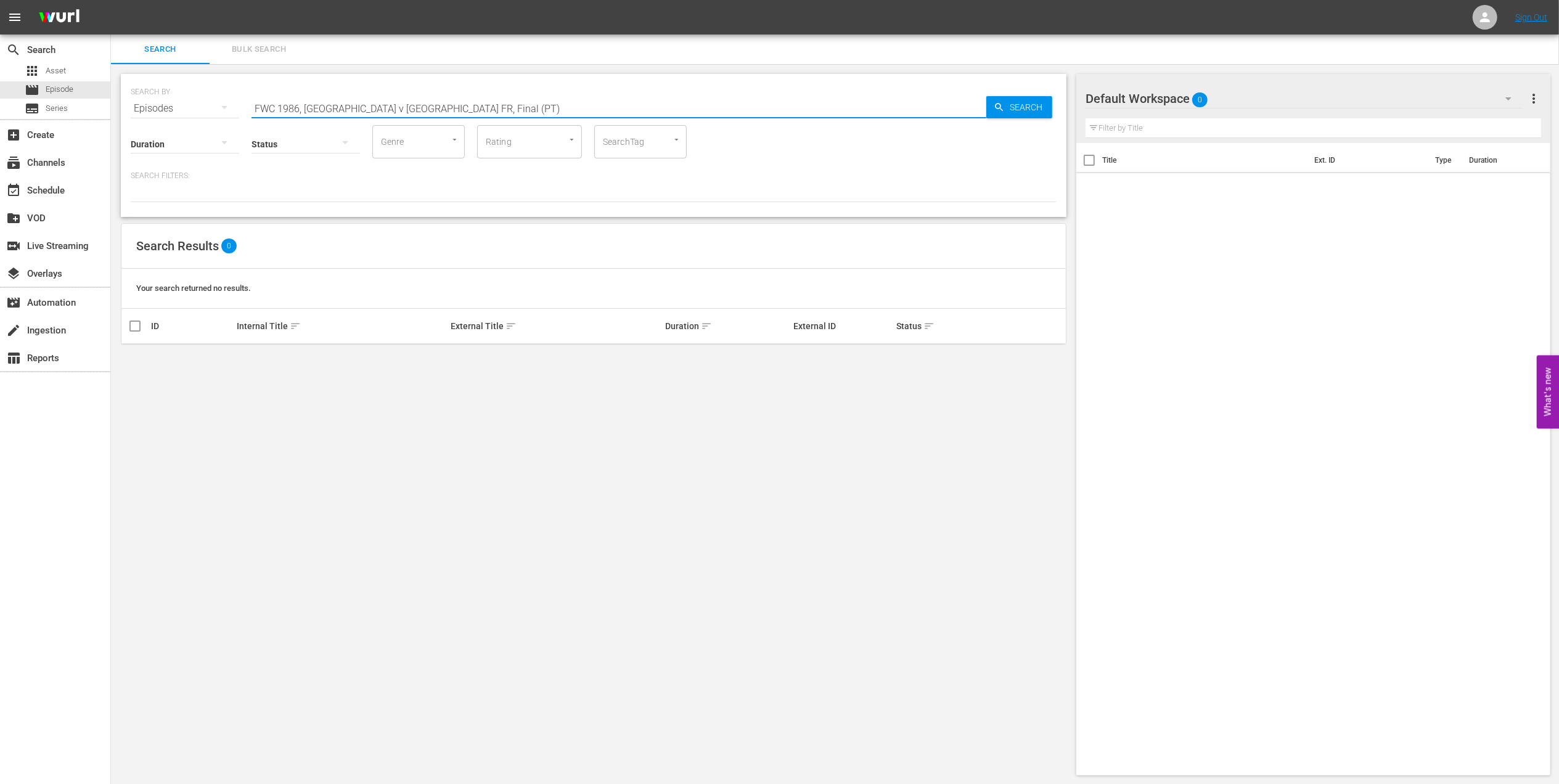
drag, startPoint x: 452, startPoint y: 105, endPoint x: 412, endPoint y: 106, distance: 40.0
click at [412, 106] on input "FWC 1986, [GEOGRAPHIC_DATA] v [GEOGRAPHIC_DATA] FR, Final (PT)" at bounding box center [619, 108] width 735 height 30
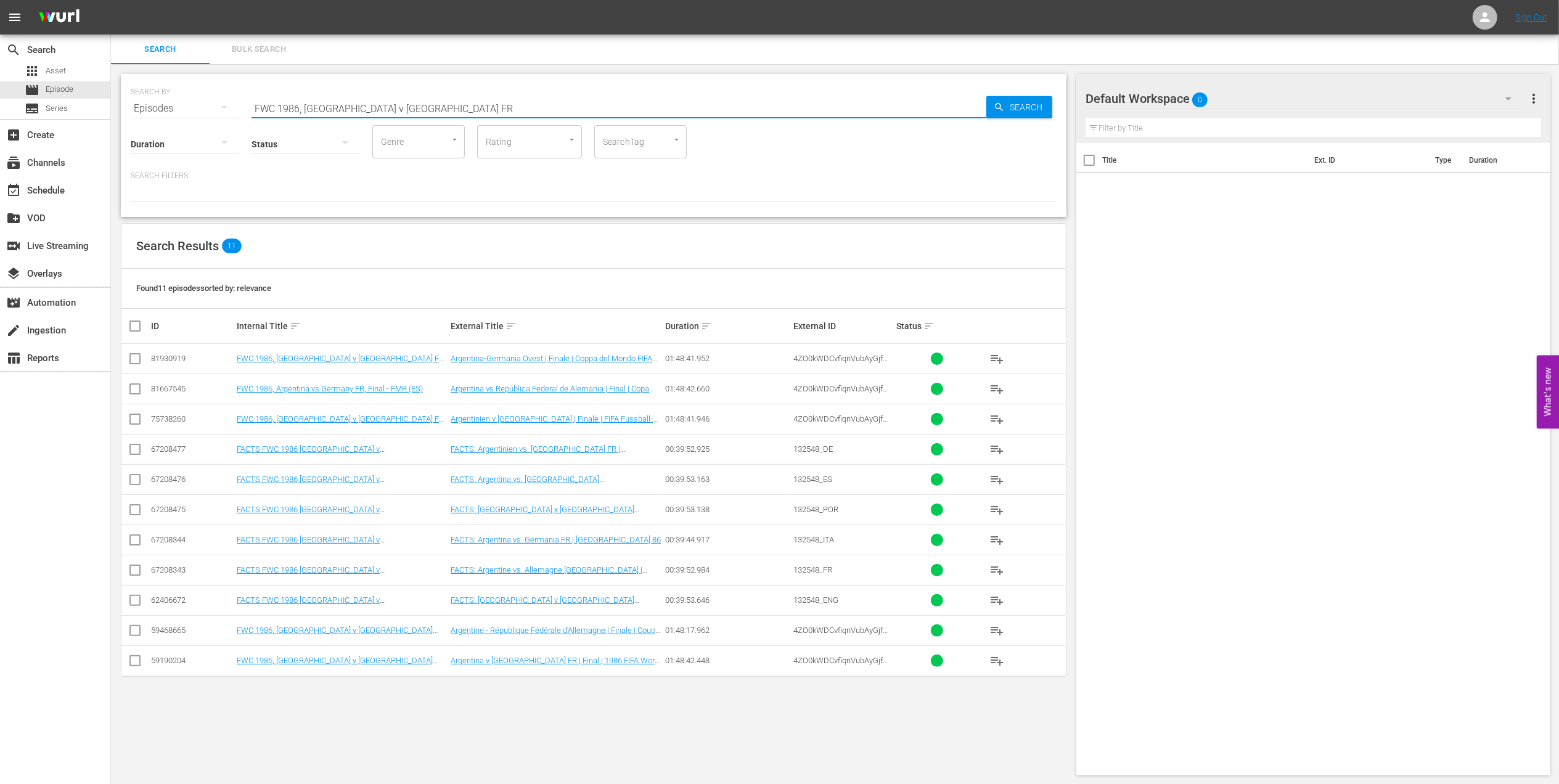
drag, startPoint x: 358, startPoint y: 112, endPoint x: 212, endPoint y: 114, distance: 146.0
click at [212, 114] on div "SEARCH BY Search By Episodes Search ID, Title, Description, Keywords, or Catego…" at bounding box center [594, 145] width 945 height 143
paste input "2002 [GEOGRAPHIC_DATA] v [GEOGRAPHIC_DATA], Group Stage PT"
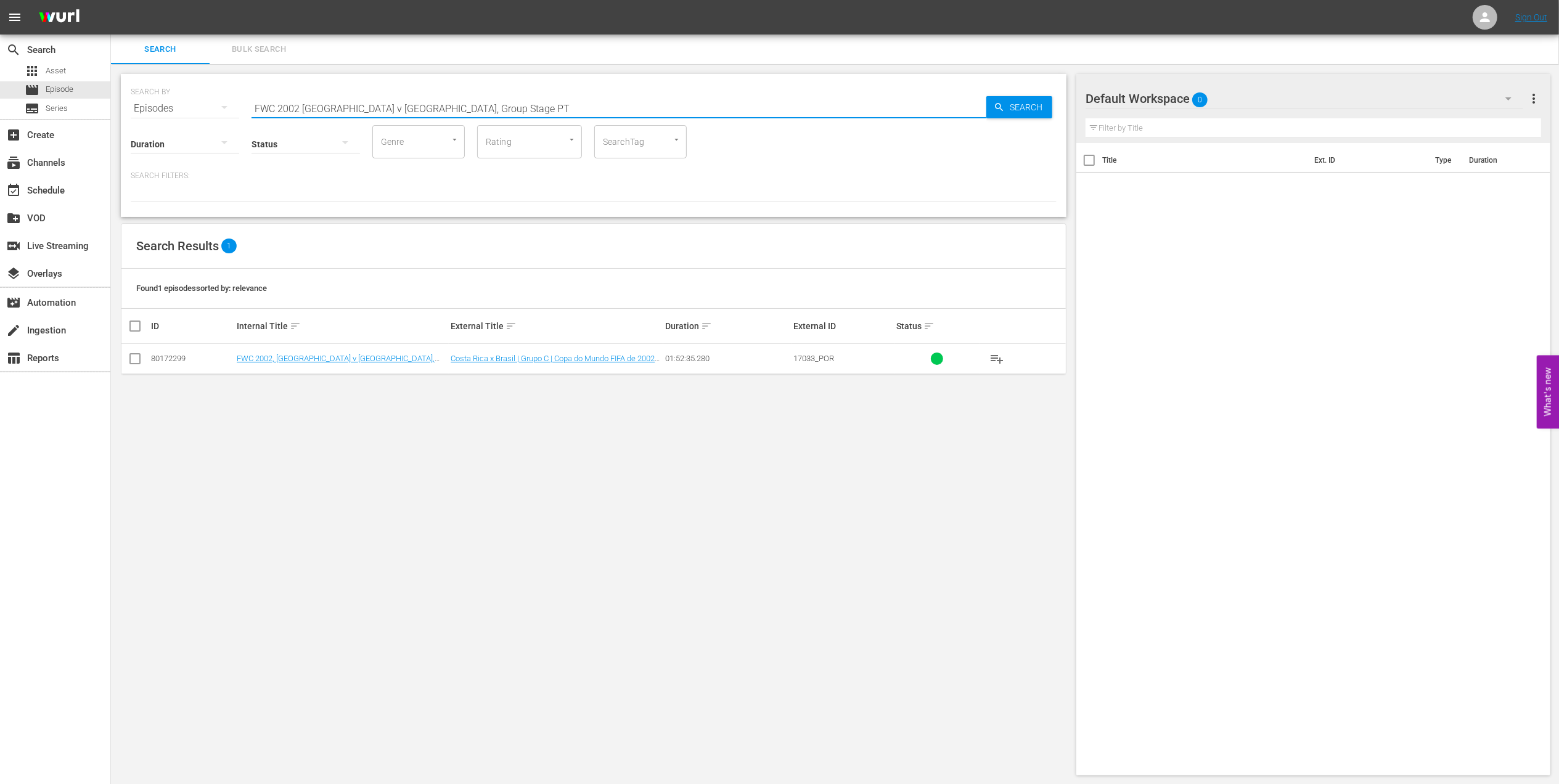
drag, startPoint x: 472, startPoint y: 104, endPoint x: 197, endPoint y: 105, distance: 275.0
click at [179, 104] on div "SEARCH BY Search By Episodes Search ID, Title, Description, Keywords, or Catego…" at bounding box center [593, 101] width 926 height 44
paste input "Brazil vs [GEOGRAPHIC_DATA], Round of 16"
drag, startPoint x: 495, startPoint y: 109, endPoint x: 109, endPoint y: 109, distance: 386.0
click at [111, 109] on div "SEARCH BY Search By Episodes Search ID, Title, Description, Keywords, or Catego…" at bounding box center [593, 424] width 965 height 721
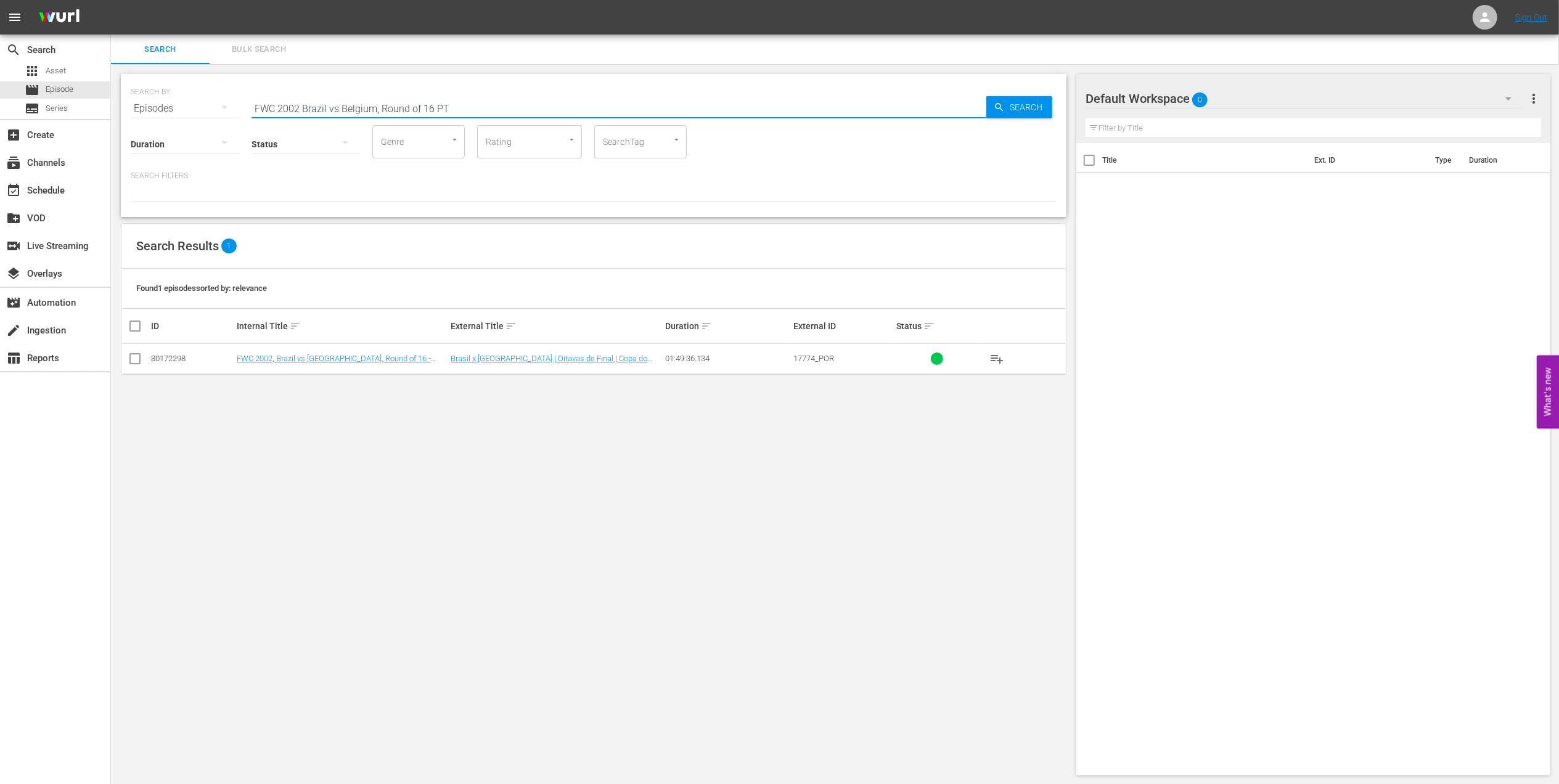
paste input "1978, [GEOGRAPHIC_DATA] v. [GEOGRAPHIC_DATA], Final"
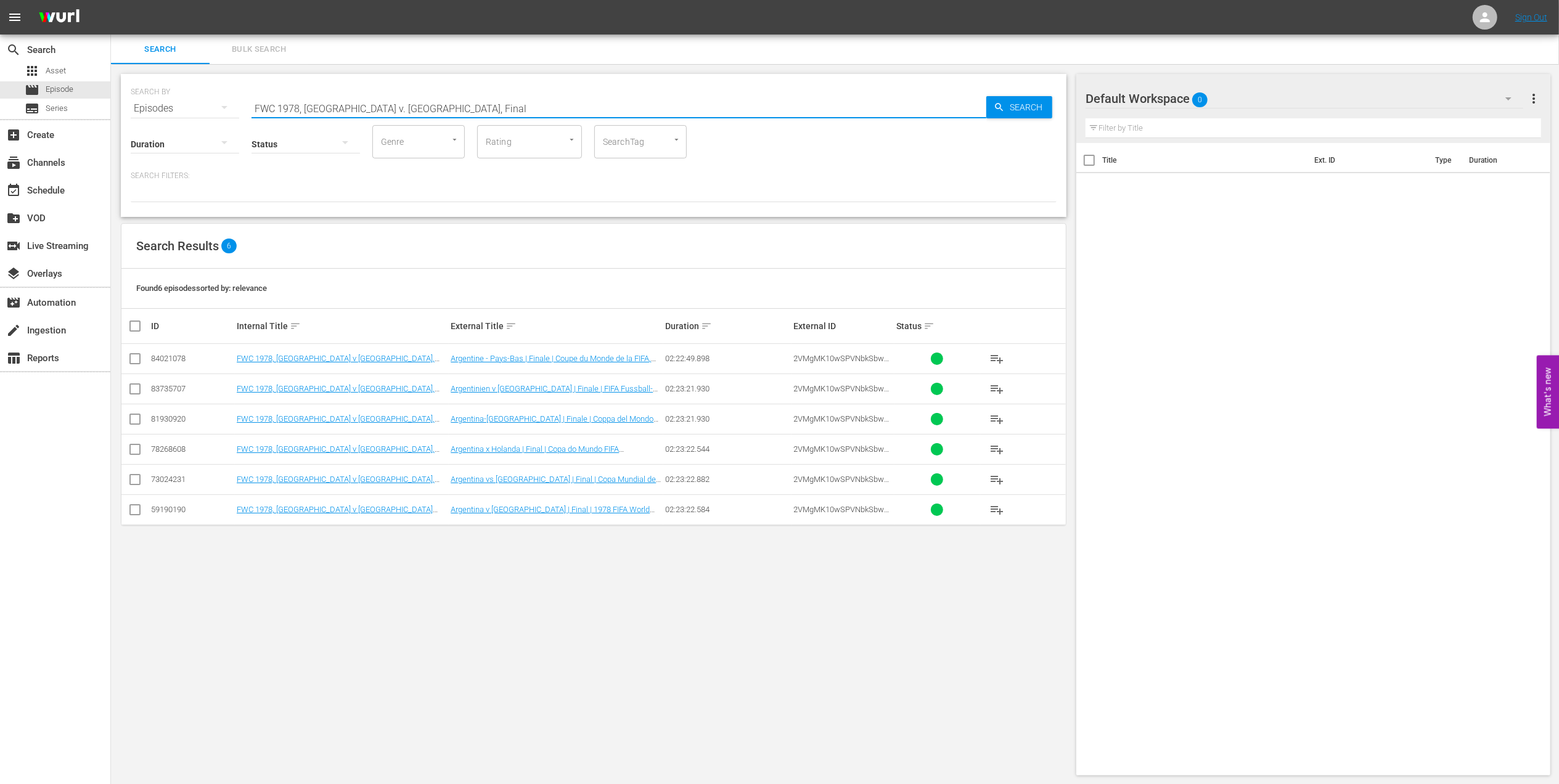
drag, startPoint x: 441, startPoint y: 107, endPoint x: 144, endPoint y: 107, distance: 297.0
click at [139, 107] on div "SEARCH BY Search By Episodes Search ID, Title, Description, Keywords, or Catego…" at bounding box center [593, 101] width 926 height 44
paste input "2006 [GEOGRAPHIC_DATA] v [GEOGRAPHIC_DATA], Quarterfinals (PT)"
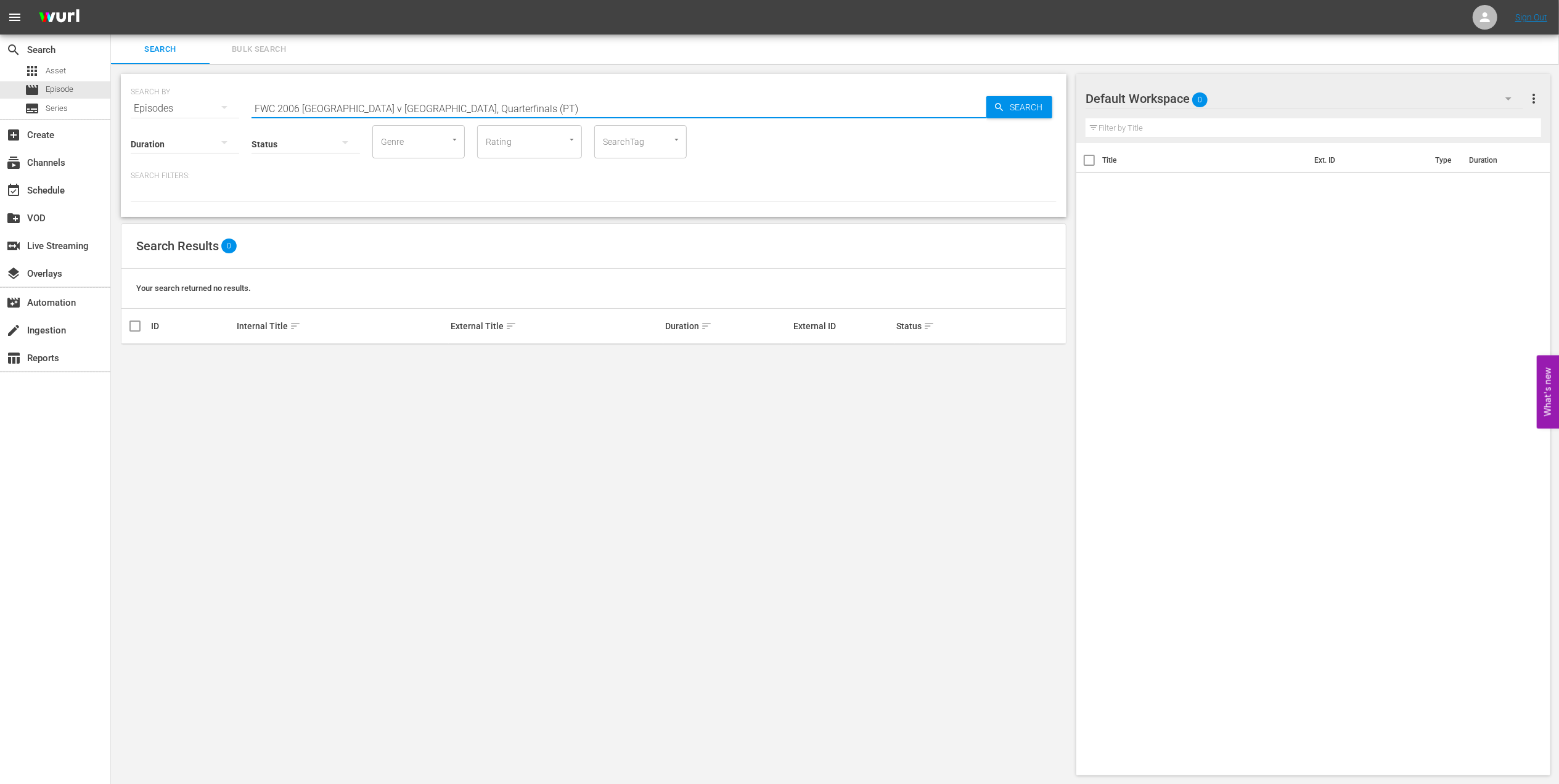
drag, startPoint x: 457, startPoint y: 106, endPoint x: 376, endPoint y: 109, distance: 81.1
click at [376, 109] on input "FWC 2006 [GEOGRAPHIC_DATA] v [GEOGRAPHIC_DATA], Quarterfinals (PT)" at bounding box center [619, 108] width 735 height 30
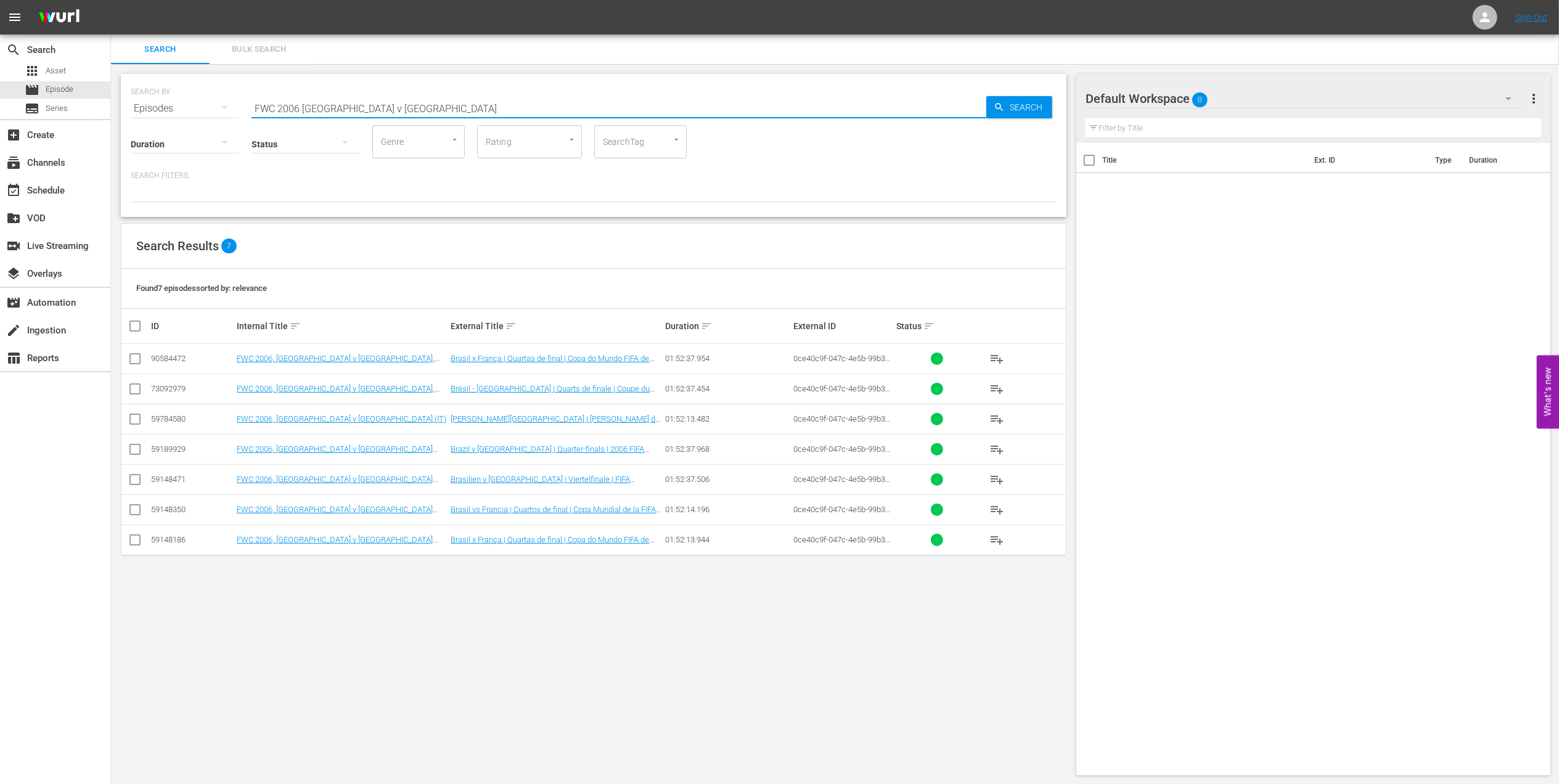
drag, startPoint x: 368, startPoint y: 109, endPoint x: 180, endPoint y: 115, distance: 188.1
click at [181, 116] on div "SEARCH BY Search By Episodes Search ID, Title, Description, Keywords, or Catego…" at bounding box center [594, 145] width 945 height 143
paste input "Germany v [GEOGRAPHIC_DATA], 3rd Place Match (PT)"
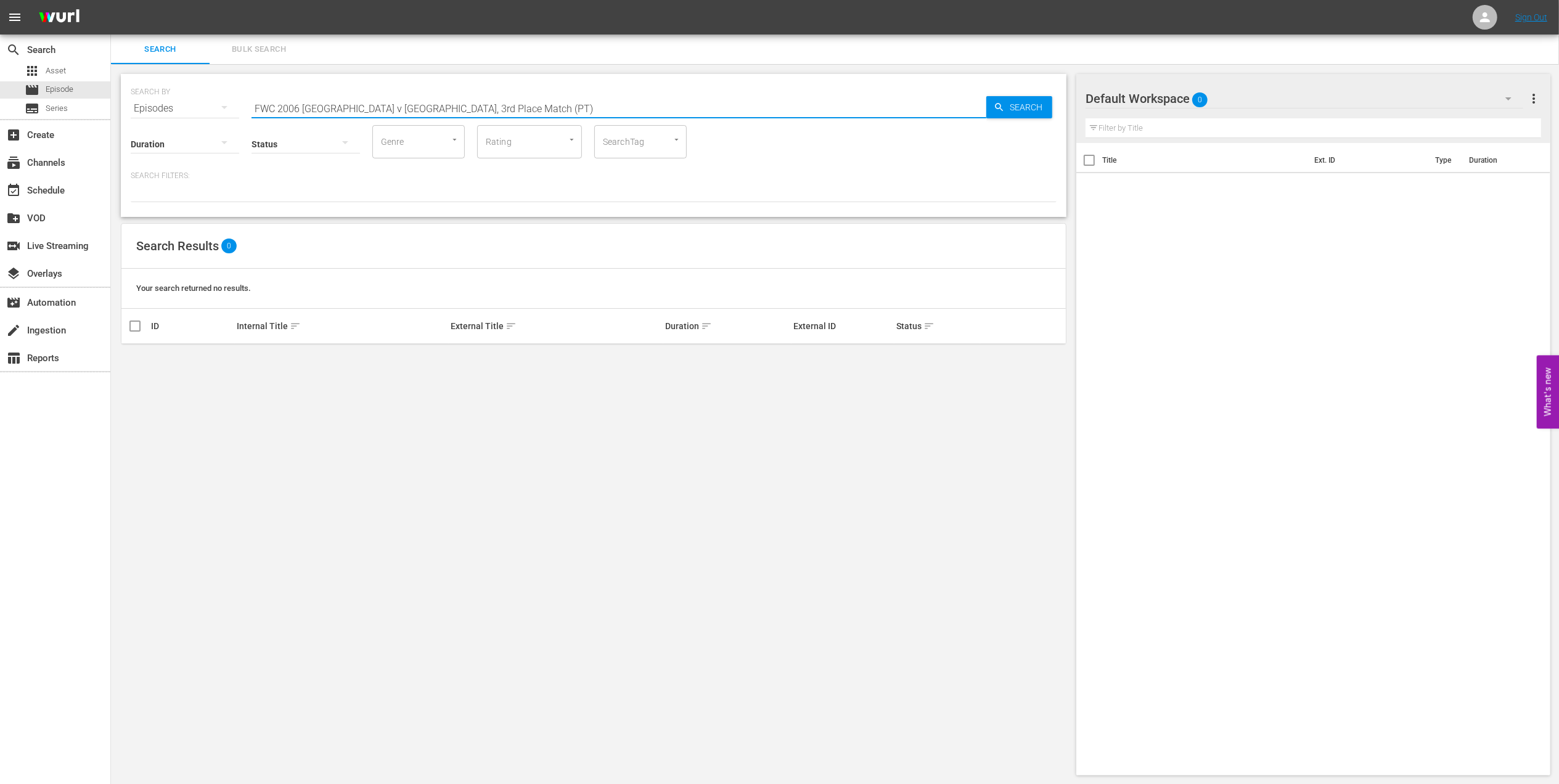
drag, startPoint x: 492, startPoint y: 106, endPoint x: 396, endPoint y: 111, distance: 96.1
click at [396, 111] on input "FWC 2006 [GEOGRAPHIC_DATA] v [GEOGRAPHIC_DATA], 3rd Place Match (PT)" at bounding box center [619, 108] width 735 height 30
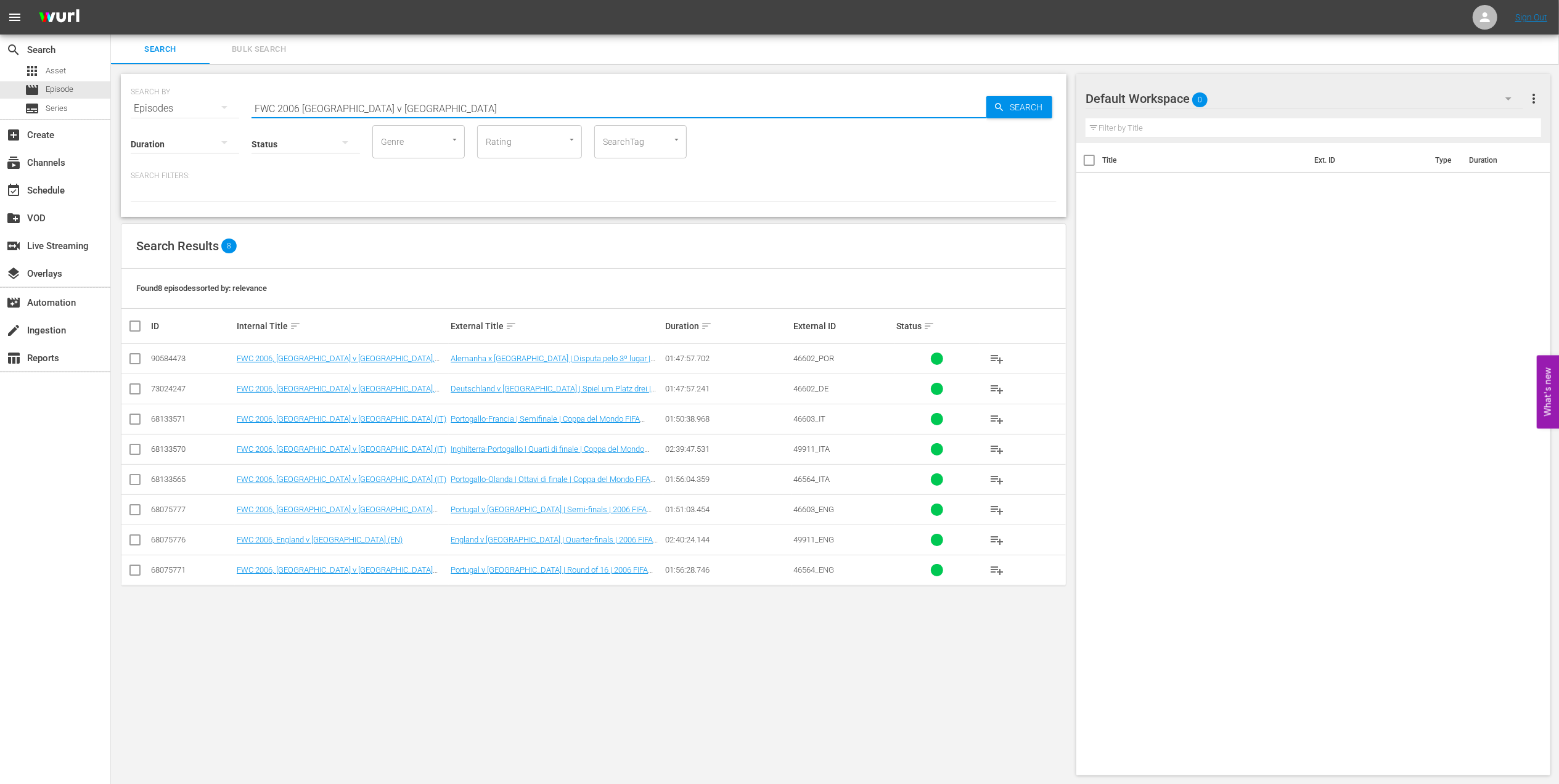
type input "FWC 2006 [GEOGRAPHIC_DATA] v [GEOGRAPHIC_DATA]"
